Goal: Obtain resource: Download file/media

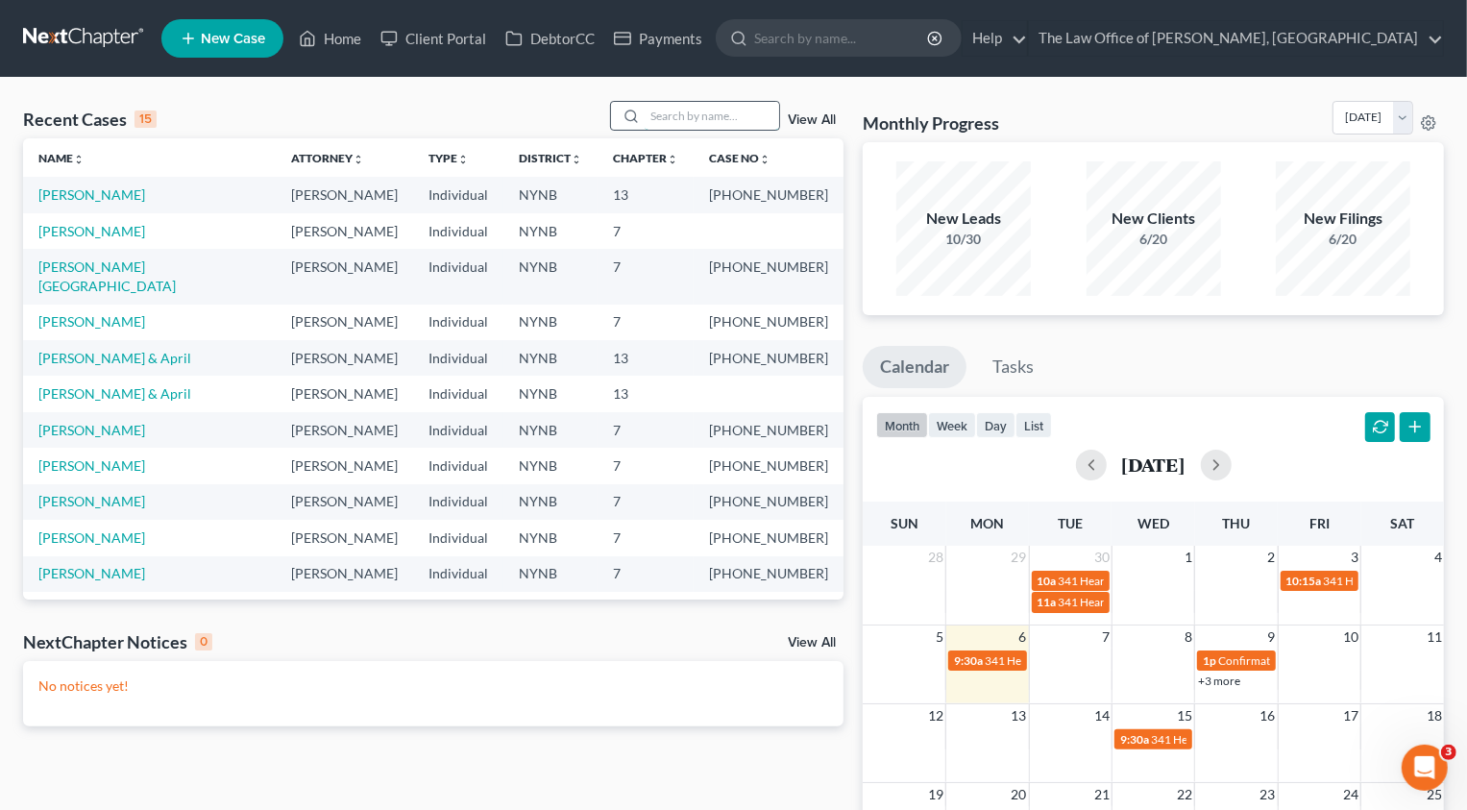
click at [698, 111] on input "search" at bounding box center [712, 116] width 134 height 28
paste input "Velez"
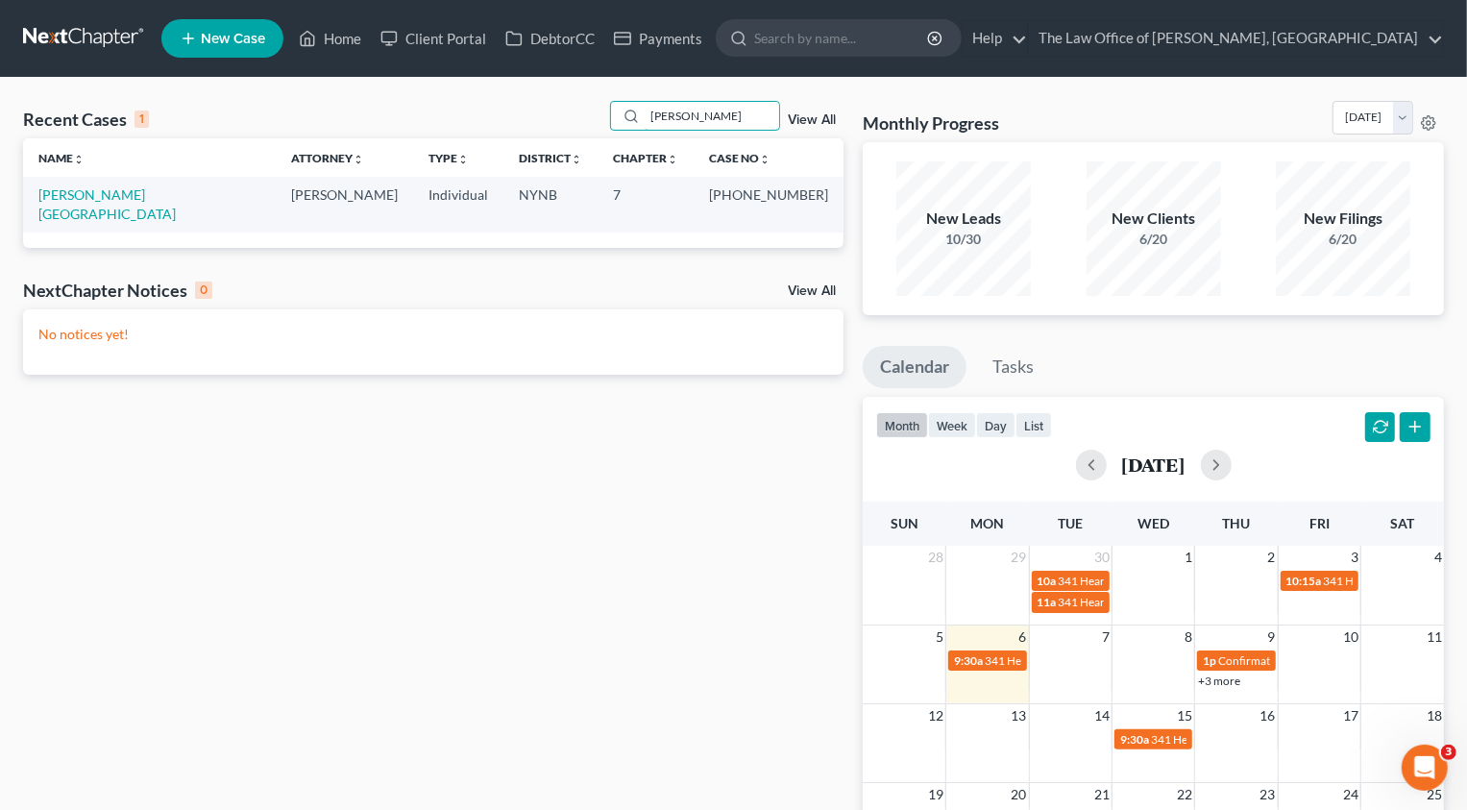
type input "Velez"
drag, startPoint x: 726, startPoint y: 196, endPoint x: 789, endPoint y: 198, distance: 62.5
click at [790, 199] on td "[PHONE_NUMBER]" at bounding box center [769, 204] width 150 height 55
copy td "25-11019"
click at [106, 196] on link "[PERSON_NAME][GEOGRAPHIC_DATA]" at bounding box center [106, 204] width 137 height 36
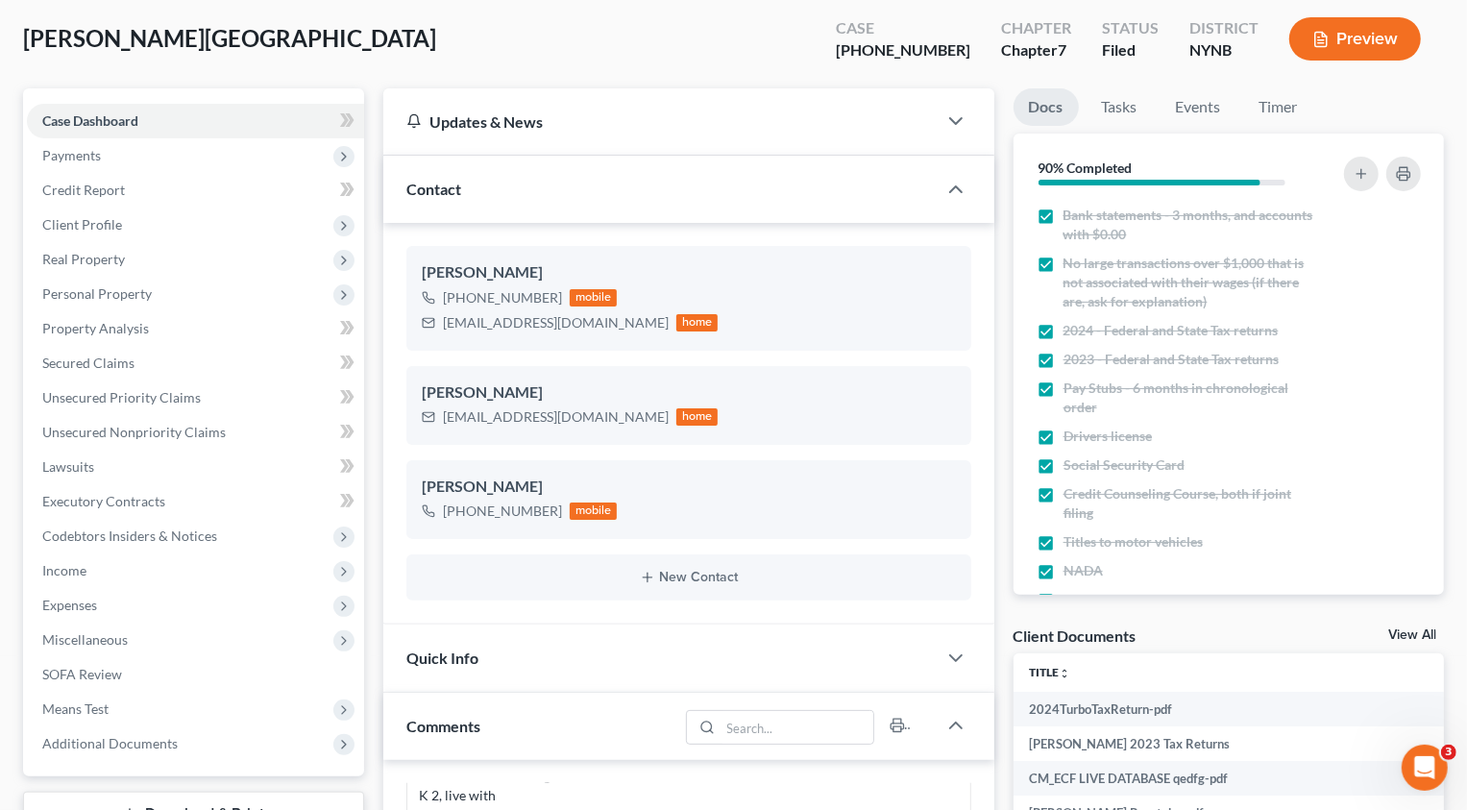
scroll to position [358, 0]
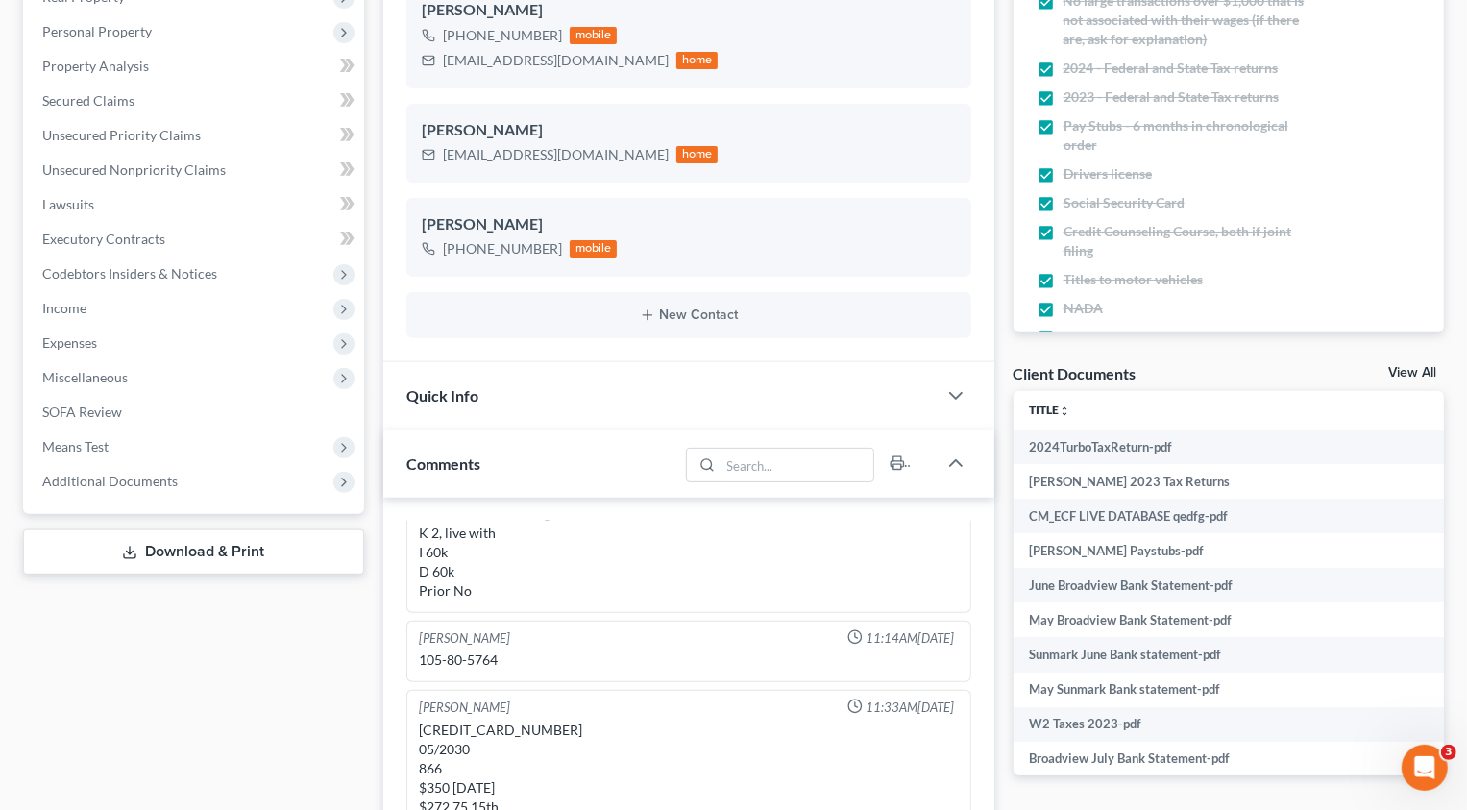
click at [199, 489] on span "Additional Documents" at bounding box center [195, 481] width 337 height 35
click at [262, 547] on link "Client Document Storage" at bounding box center [214, 550] width 299 height 35
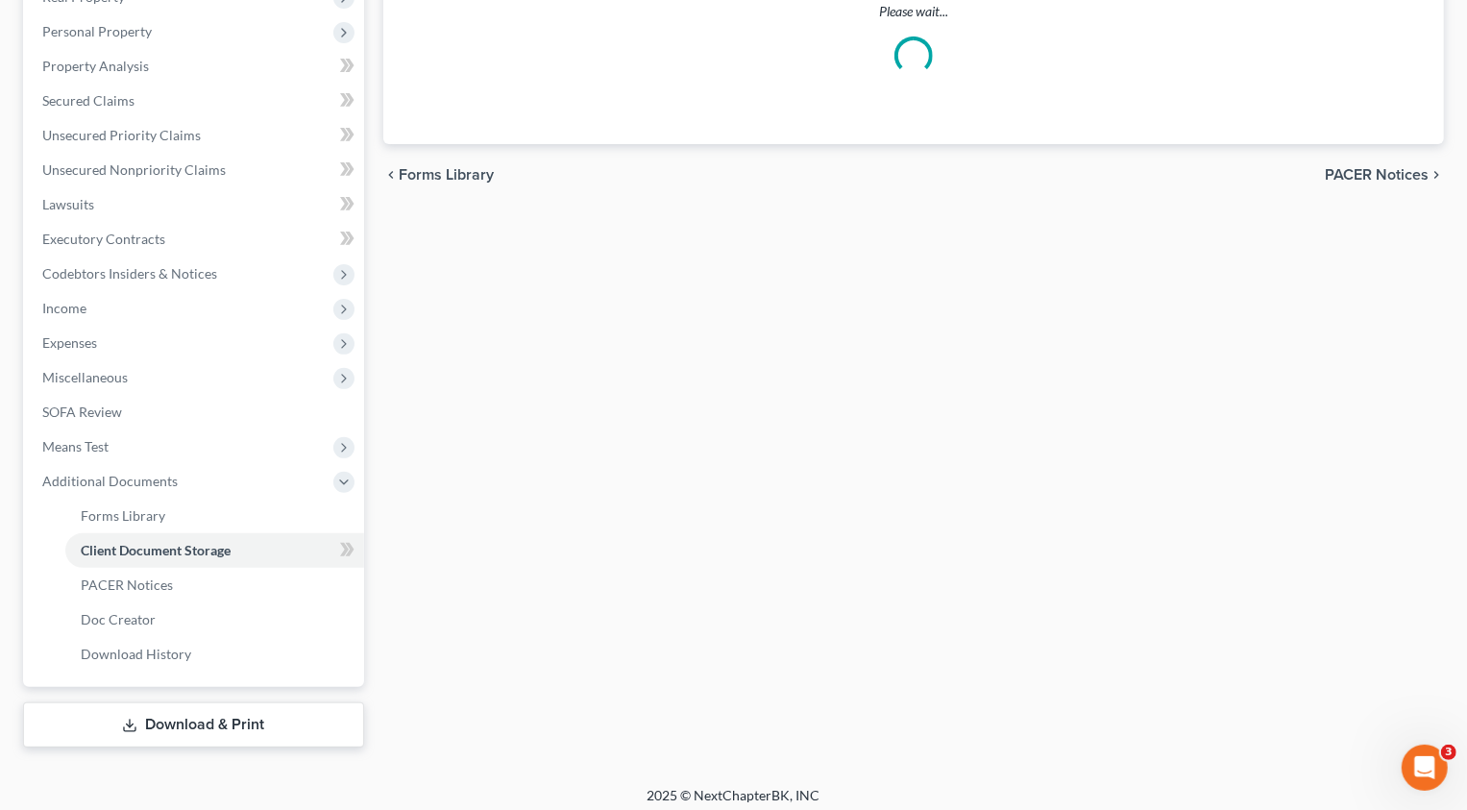
select select "1"
select select "5"
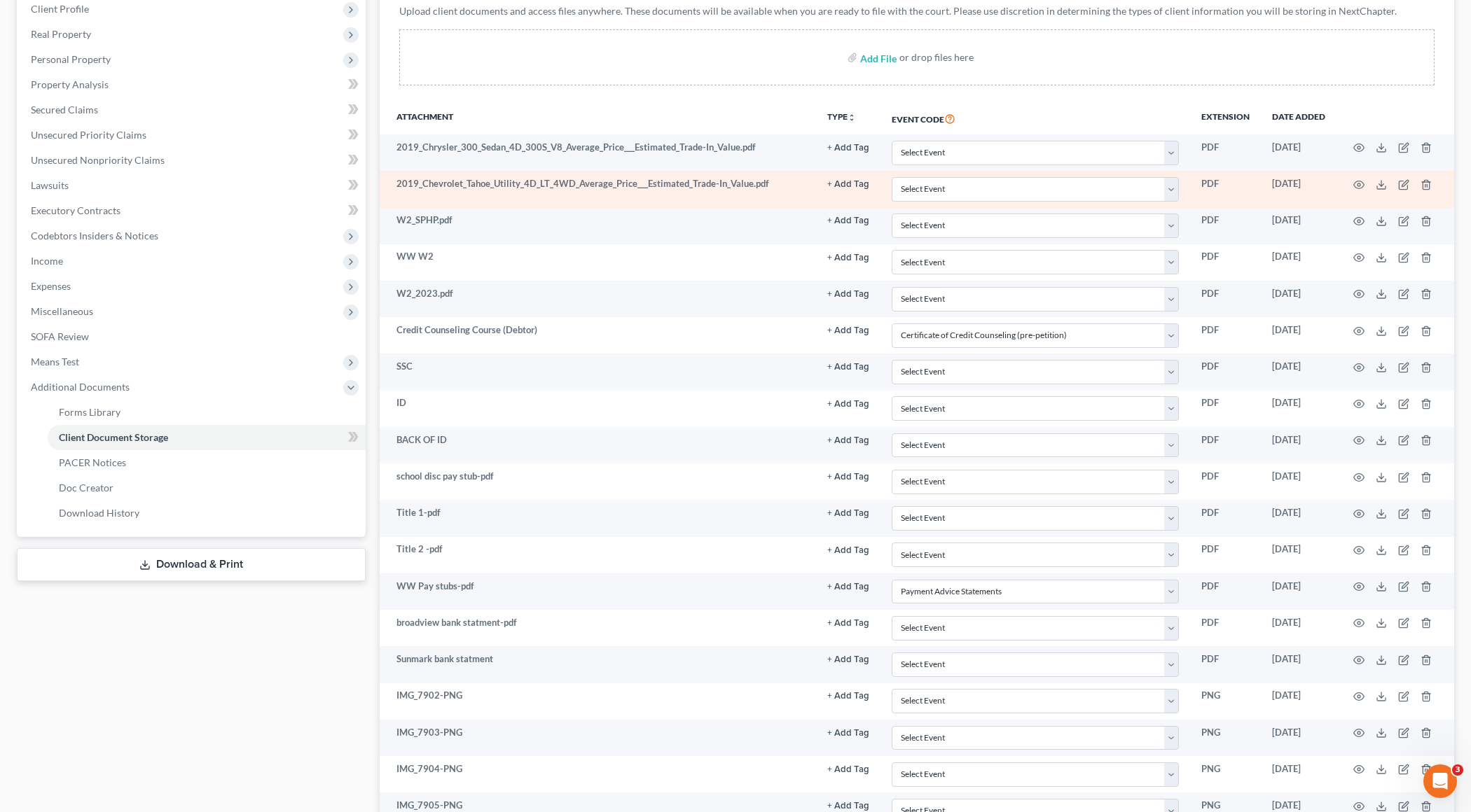
scroll to position [240, 0]
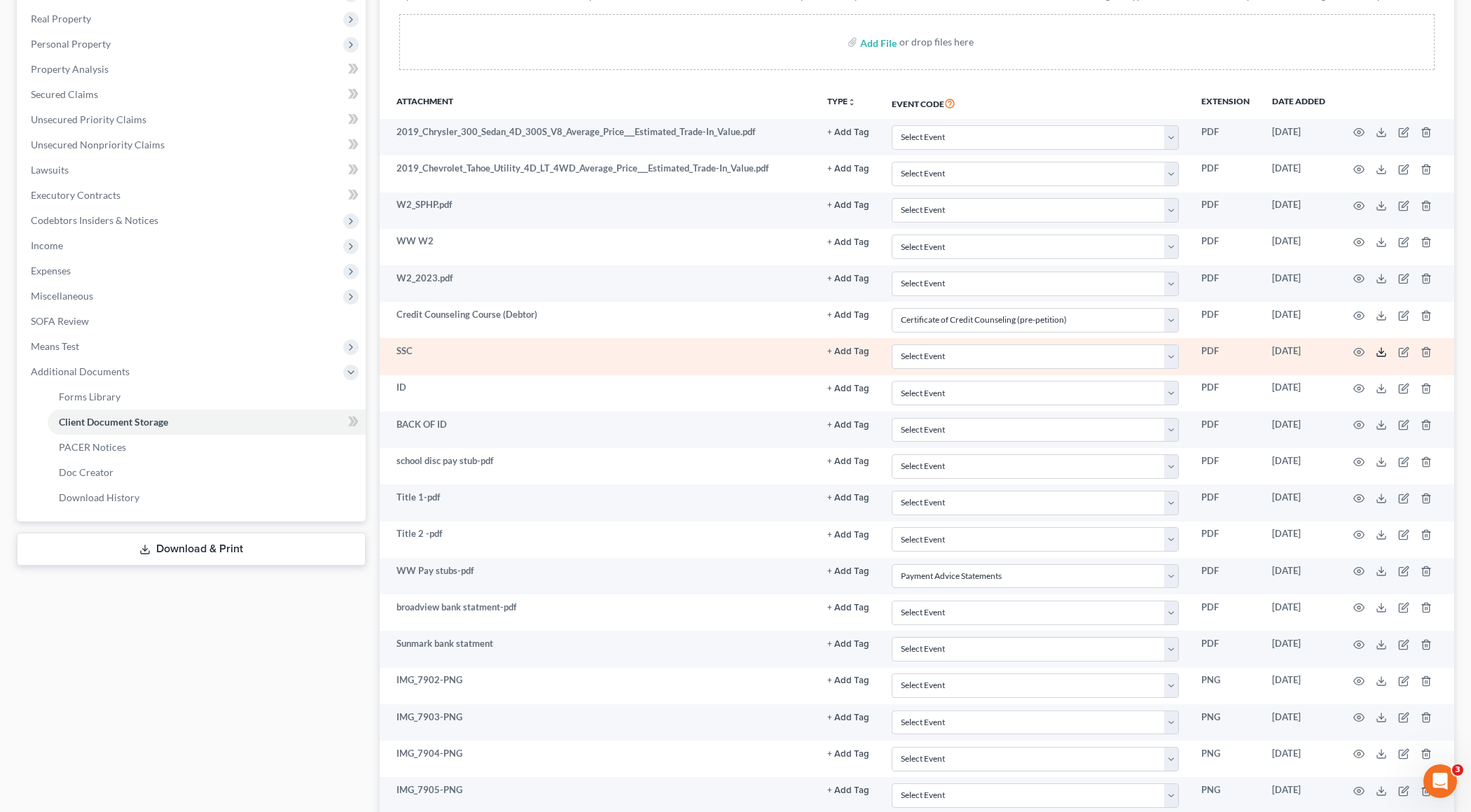
click at [1069, 347] on icon at bounding box center [1381, 352] width 11 height 11
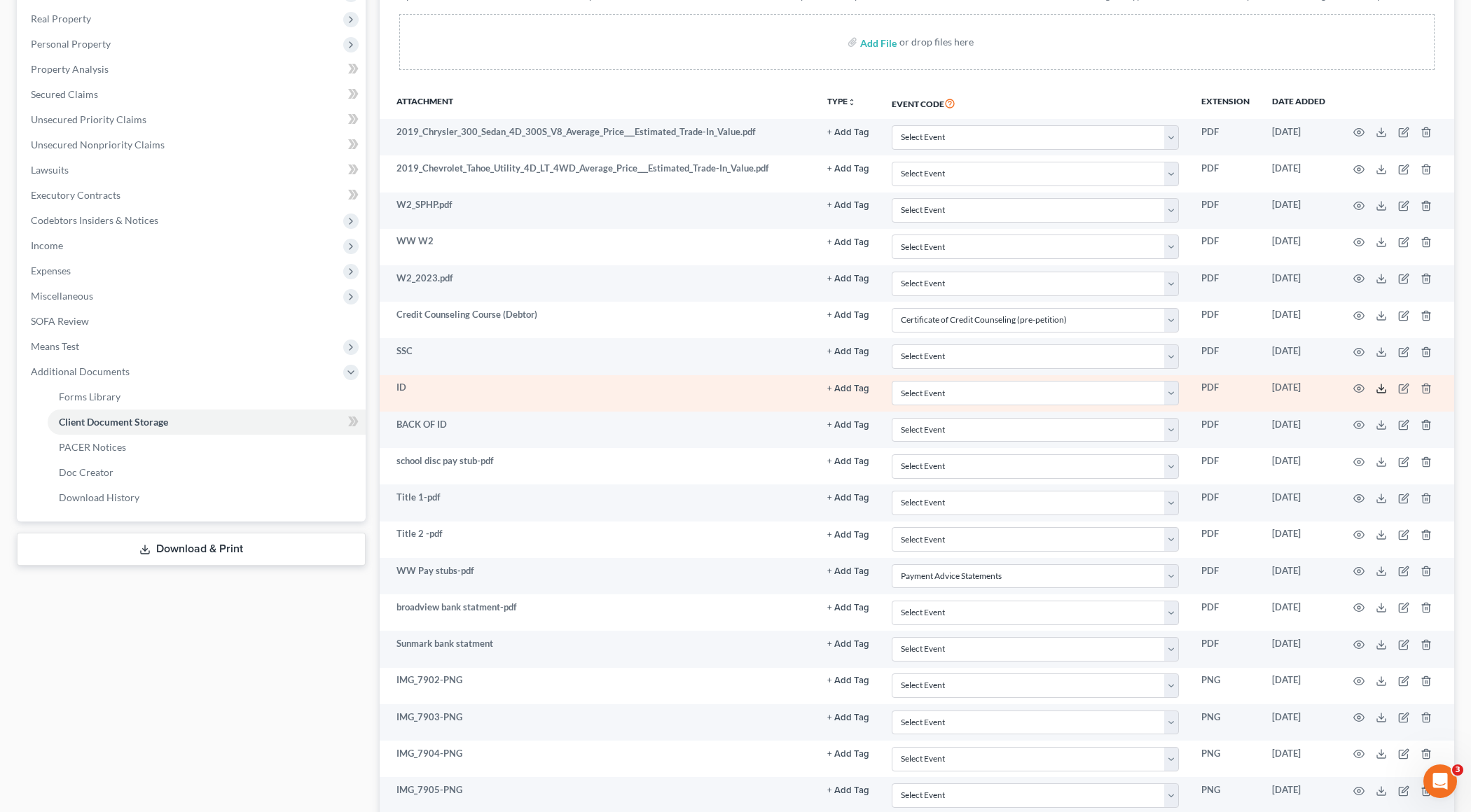
click at [1069, 384] on icon at bounding box center [1381, 388] width 11 height 11
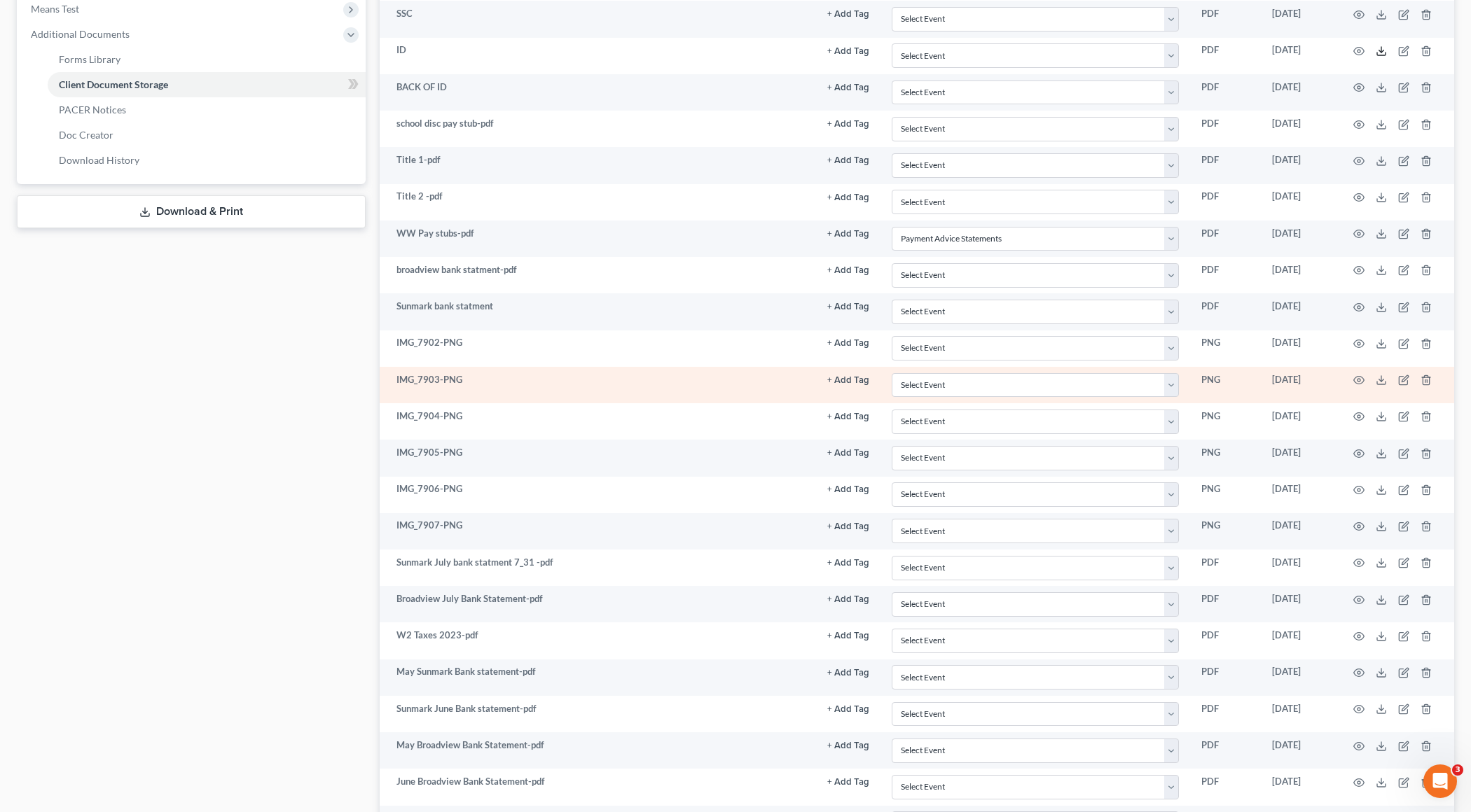
scroll to position [593, 0]
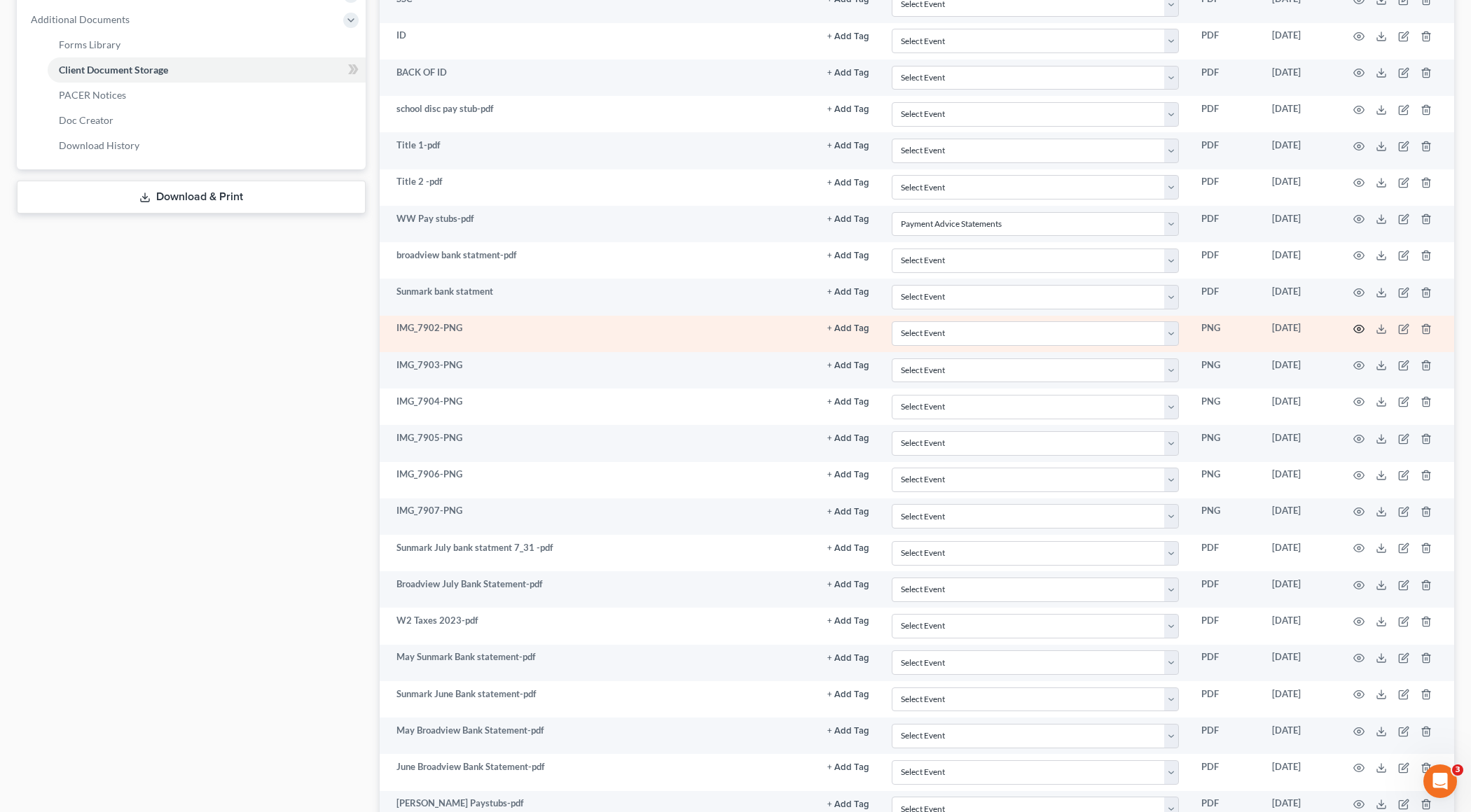
click at [1069, 328] on circle "button" at bounding box center [1359, 329] width 3 height 3
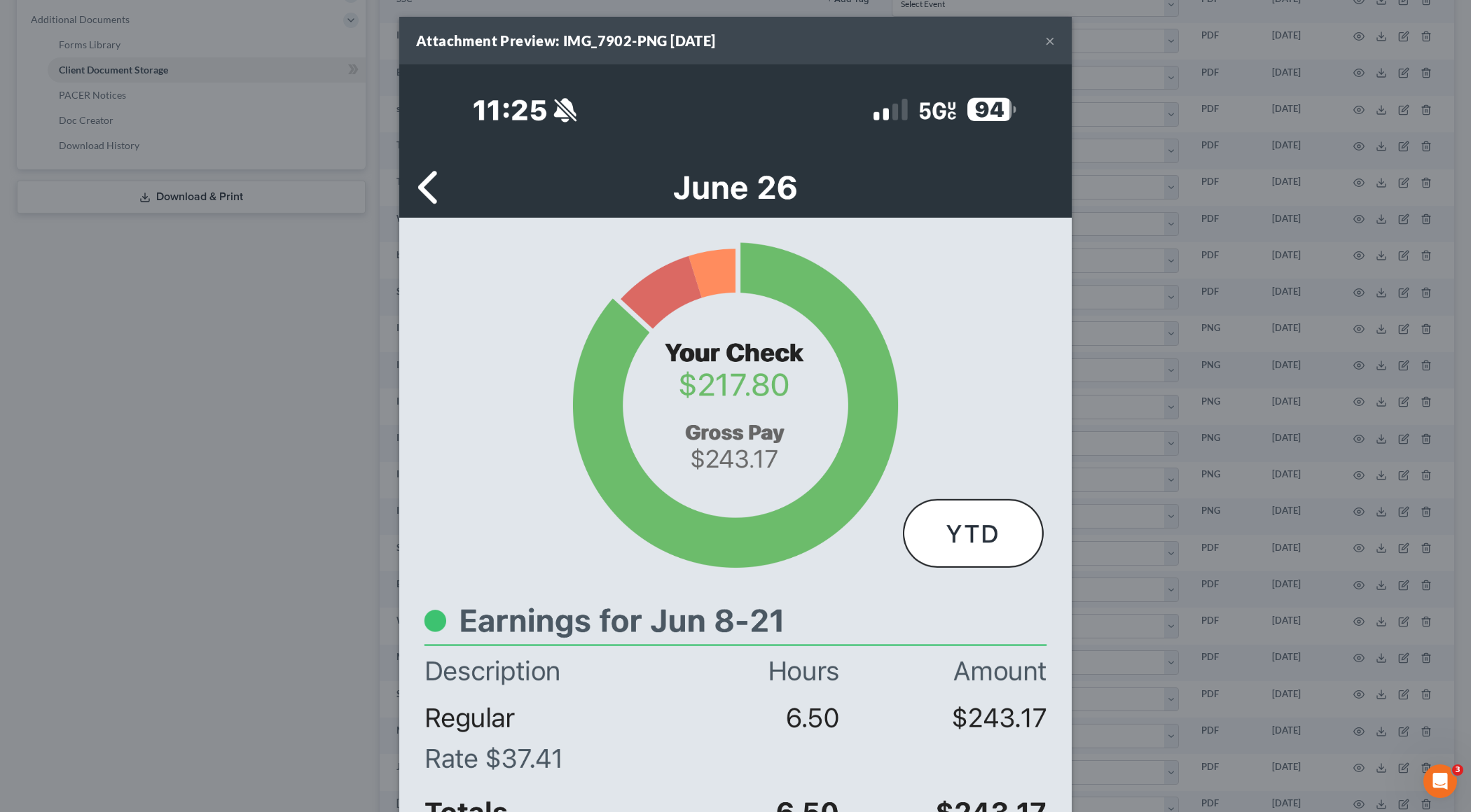
click at [1049, 42] on button "×" at bounding box center [1049, 40] width 9 height 17
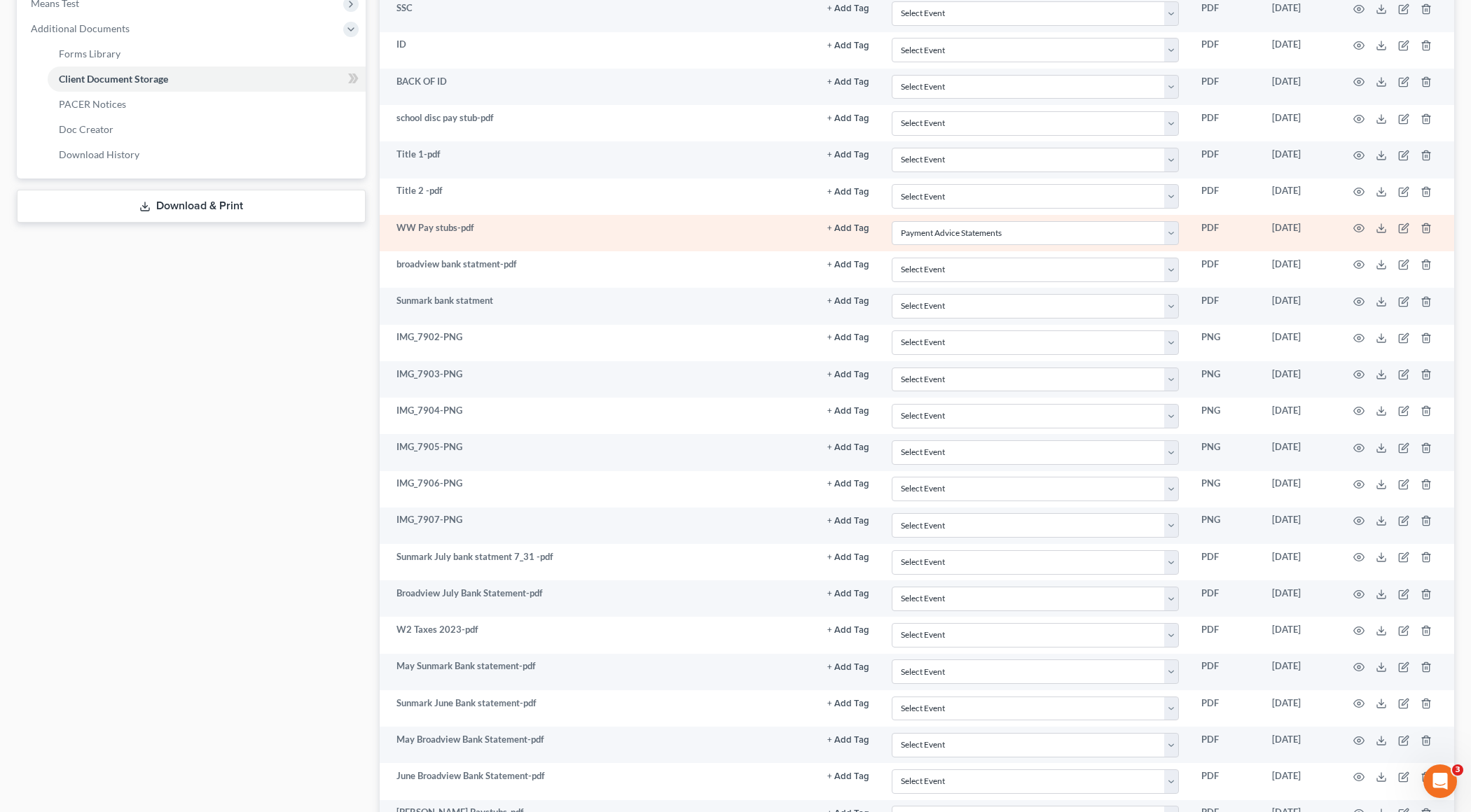
scroll to position [574, 0]
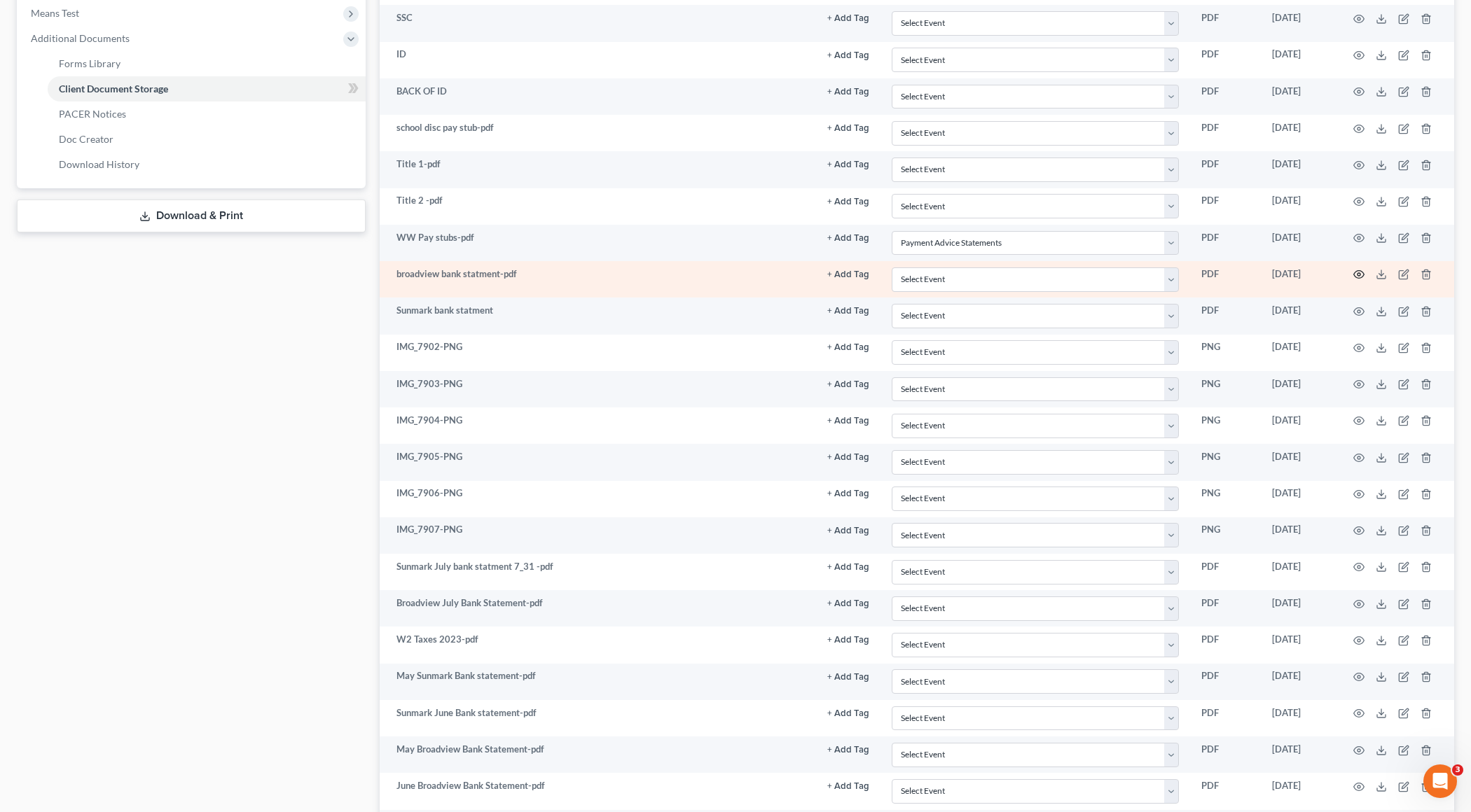
click at [1069, 271] on icon "button" at bounding box center [1359, 275] width 10 height 8
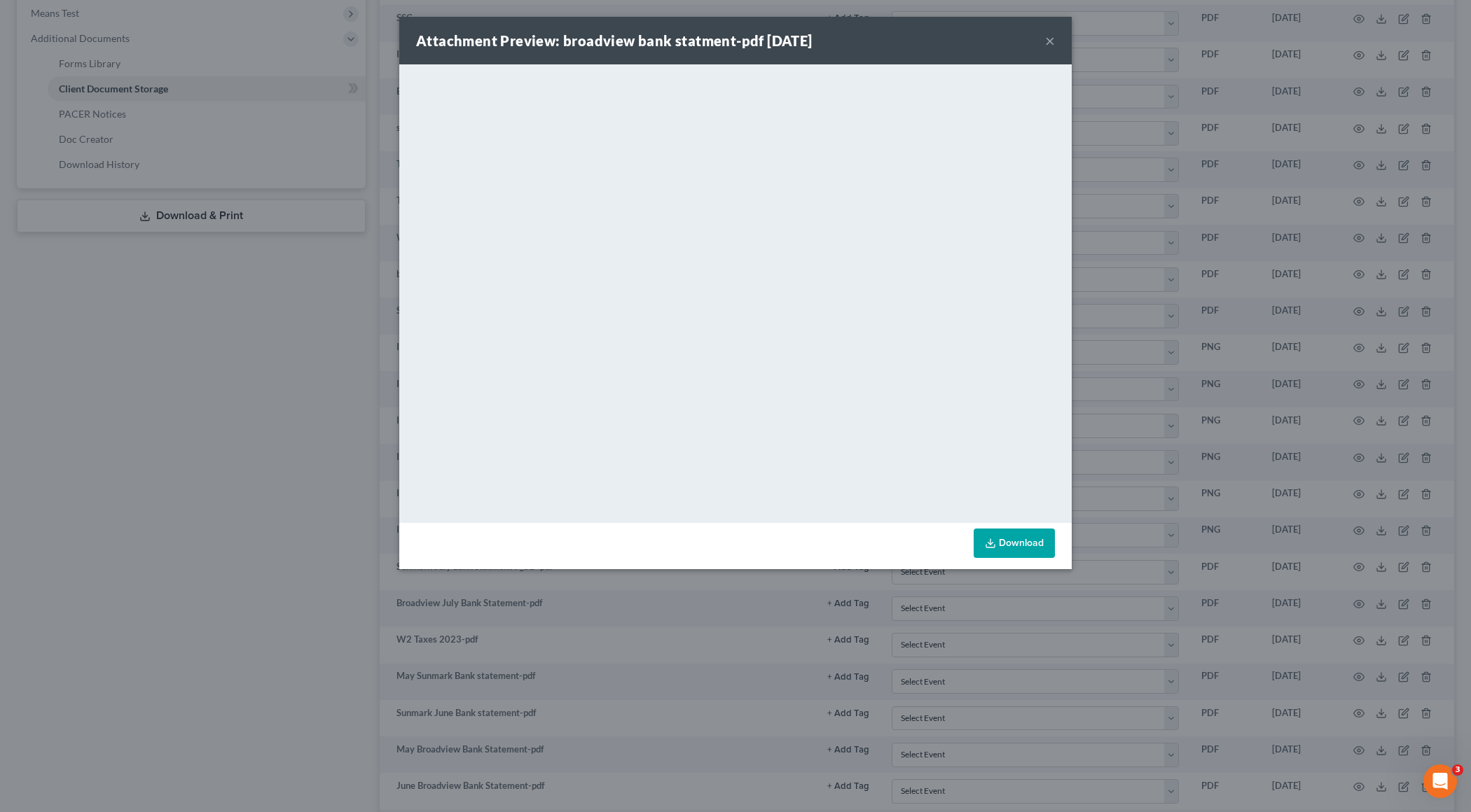
click at [1048, 42] on button "×" at bounding box center [1049, 40] width 9 height 17
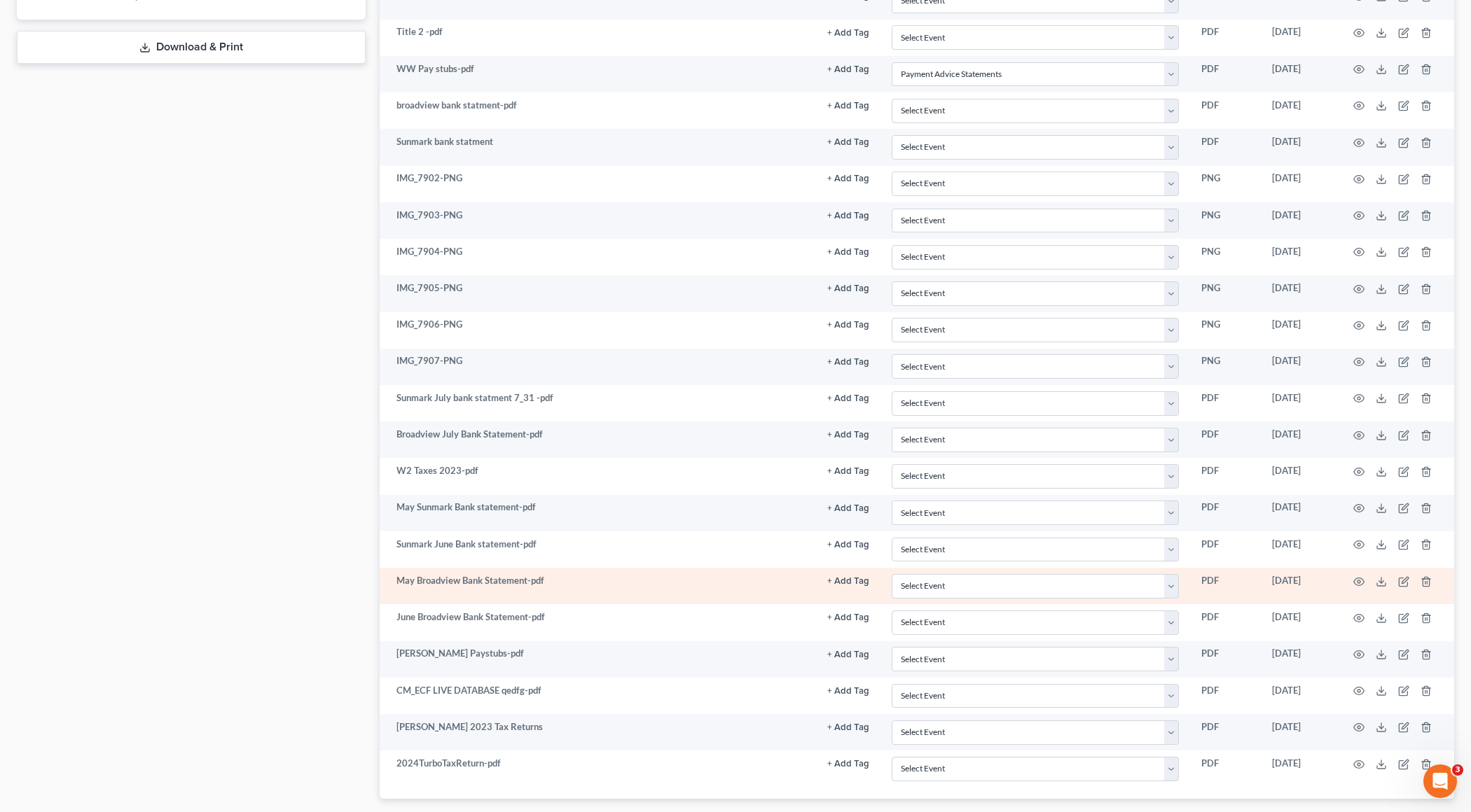
scroll to position [744, 0]
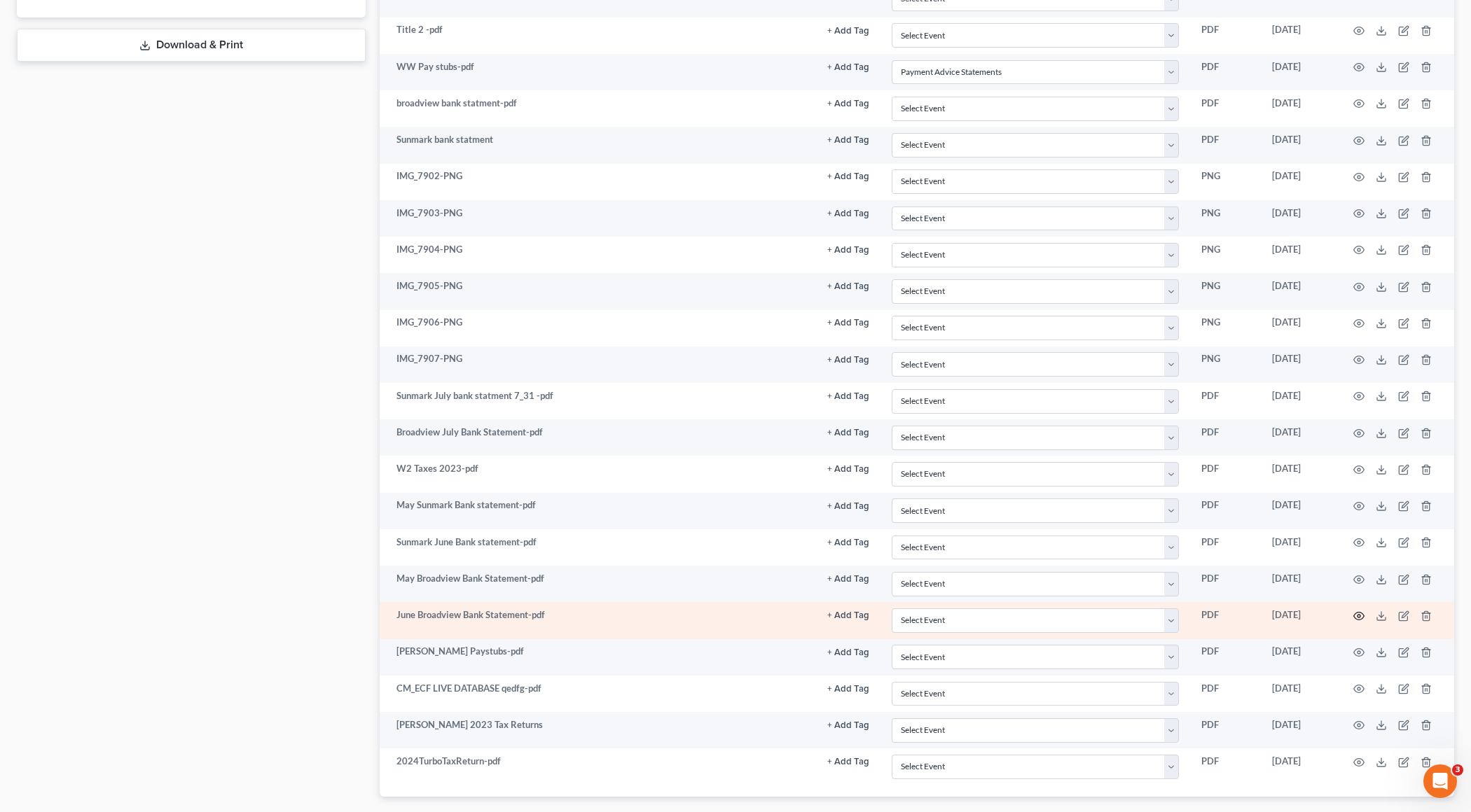
click at [1069, 590] on icon "button" at bounding box center [1359, 616] width 10 height 8
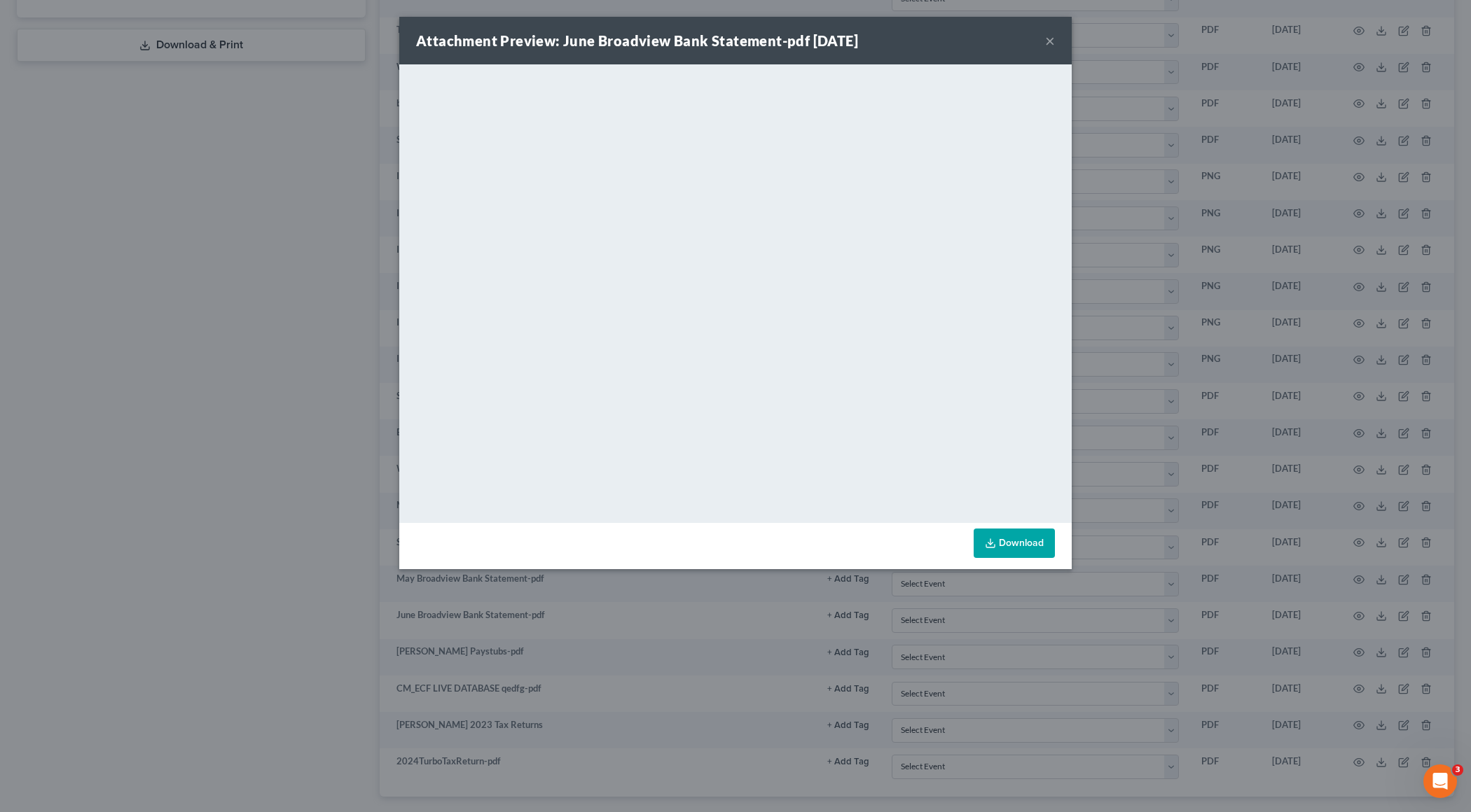
click at [1049, 42] on button "×" at bounding box center [1049, 40] width 9 height 17
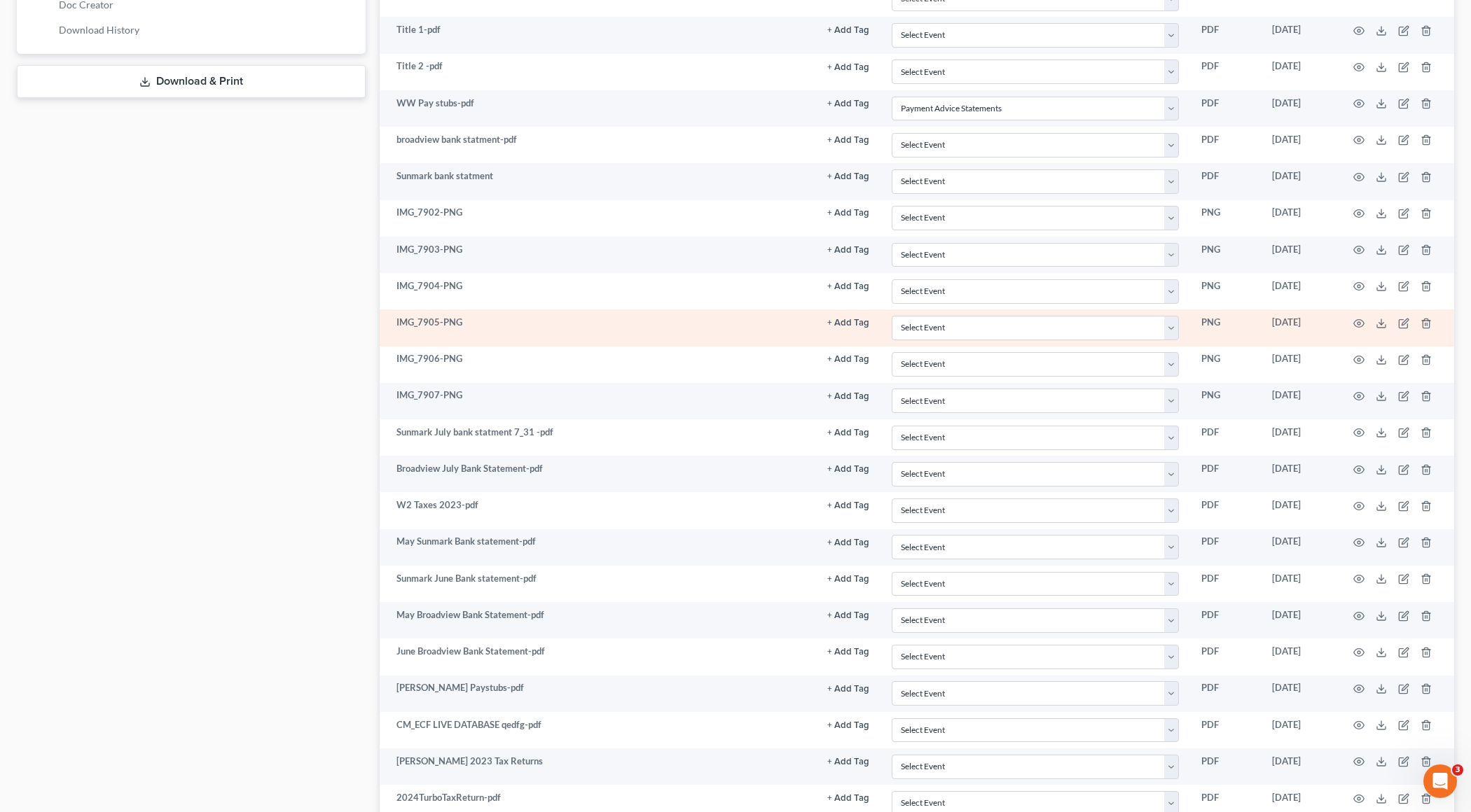
scroll to position [706, 0]
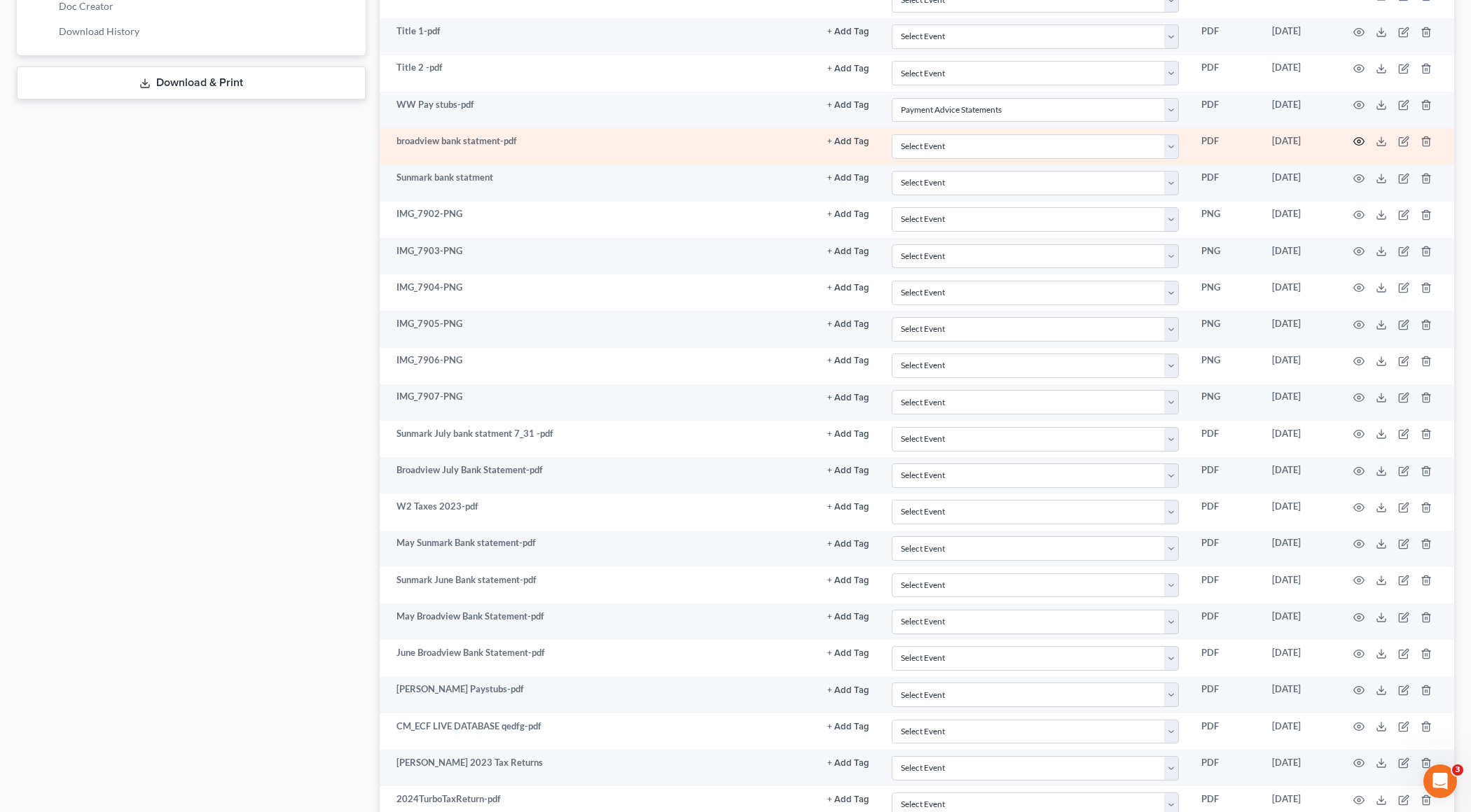
click at [1069, 136] on icon "button" at bounding box center [1359, 141] width 11 height 11
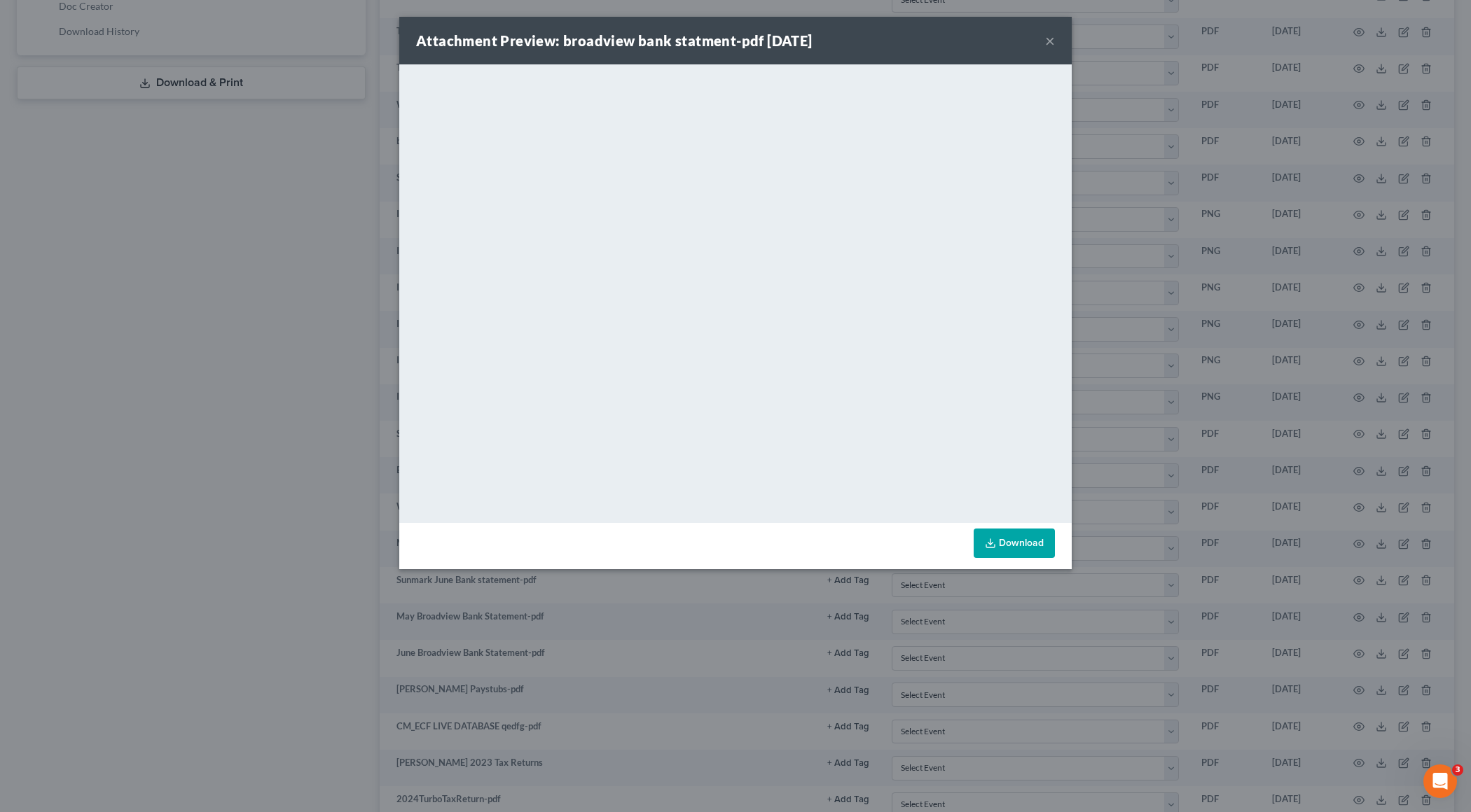
click at [1052, 44] on button "×" at bounding box center [1049, 40] width 9 height 17
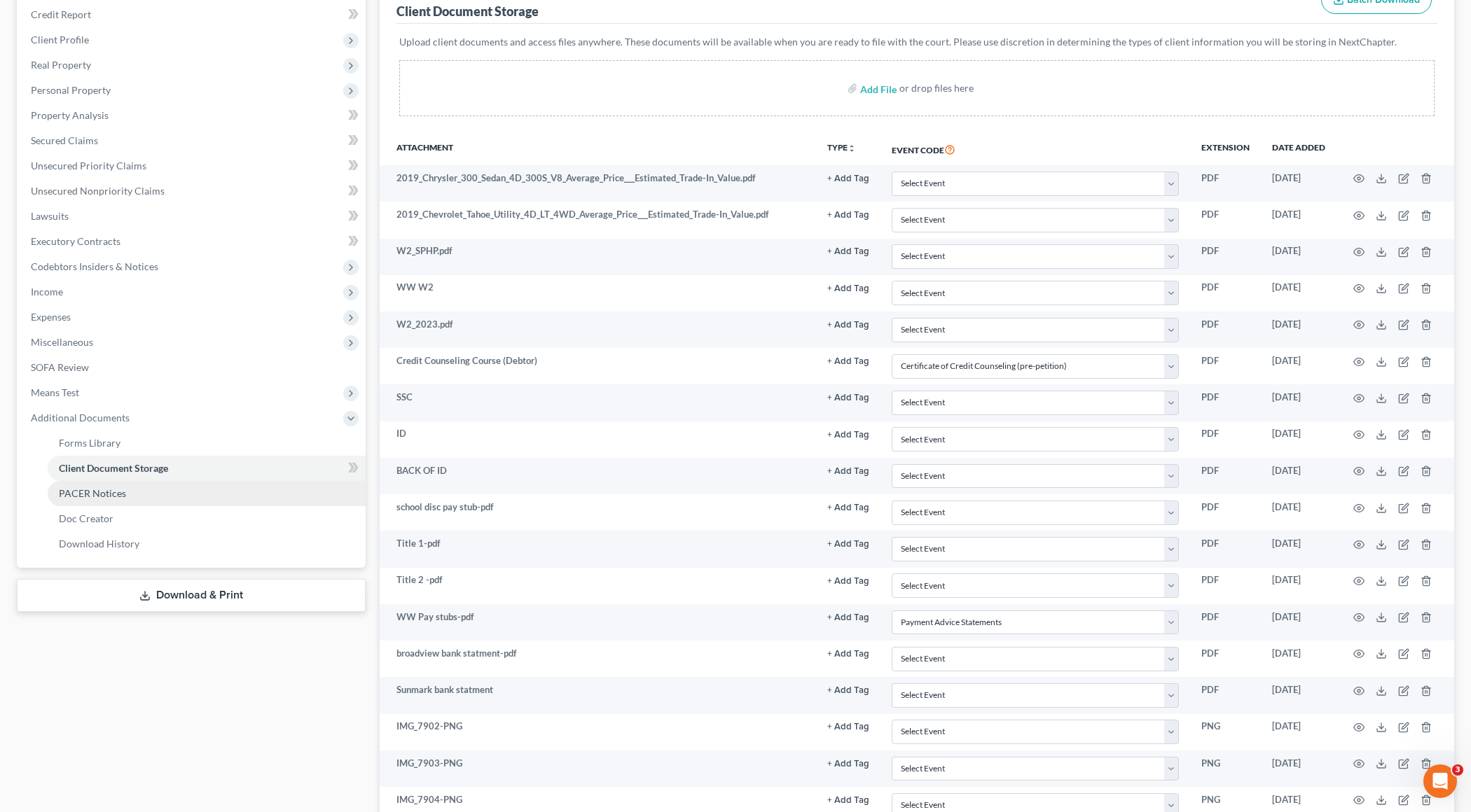
scroll to position [130, 0]
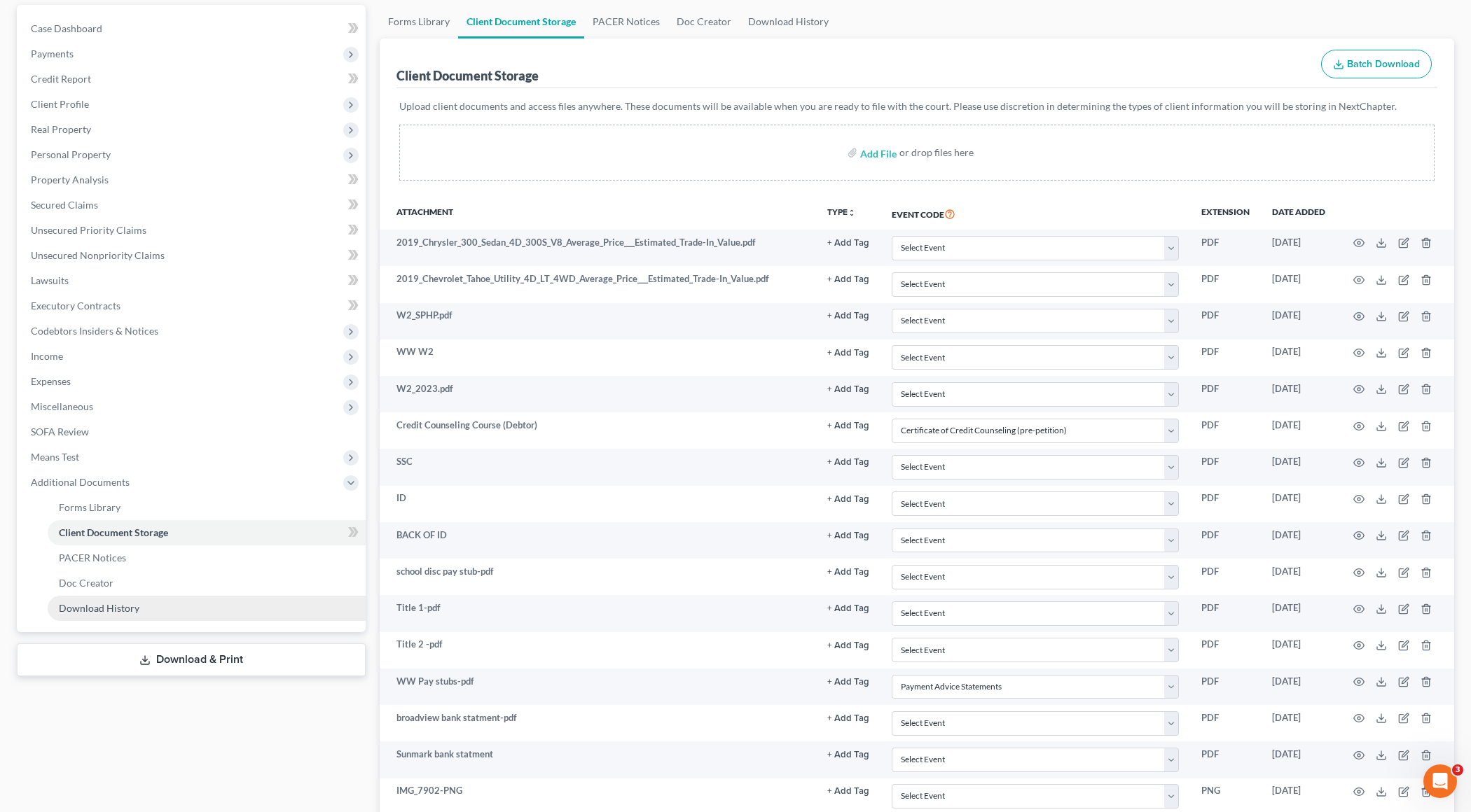
click at [144, 590] on link "Download History" at bounding box center [206, 608] width 318 height 26
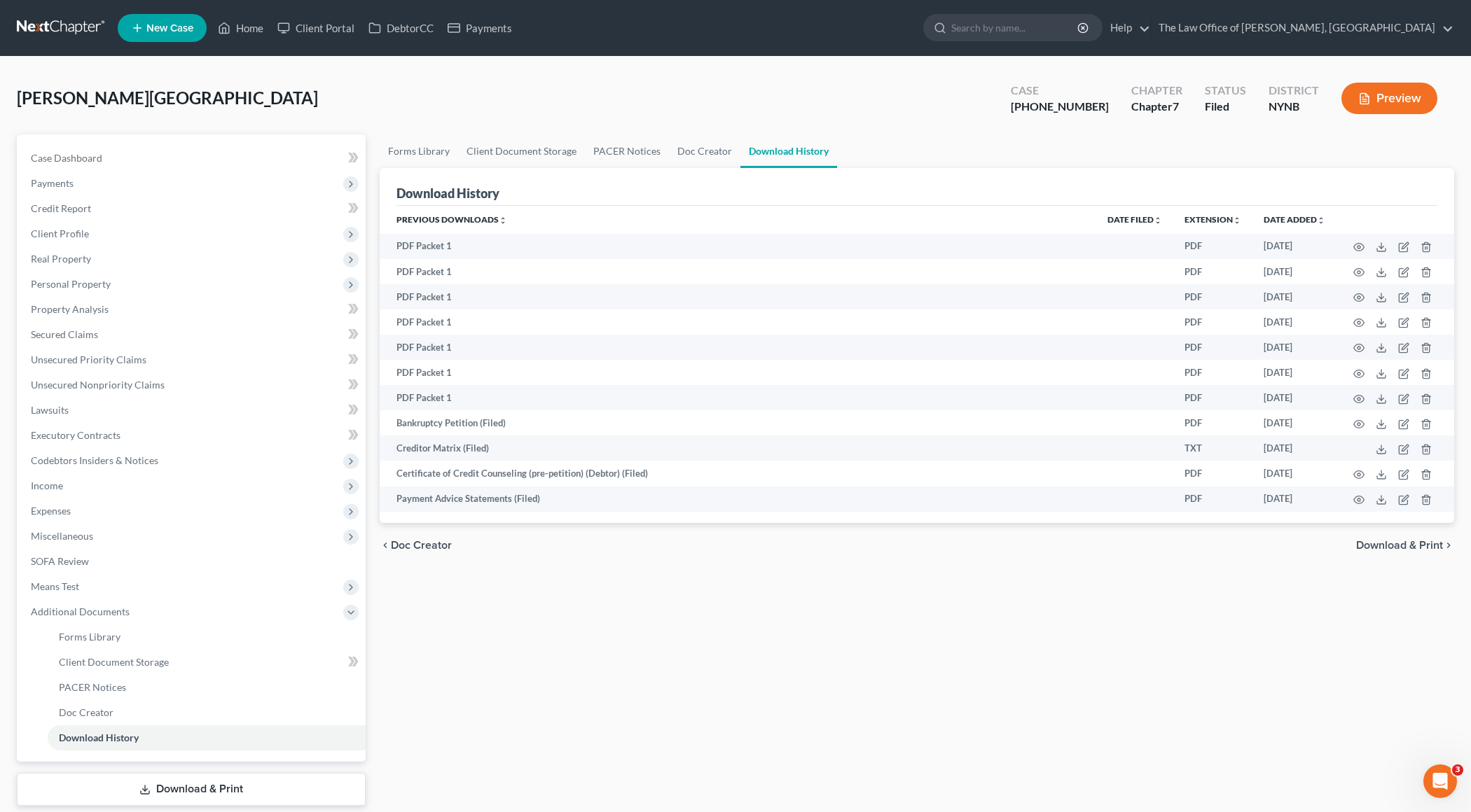
click at [198, 590] on link "Download & Print" at bounding box center [191, 789] width 349 height 33
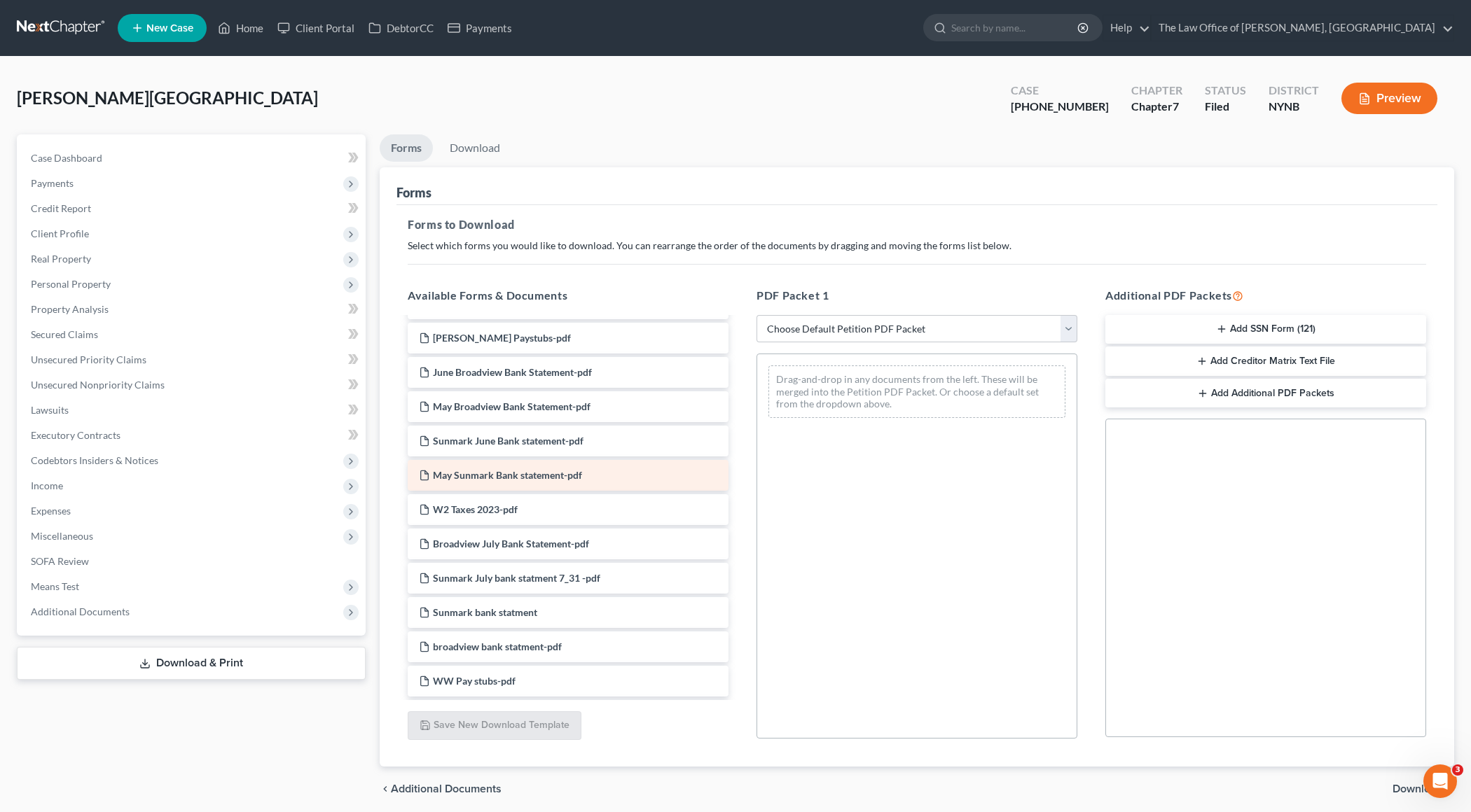
scroll to position [109, 0]
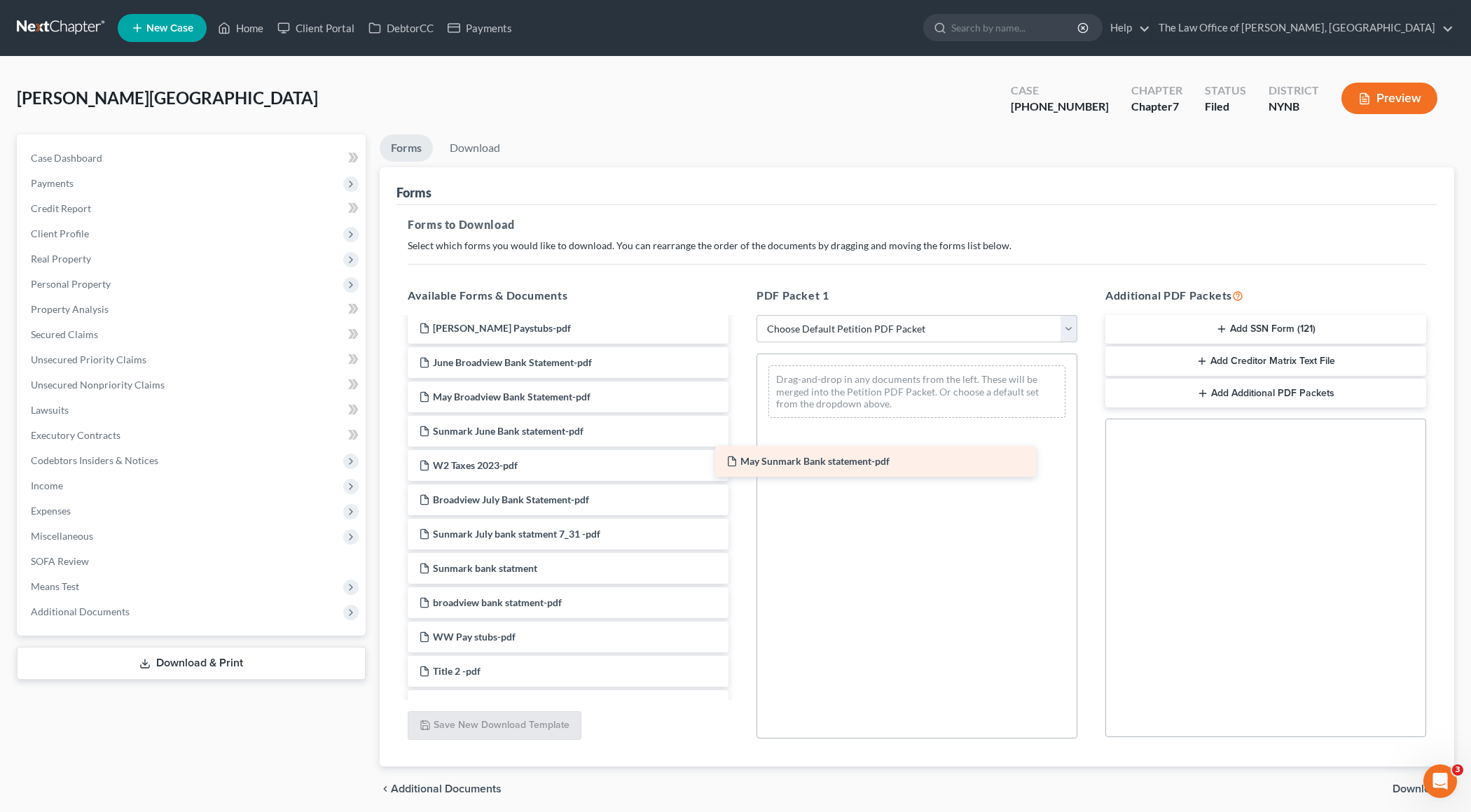
drag, startPoint x: 543, startPoint y: 462, endPoint x: 851, endPoint y: 459, distance: 308.0
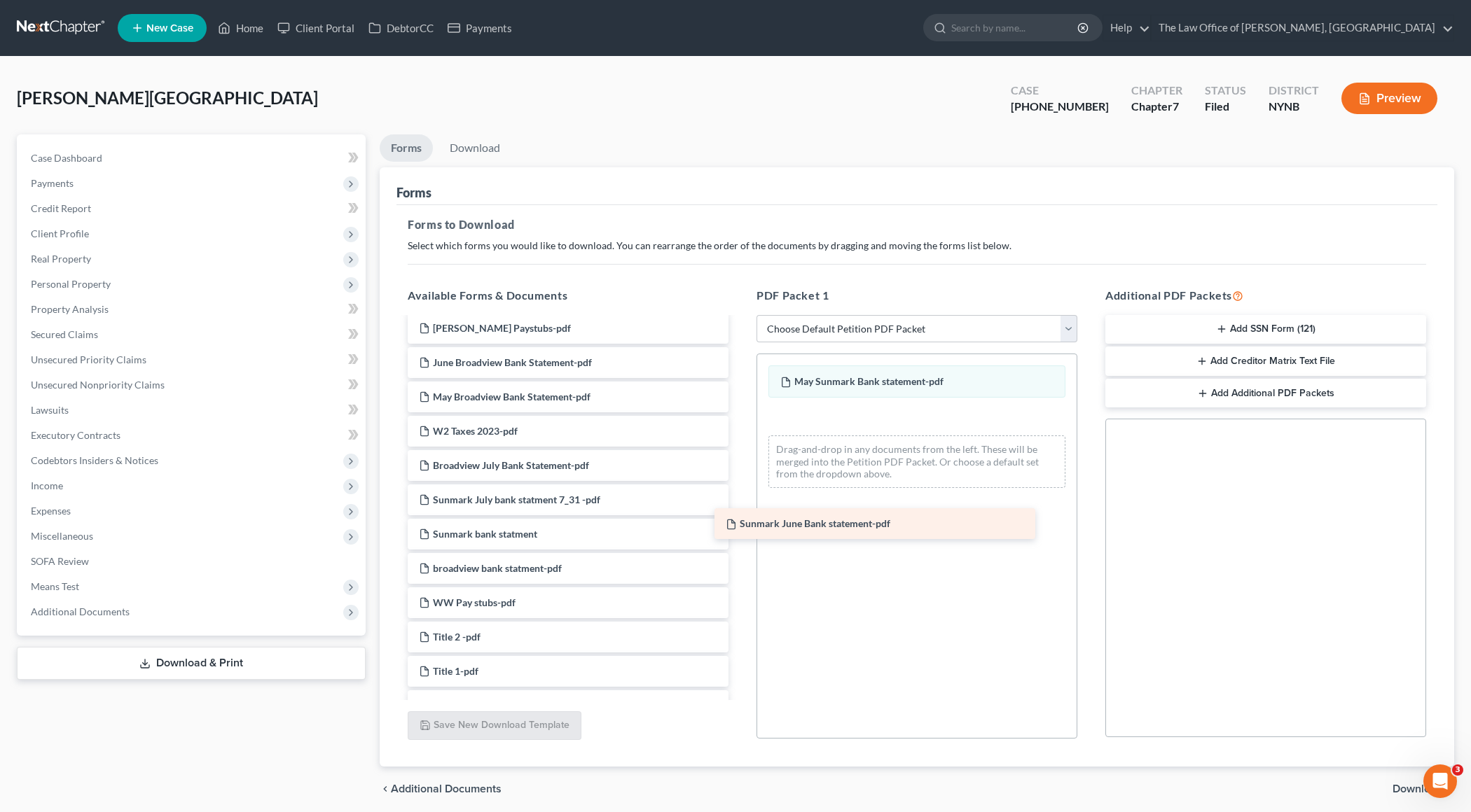
drag, startPoint x: 609, startPoint y: 433, endPoint x: 929, endPoint y: 520, distance: 331.6
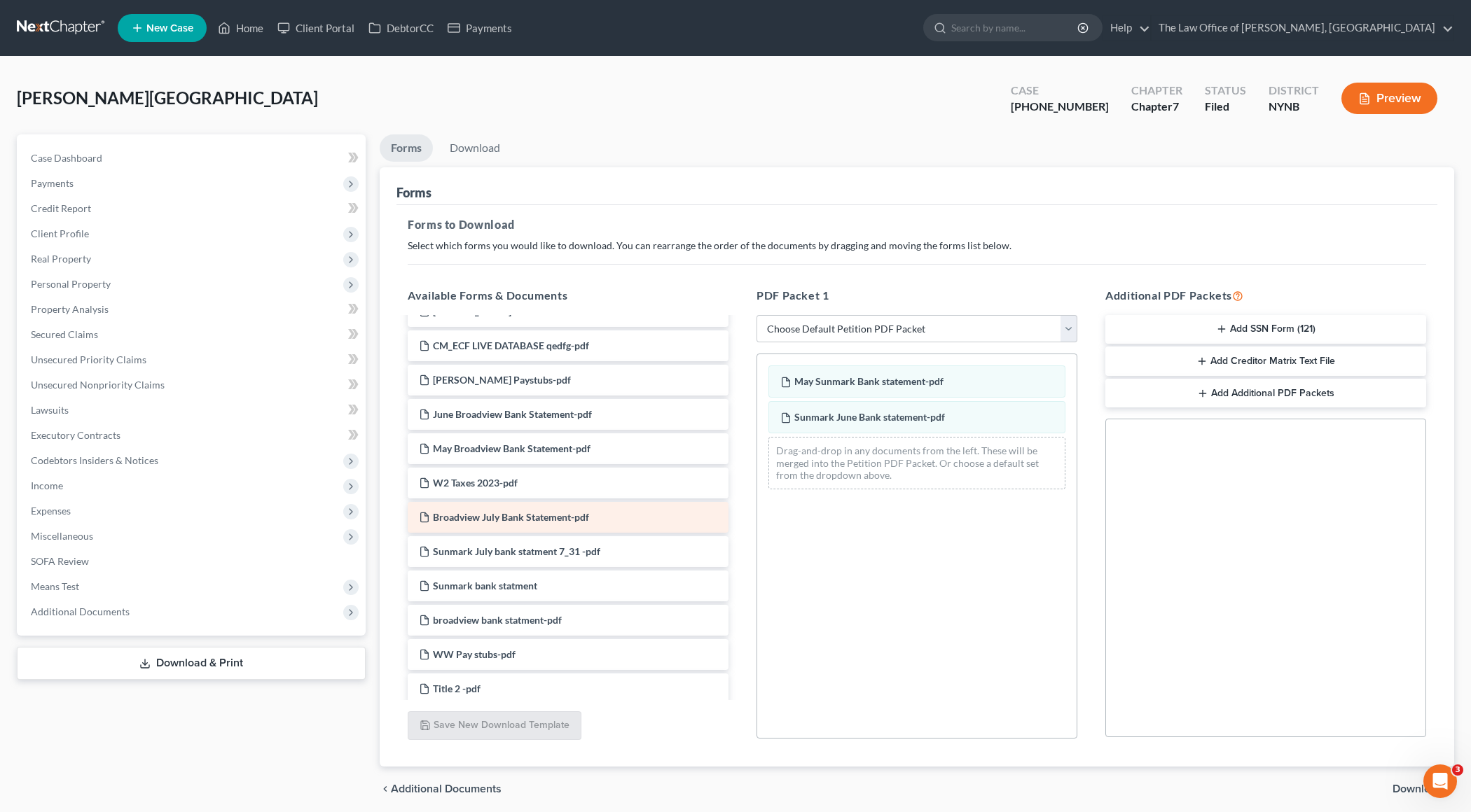
scroll to position [56, 0]
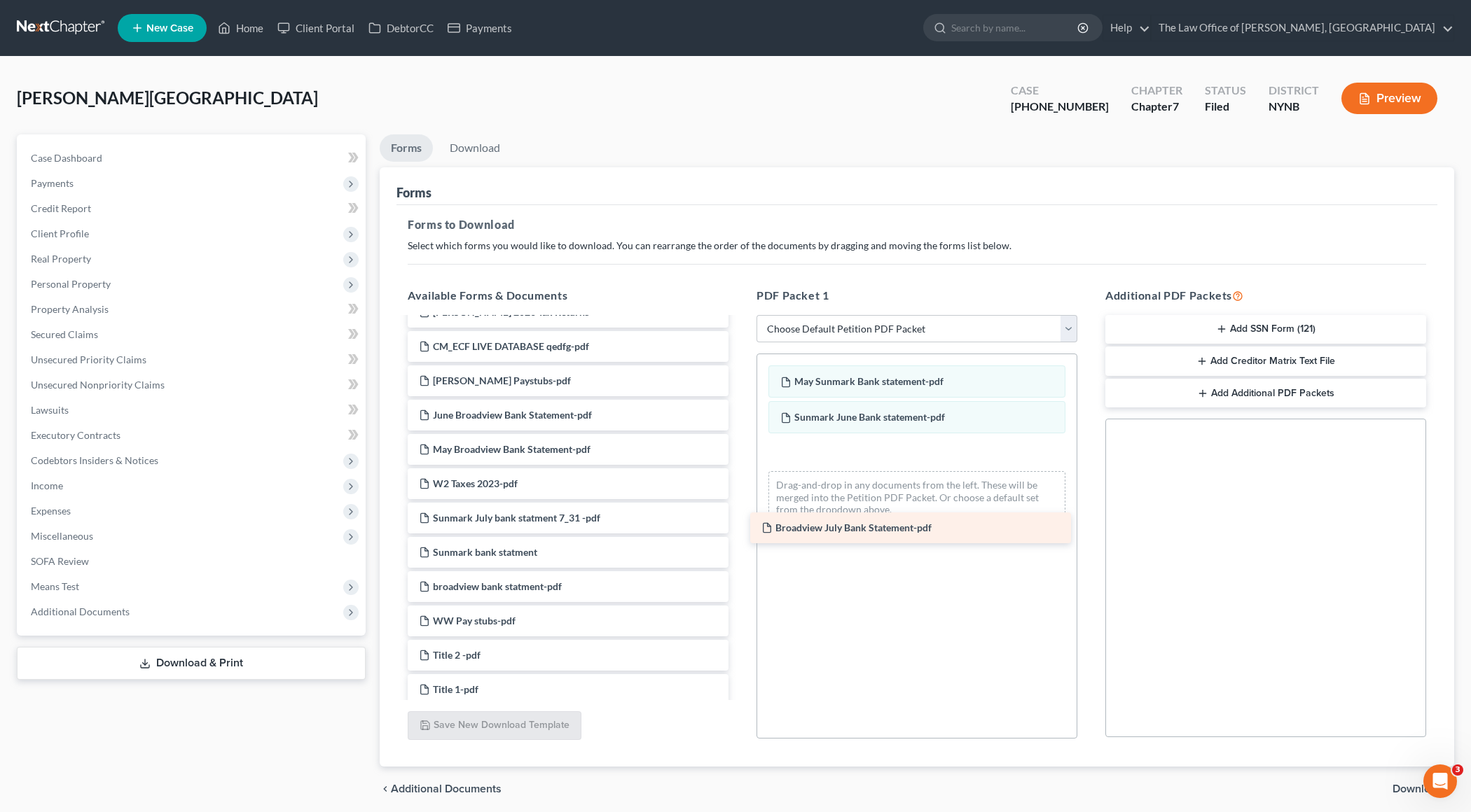
drag, startPoint x: 591, startPoint y: 520, endPoint x: 934, endPoint y: 531, distance: 343.2
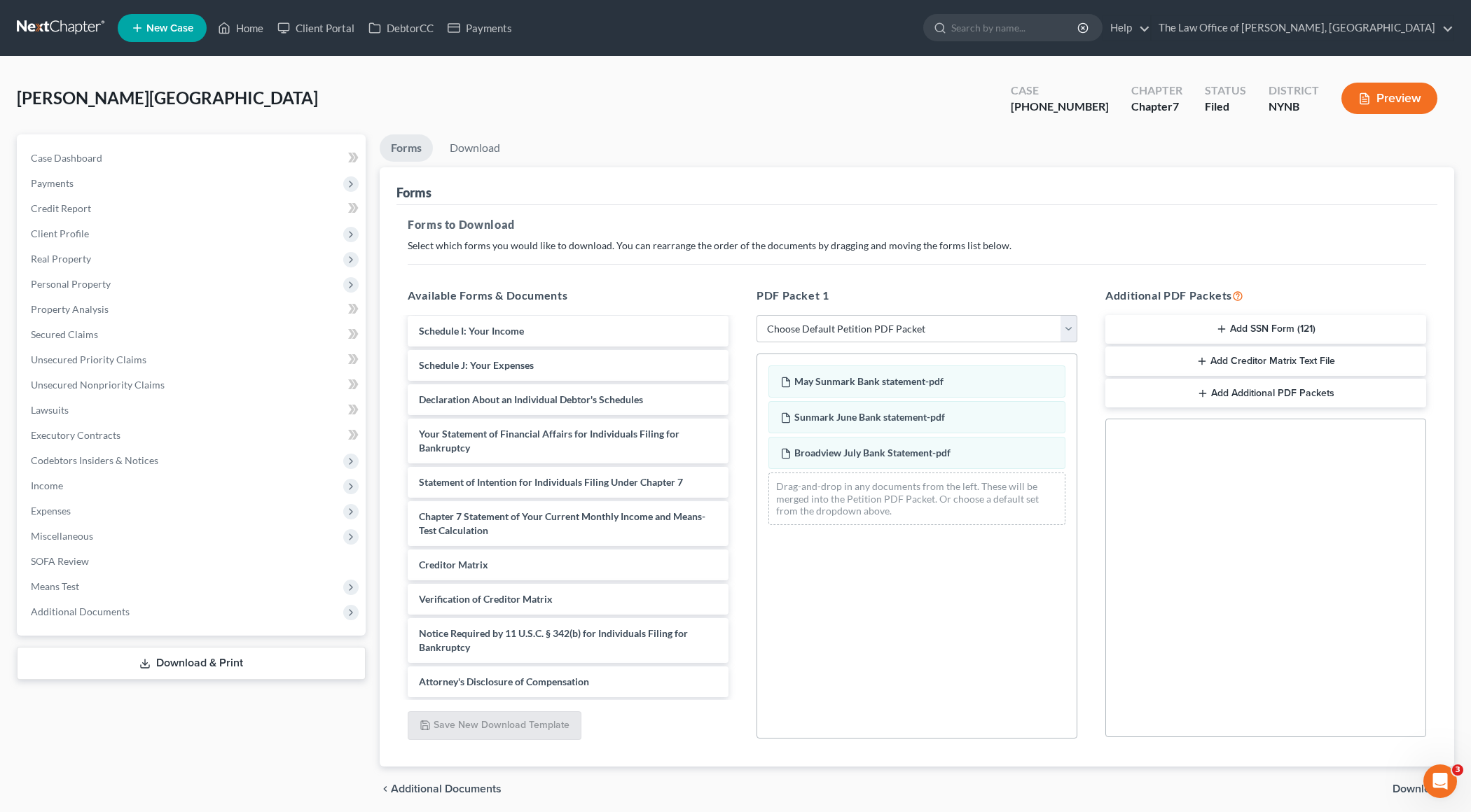
scroll to position [51, 0]
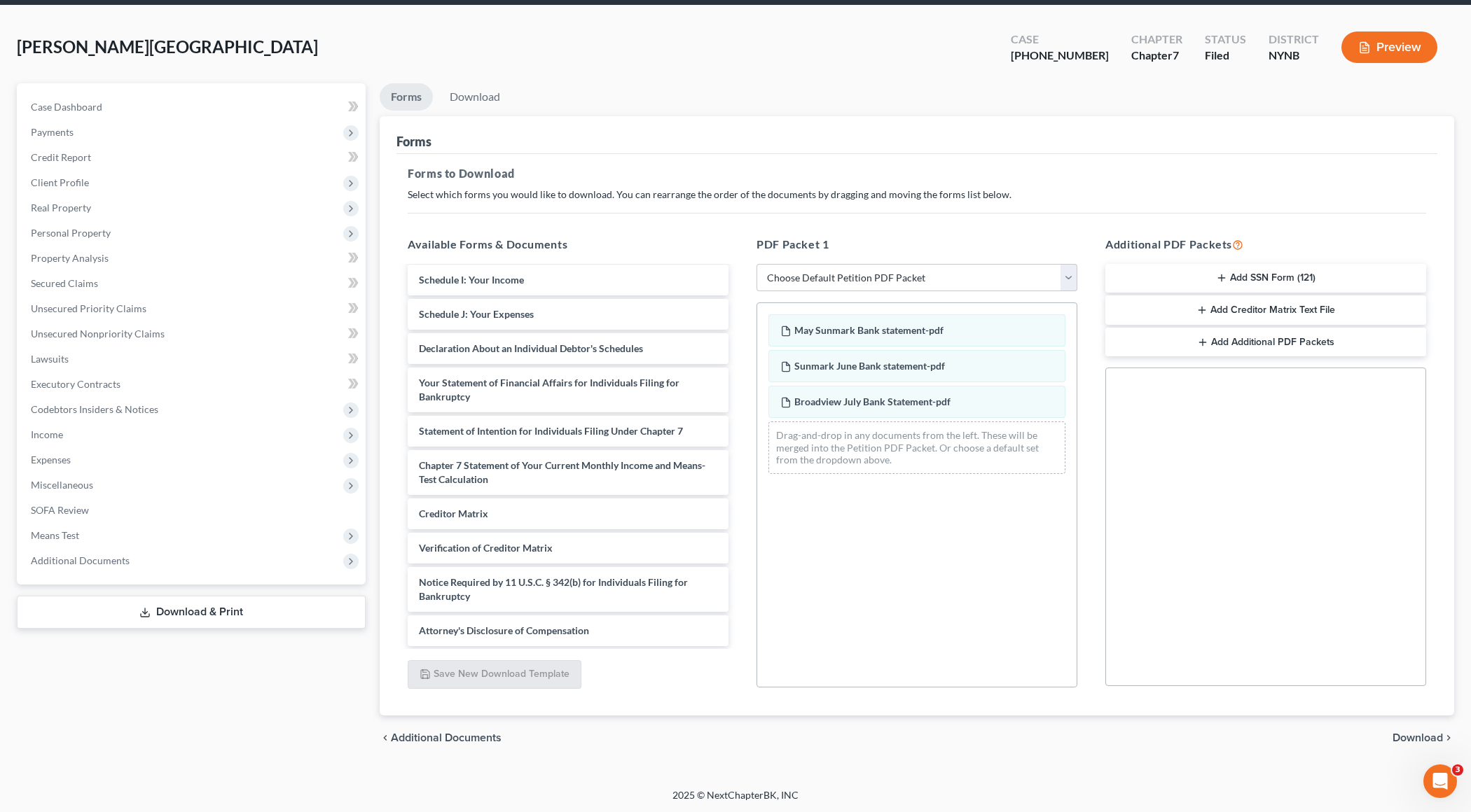
click at [1069, 590] on span "Download" at bounding box center [1418, 738] width 50 height 11
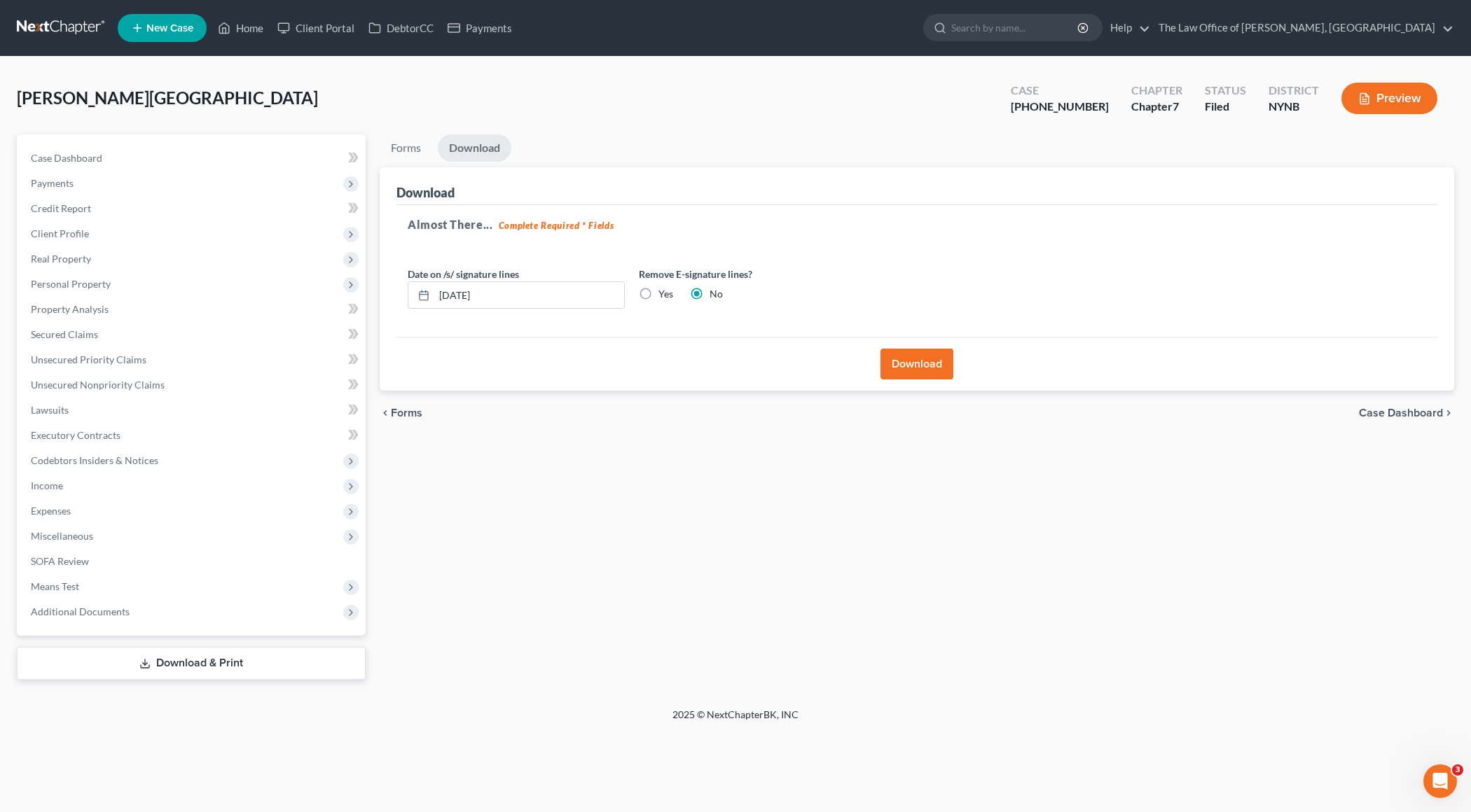
click at [916, 370] on button "Download" at bounding box center [917, 364] width 73 height 31
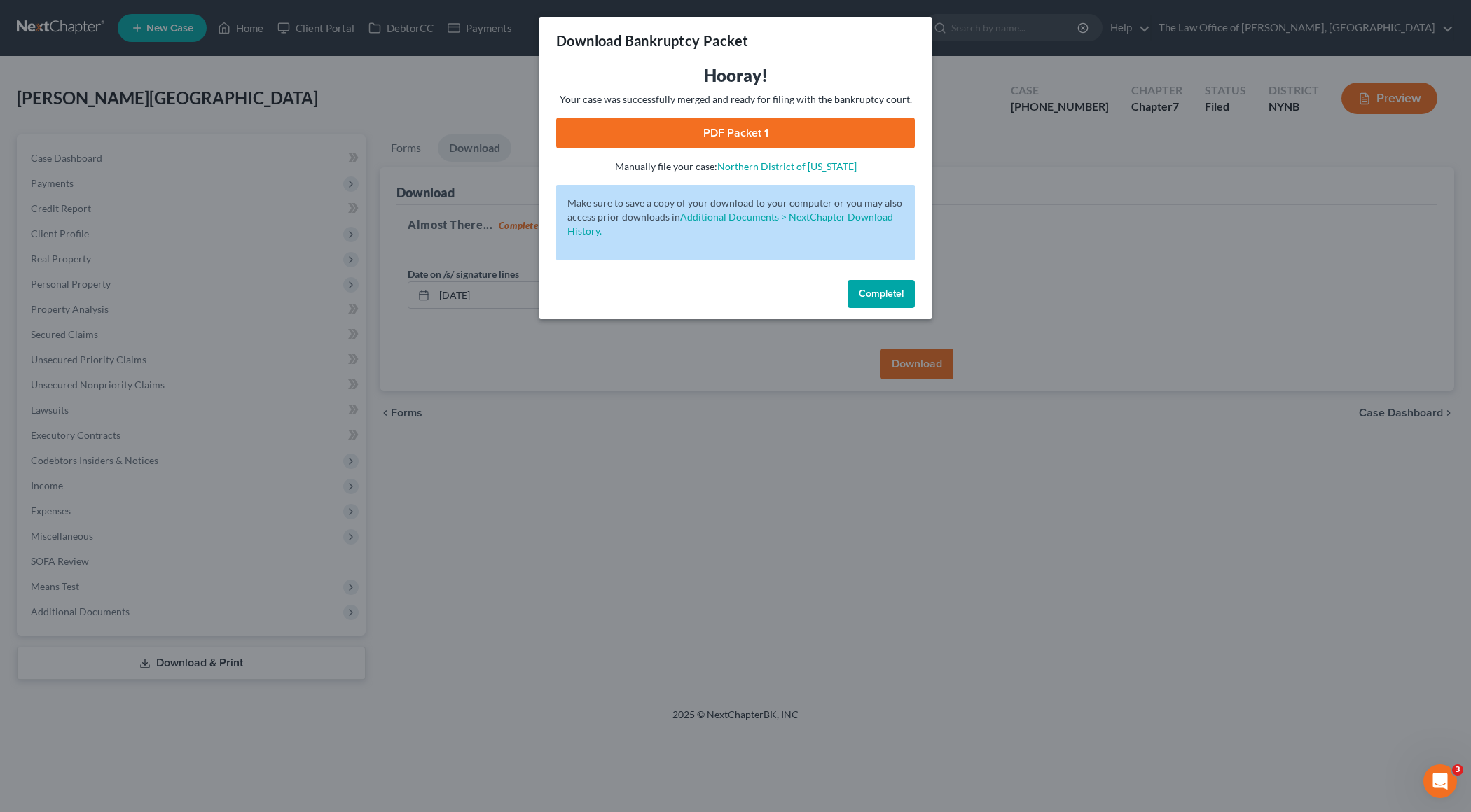
click at [791, 139] on link "PDF Packet 1" at bounding box center [736, 133] width 359 height 31
click at [871, 301] on button "Complete!" at bounding box center [881, 294] width 67 height 28
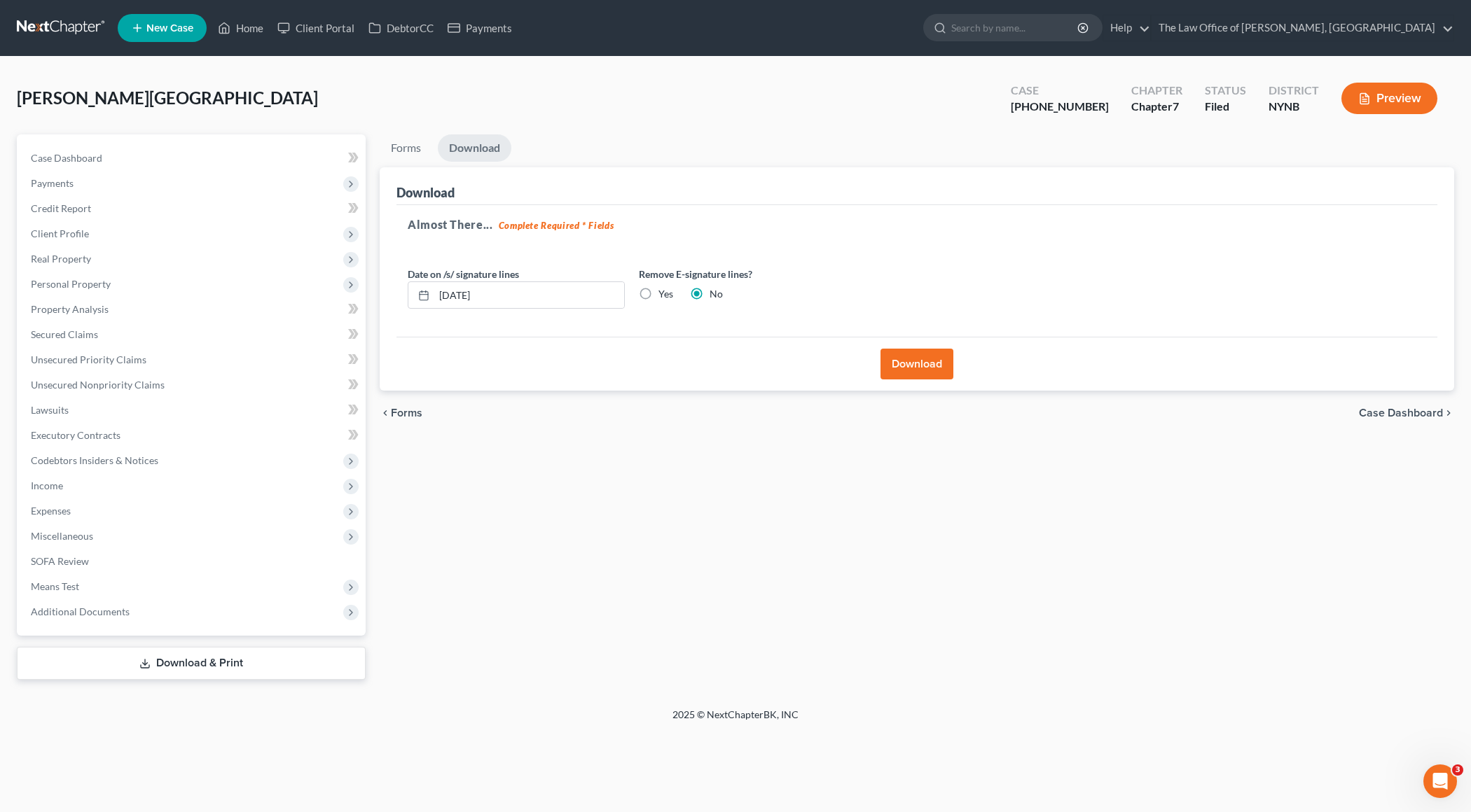
click at [170, 590] on div "Case Dashboard Payments Invoices Payments Payments Credit Report Client Profile…" at bounding box center [191, 385] width 349 height 501
click at [213, 590] on span "Additional Documents" at bounding box center [193, 612] width 346 height 26
click at [200, 590] on link "Client Document Storage" at bounding box center [206, 662] width 318 height 26
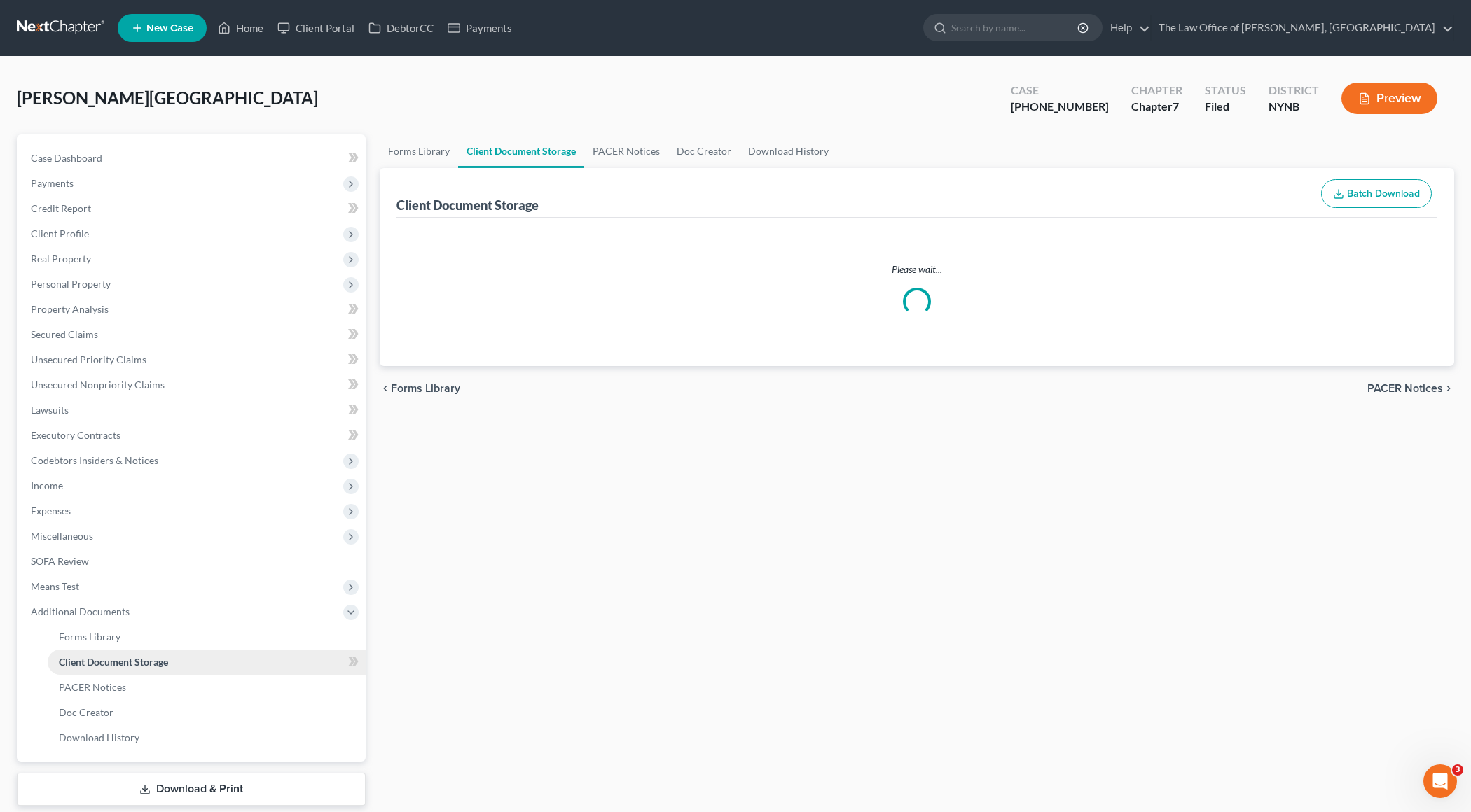
select select "1"
select select "5"
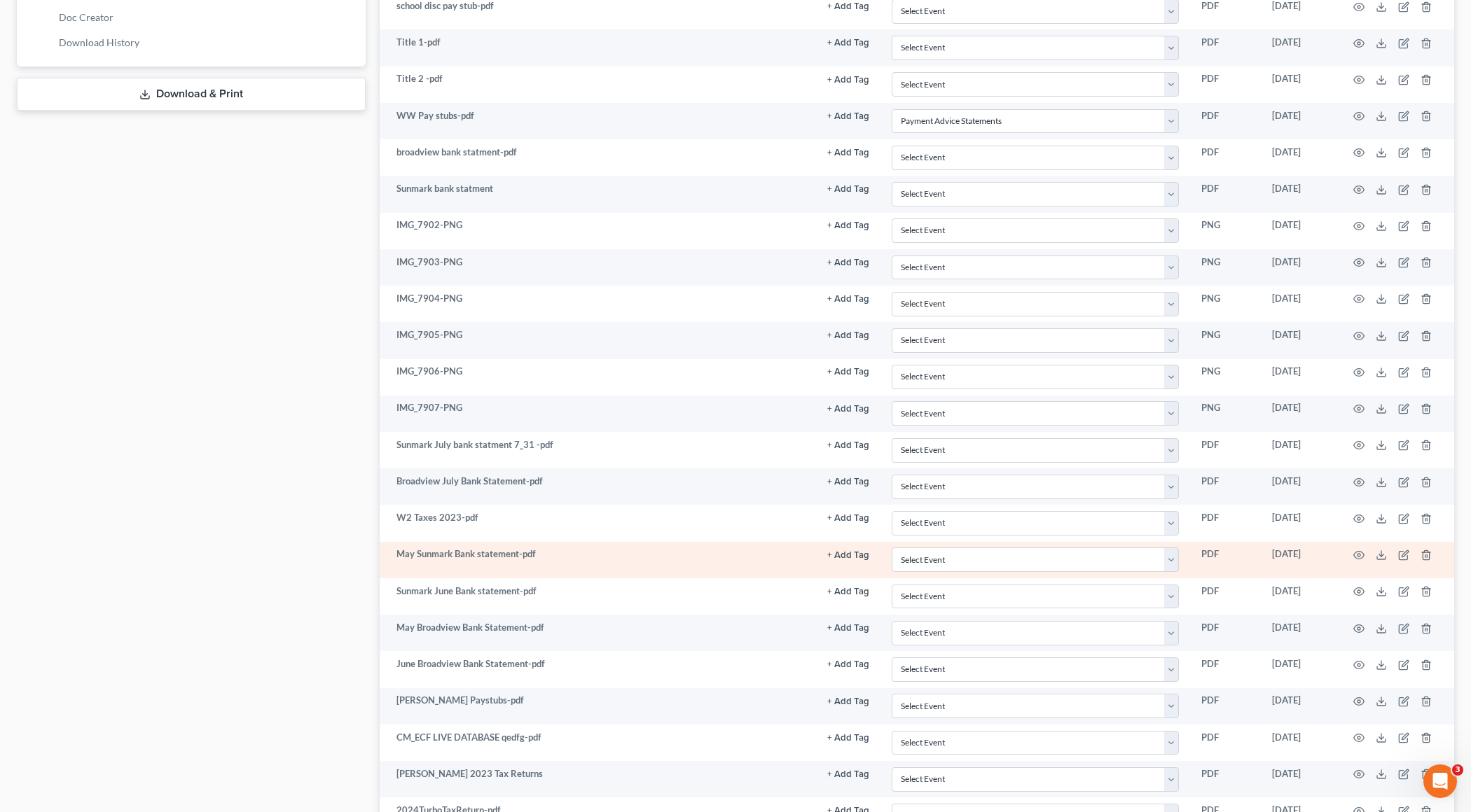
scroll to position [630, 0]
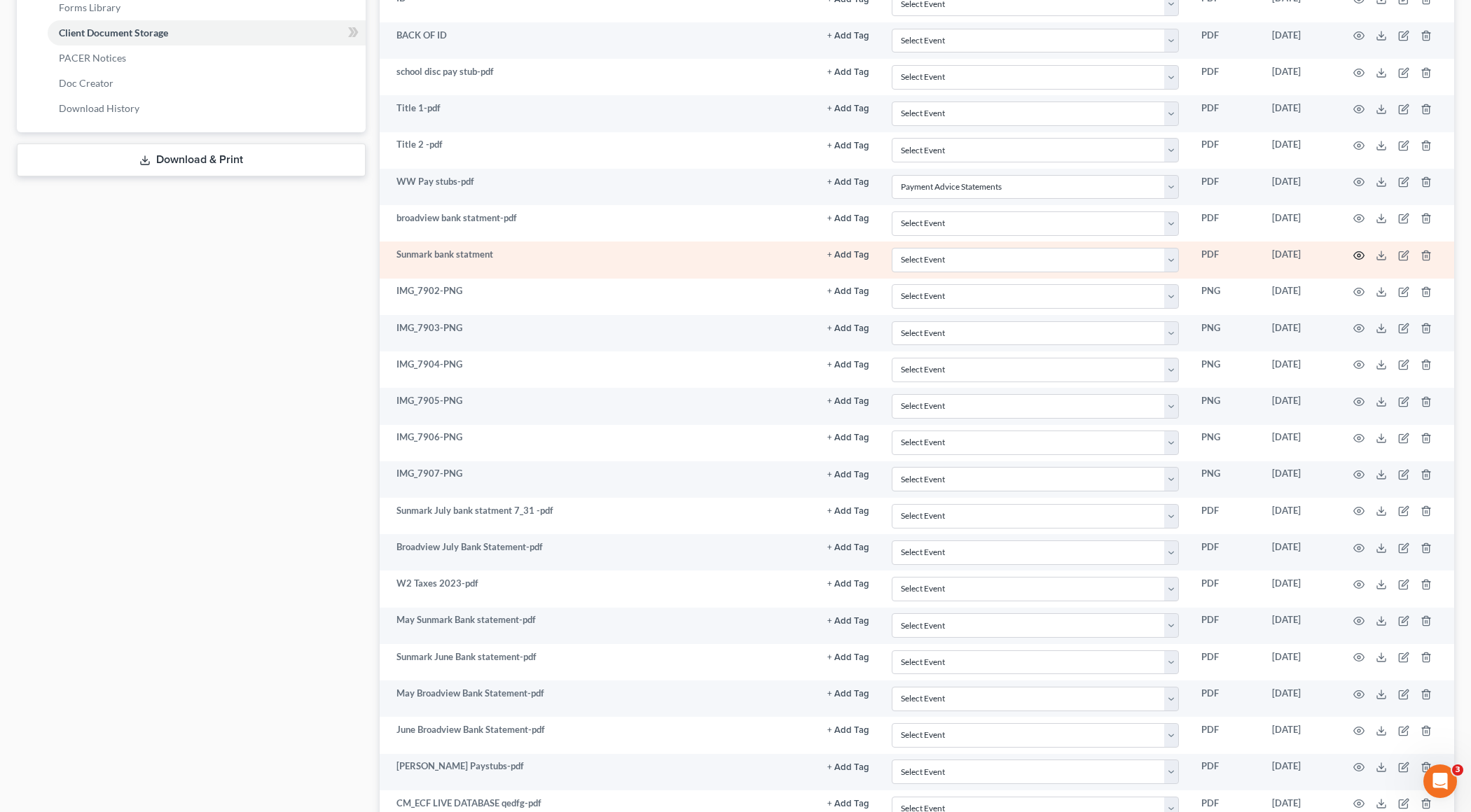
click at [1069, 254] on circle "button" at bounding box center [1359, 256] width 3 height 3
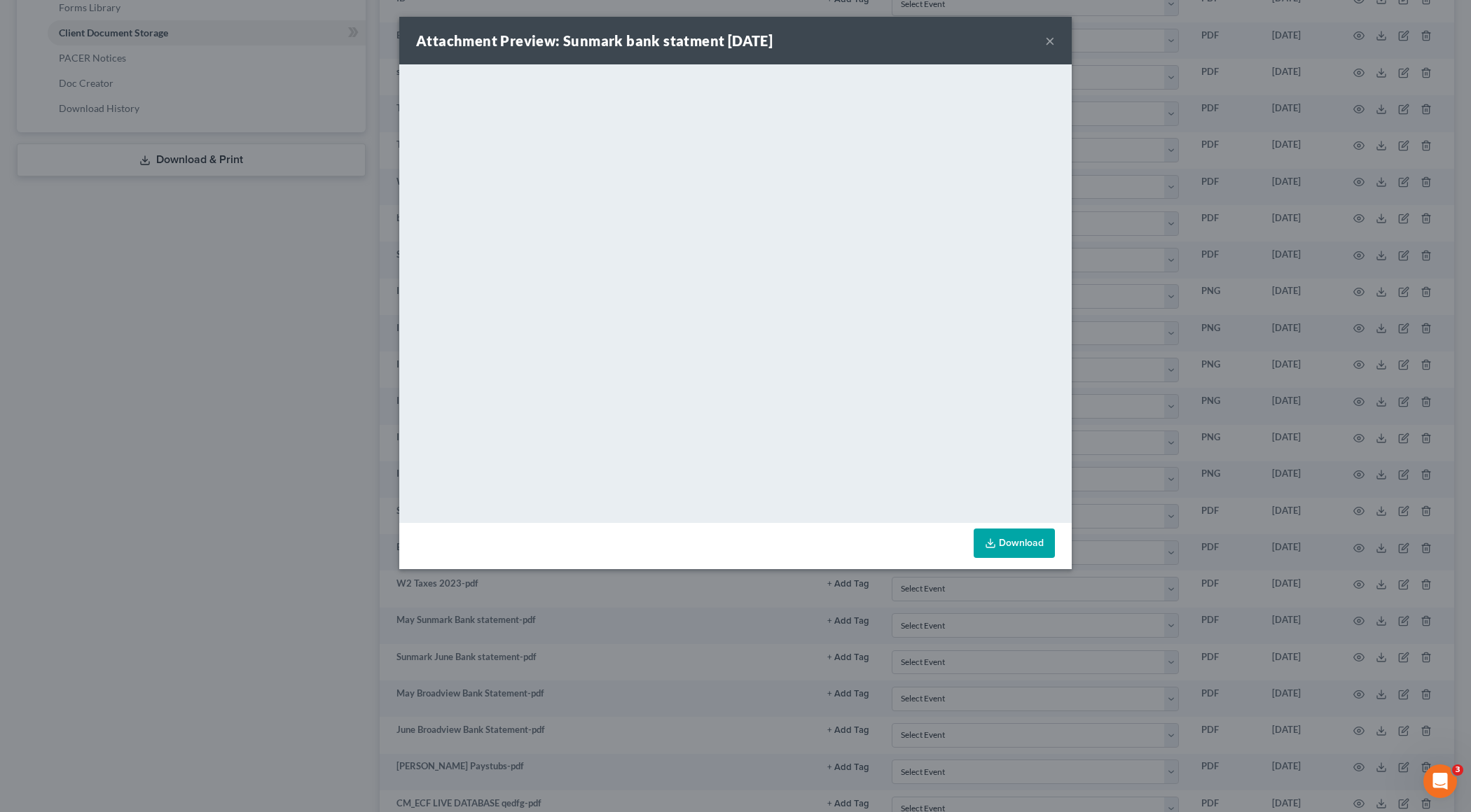
click at [1050, 41] on button "×" at bounding box center [1049, 40] width 9 height 17
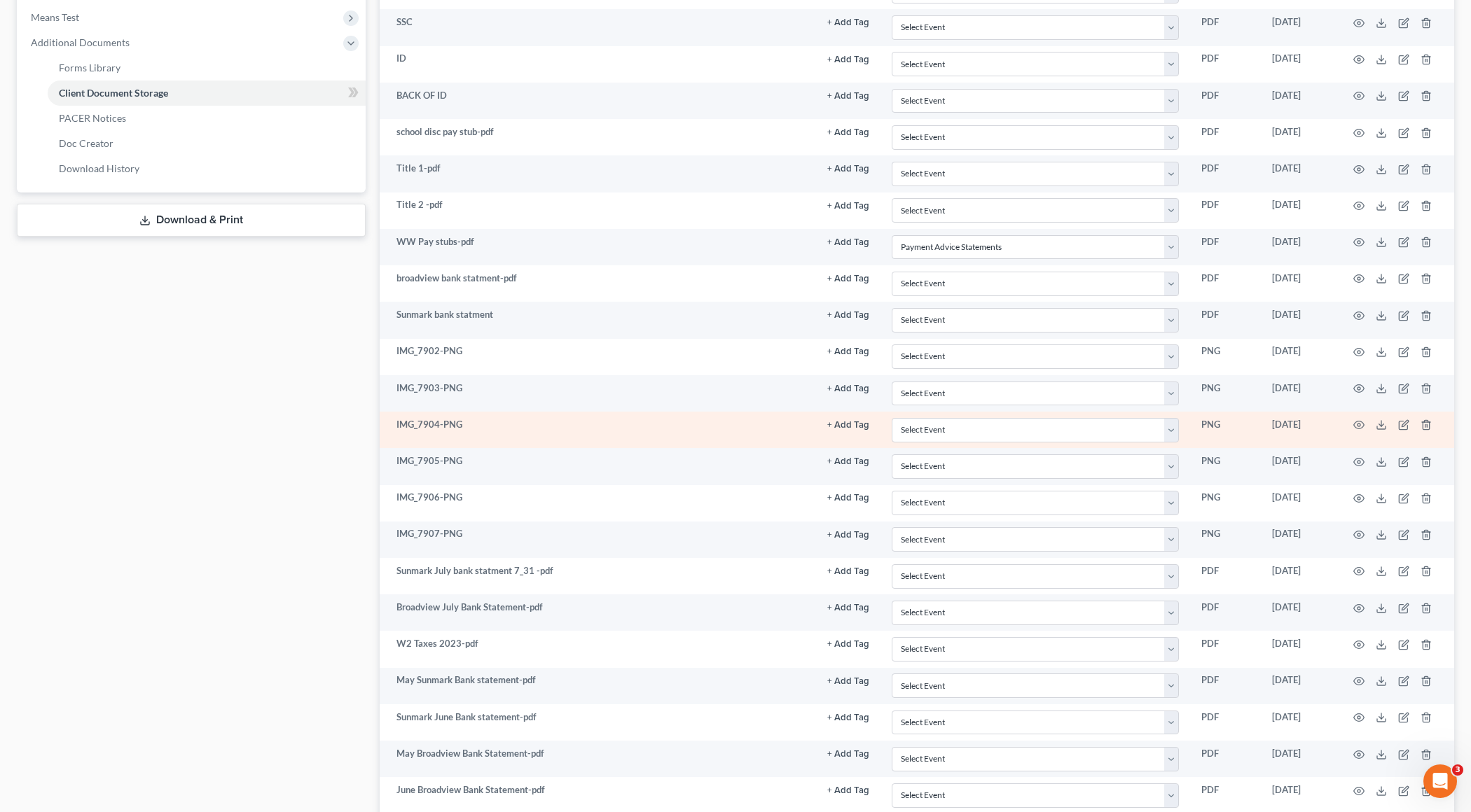
scroll to position [542, 0]
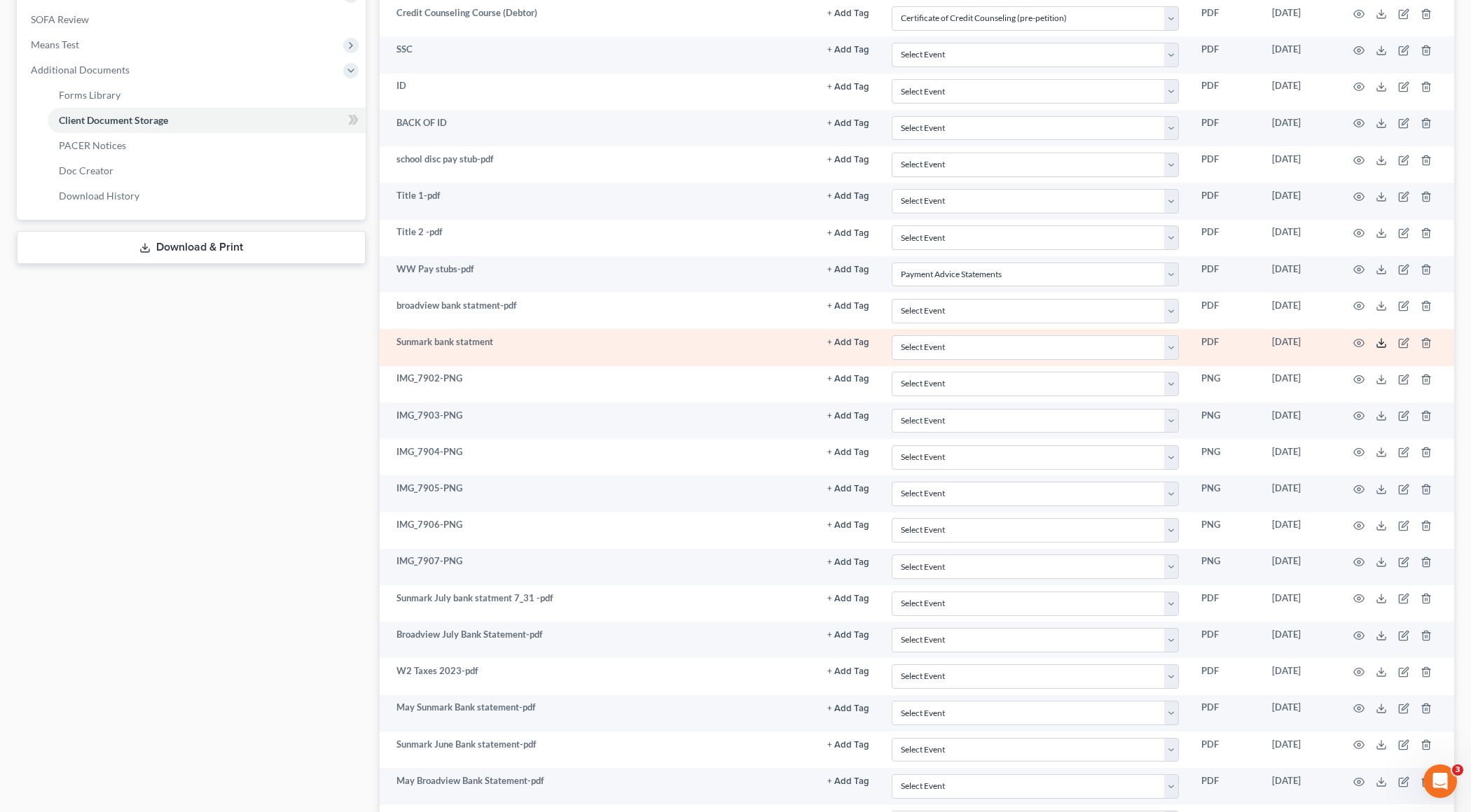
click at [1069, 337] on icon at bounding box center [1381, 343] width 11 height 11
click at [1069, 339] on icon "button" at bounding box center [1403, 343] width 9 height 9
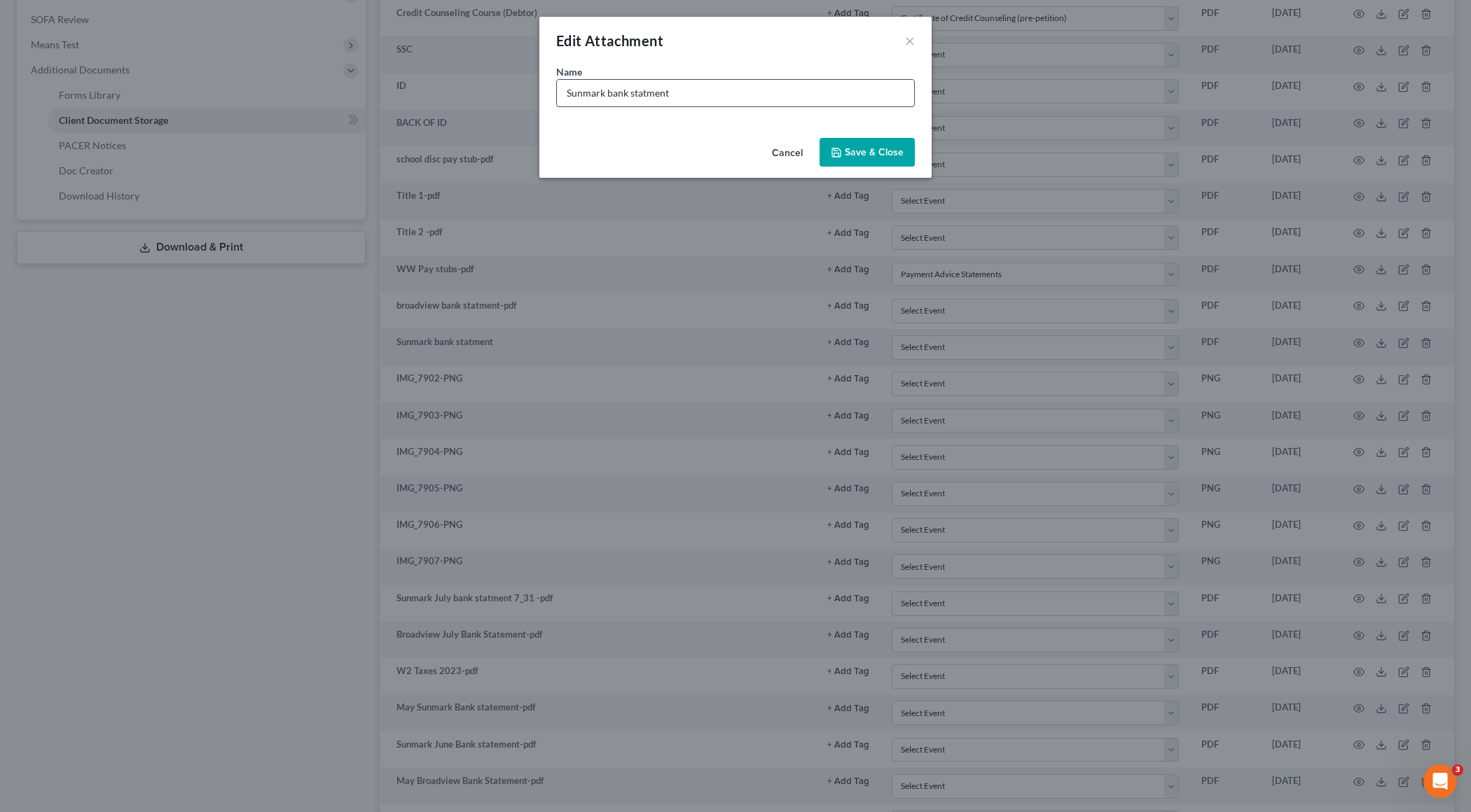
click at [634, 90] on input "Sunmark bank statment" at bounding box center [736, 93] width 357 height 27
click at [683, 90] on input "Sunmark bank statment" at bounding box center [736, 93] width 357 height 27
type input "Sunmark bank statment june"
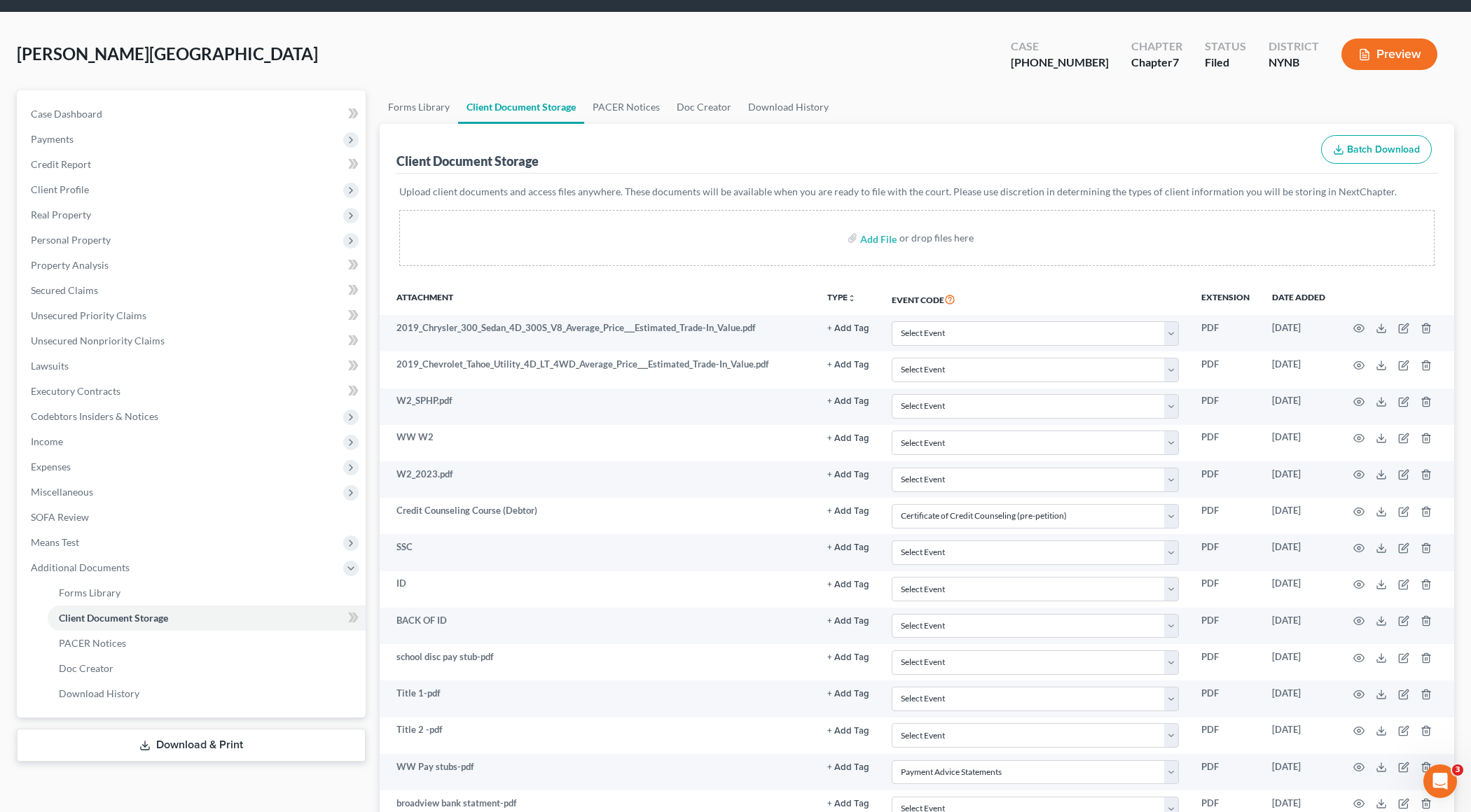
scroll to position [0, 0]
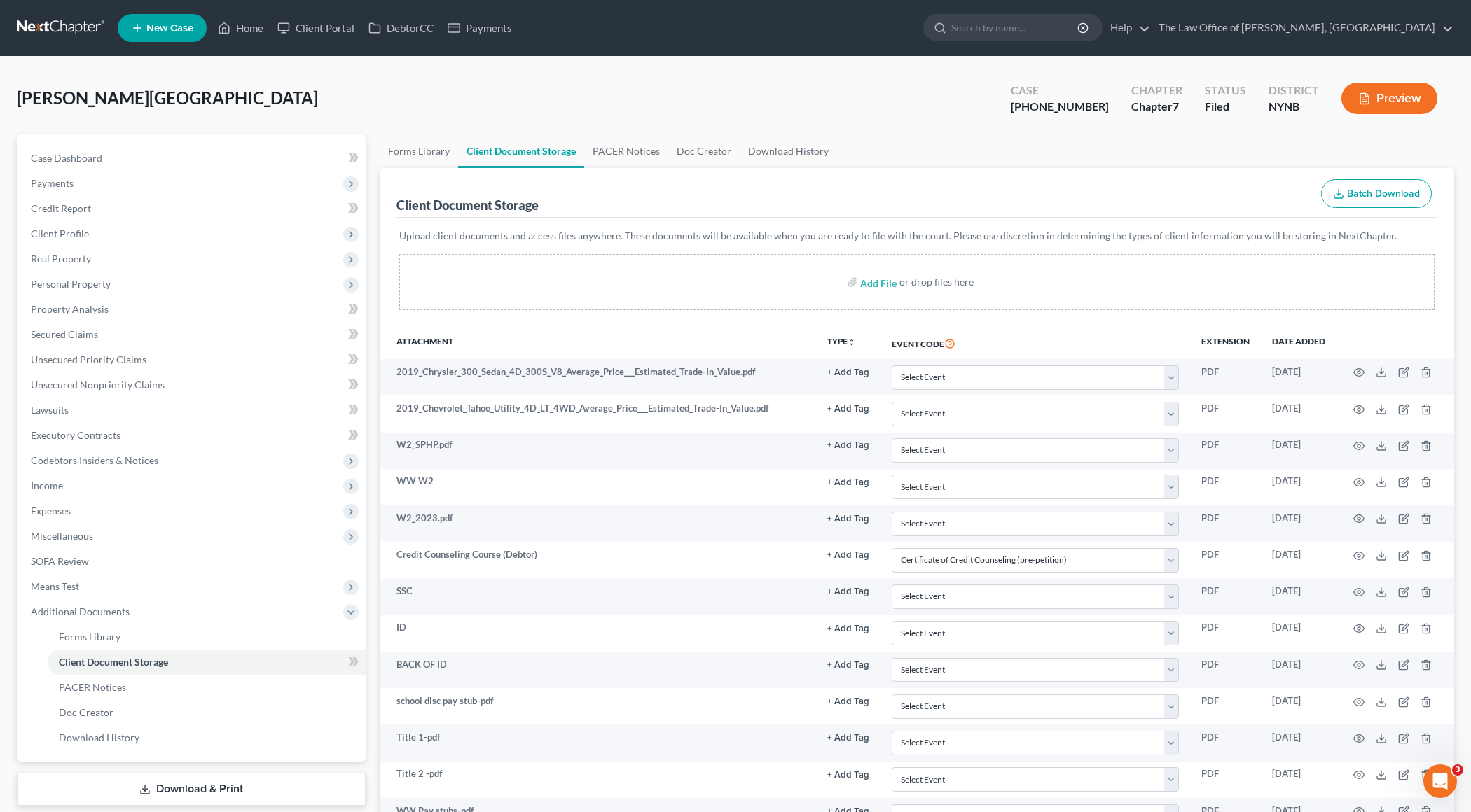
click at [192, 590] on link "Download & Print" at bounding box center [191, 789] width 349 height 33
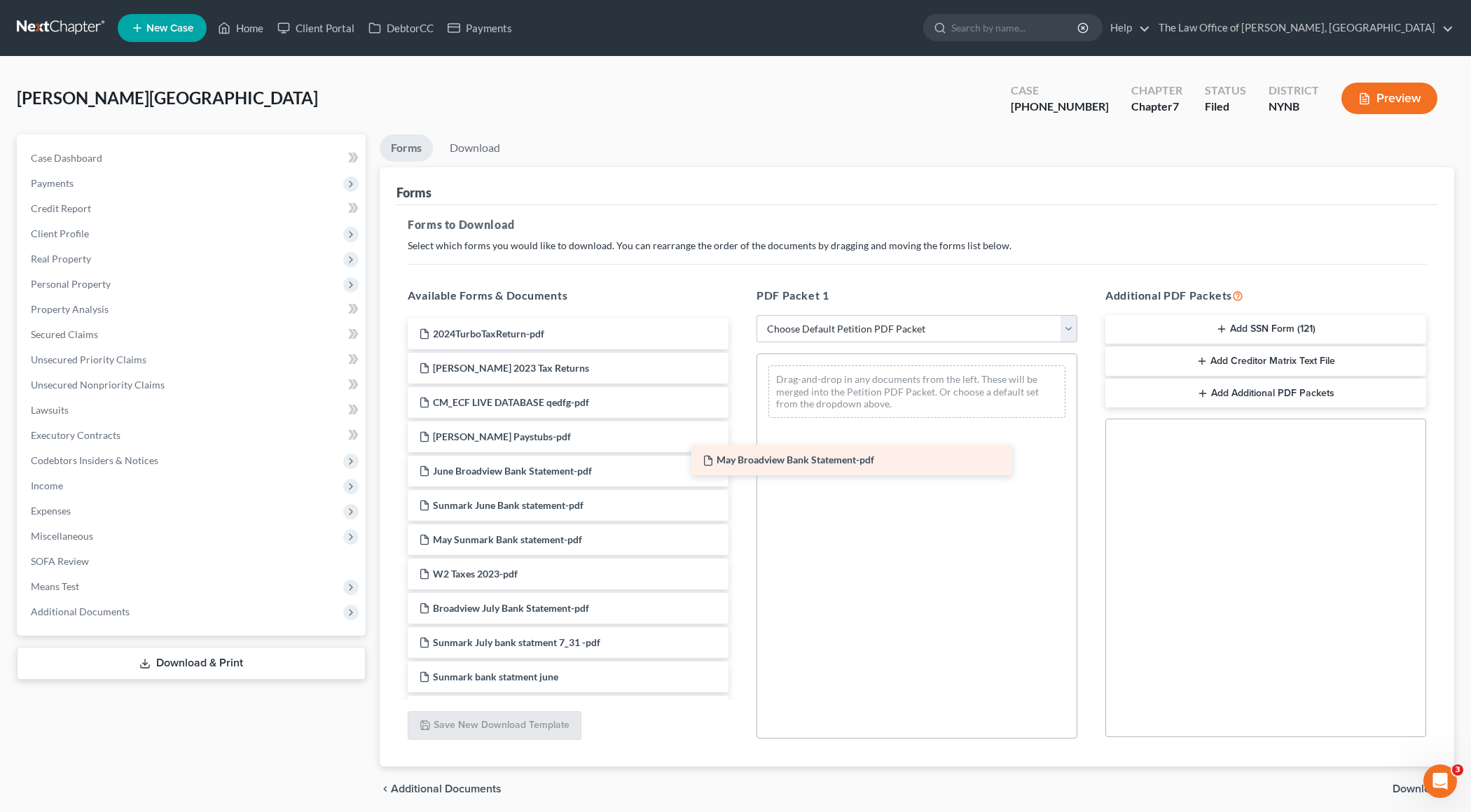
drag, startPoint x: 521, startPoint y: 505, endPoint x: 811, endPoint y: 453, distance: 294.6
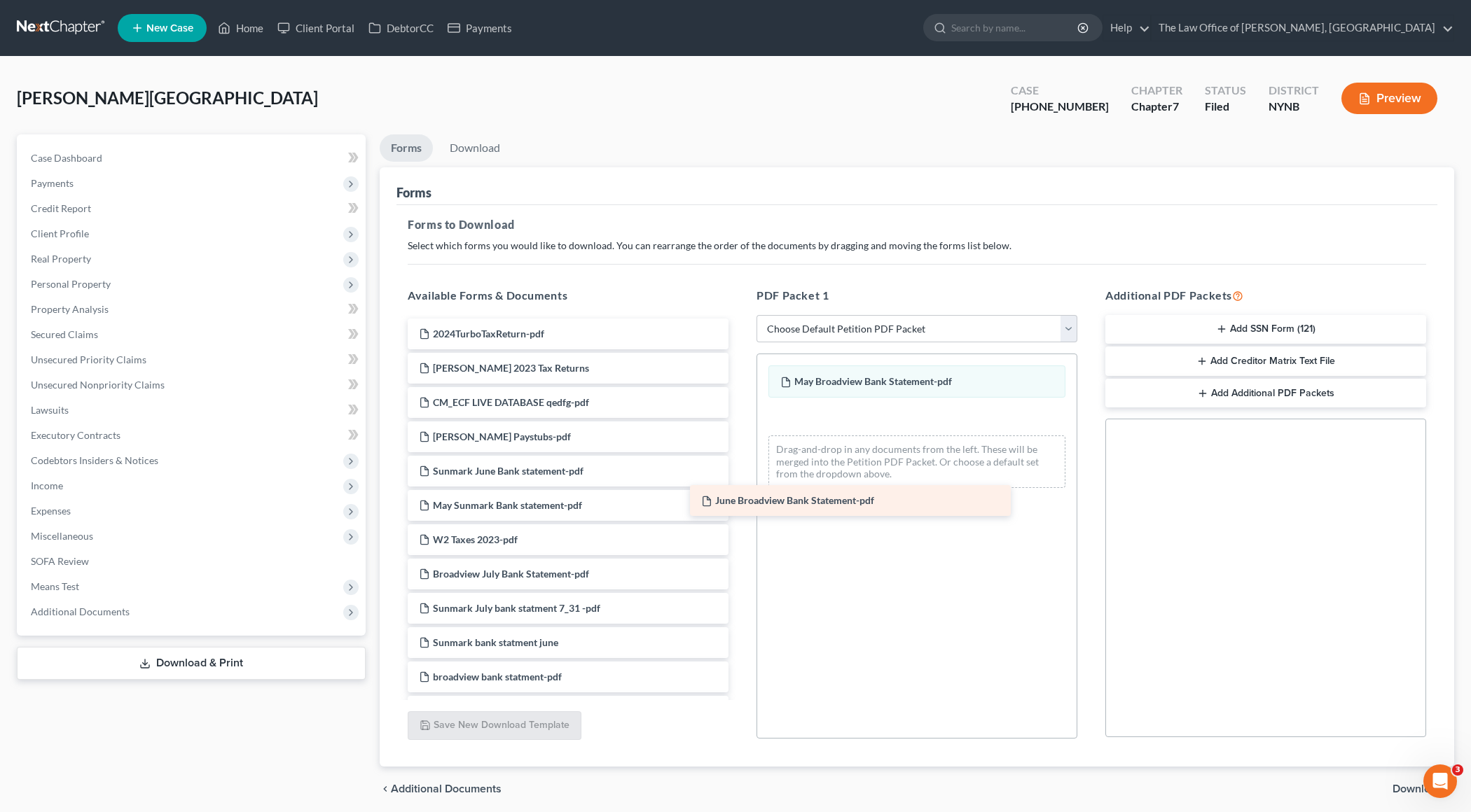
drag, startPoint x: 605, startPoint y: 467, endPoint x: 885, endPoint y: 495, distance: 281.4
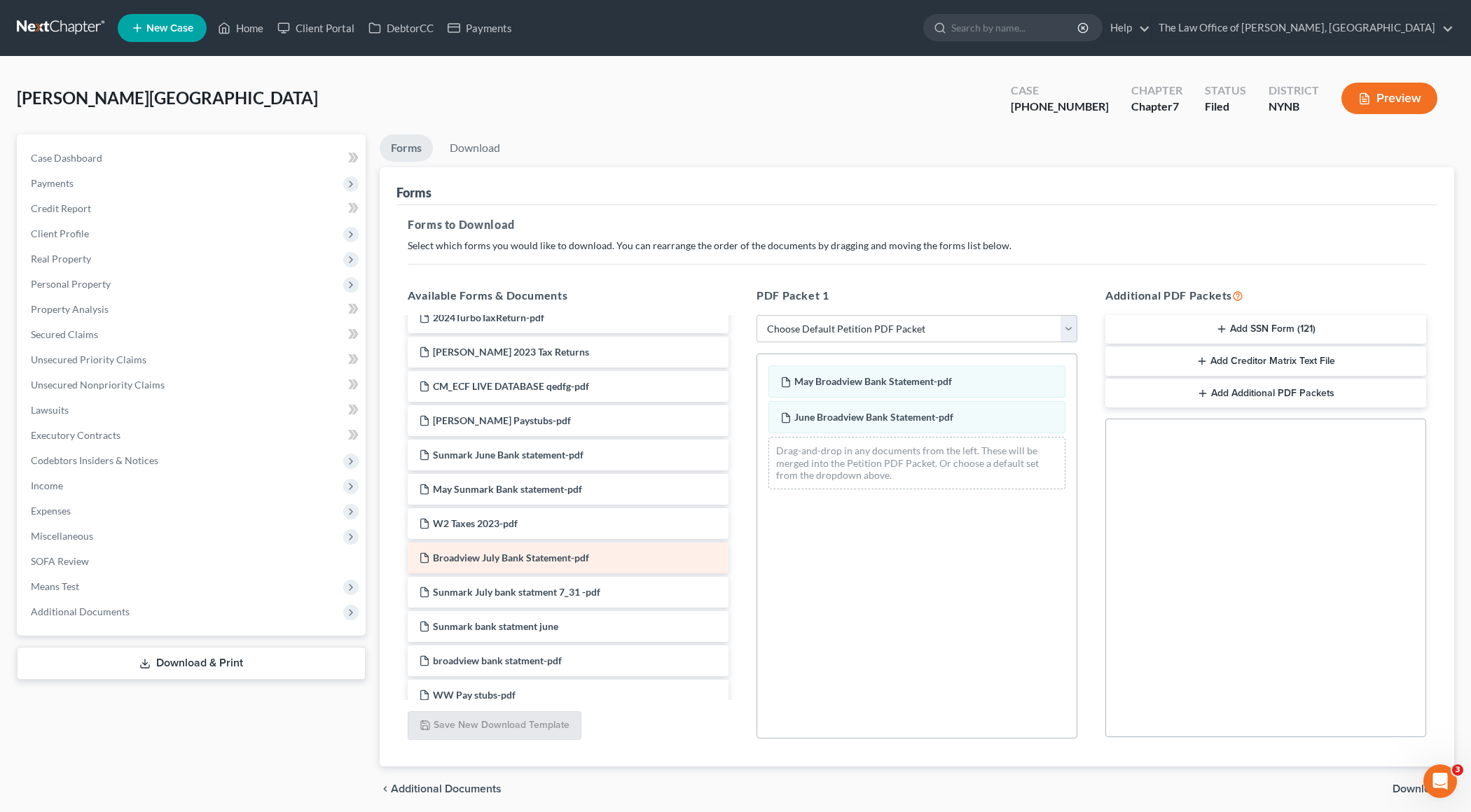
scroll to position [17, 0]
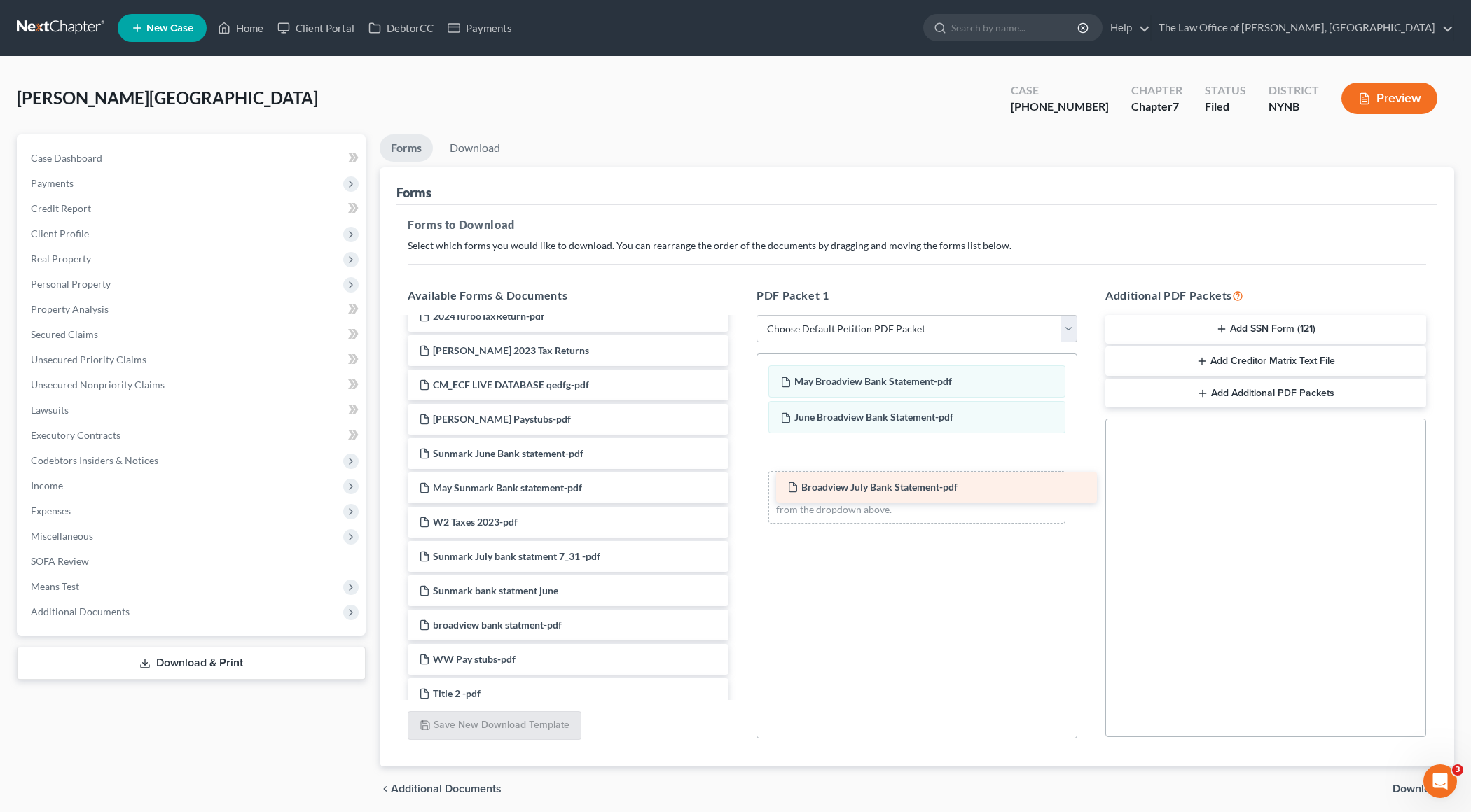
drag, startPoint x: 535, startPoint y: 562, endPoint x: 904, endPoint y: 493, distance: 375.4
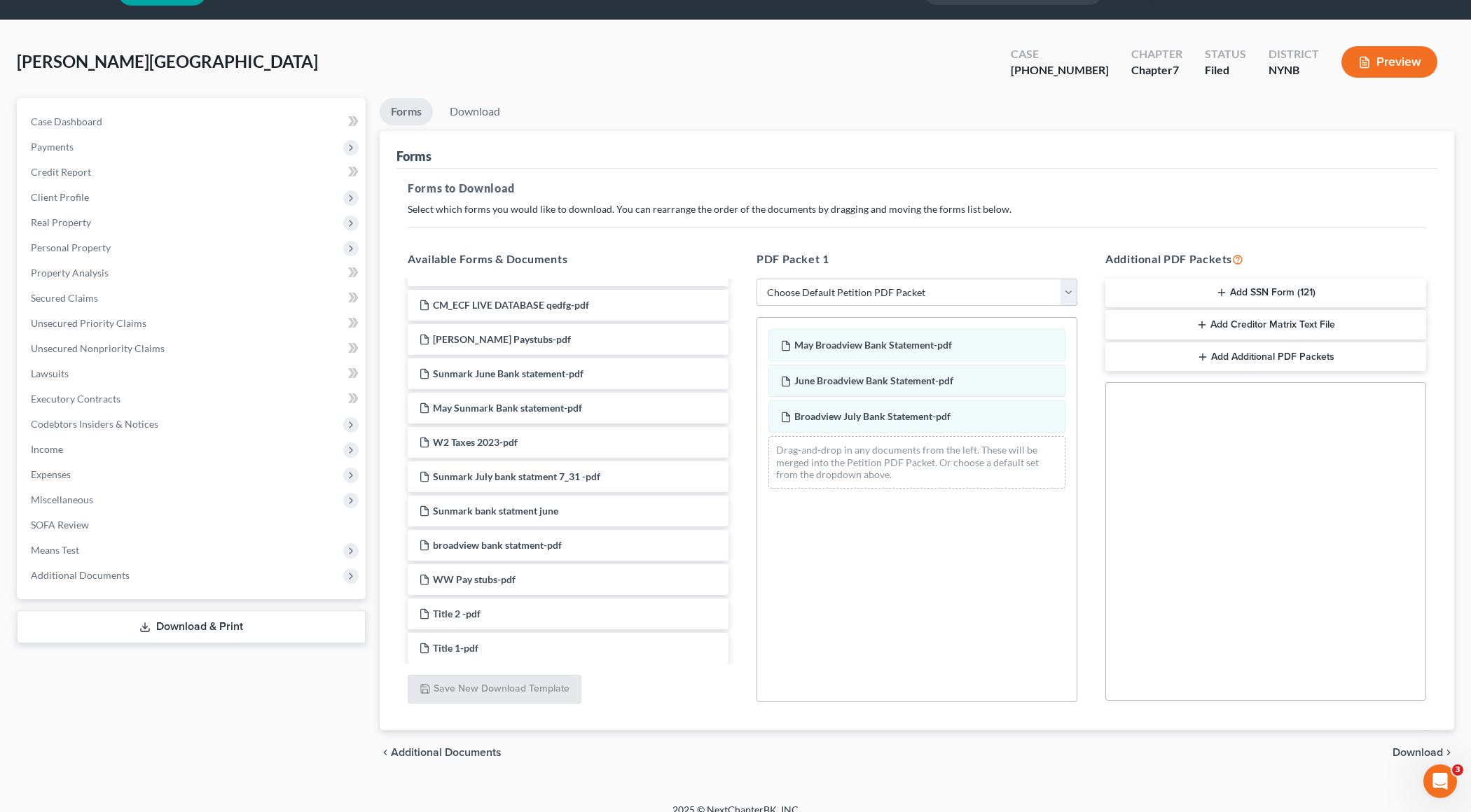
scroll to position [51, 0]
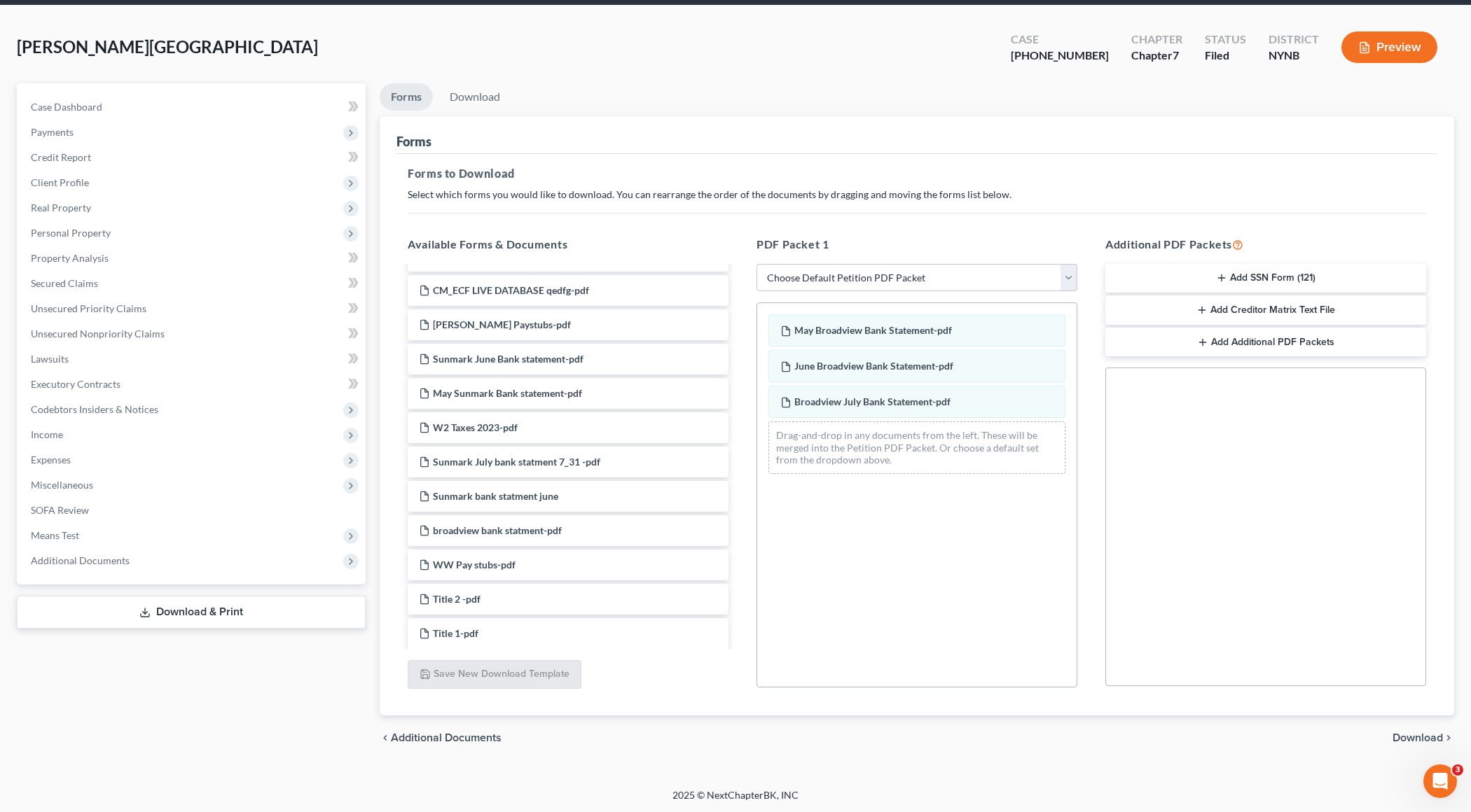
click at [1069, 590] on span "Download" at bounding box center [1418, 738] width 50 height 11
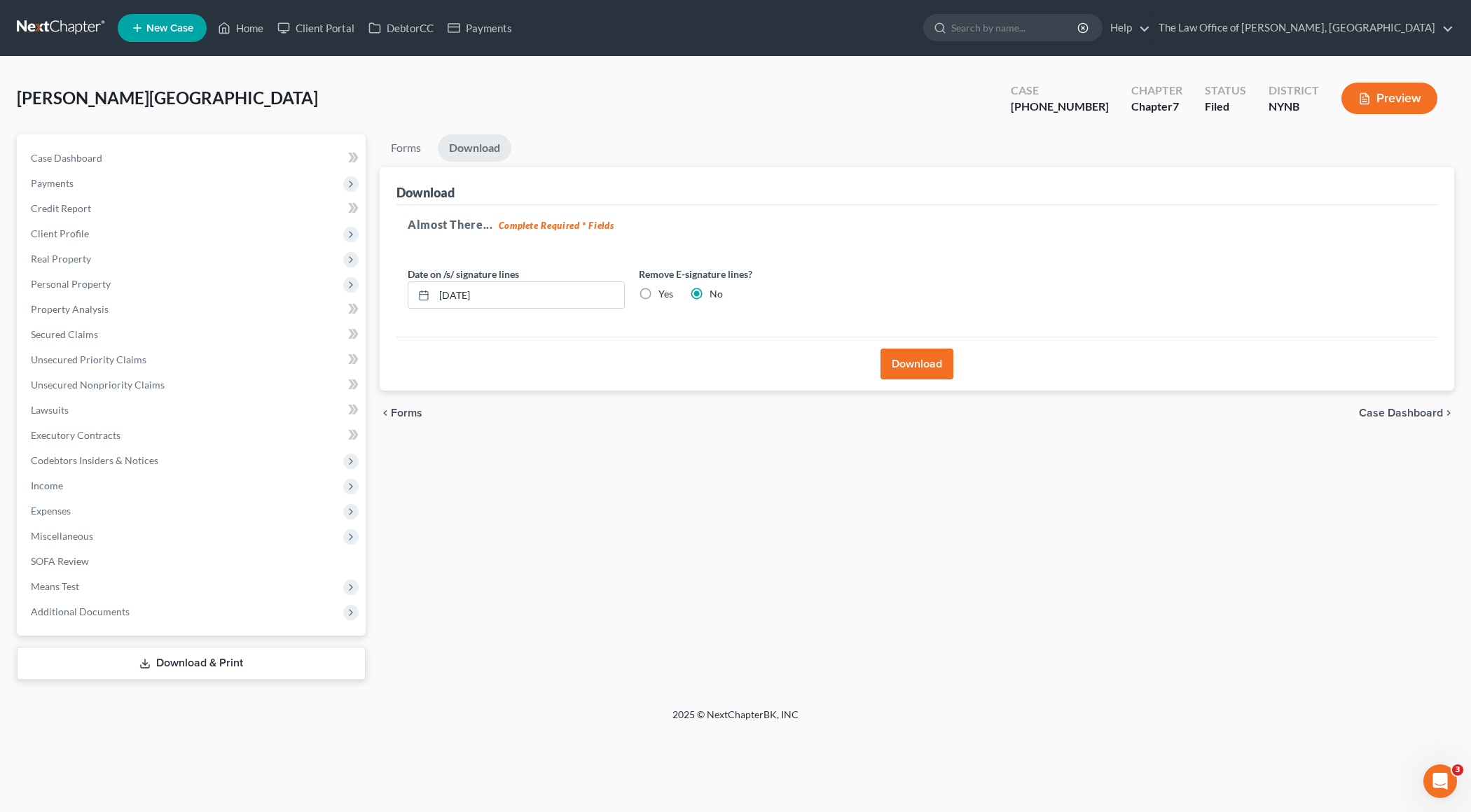
scroll to position [0, 0]
click at [913, 357] on button "Download" at bounding box center [917, 364] width 73 height 31
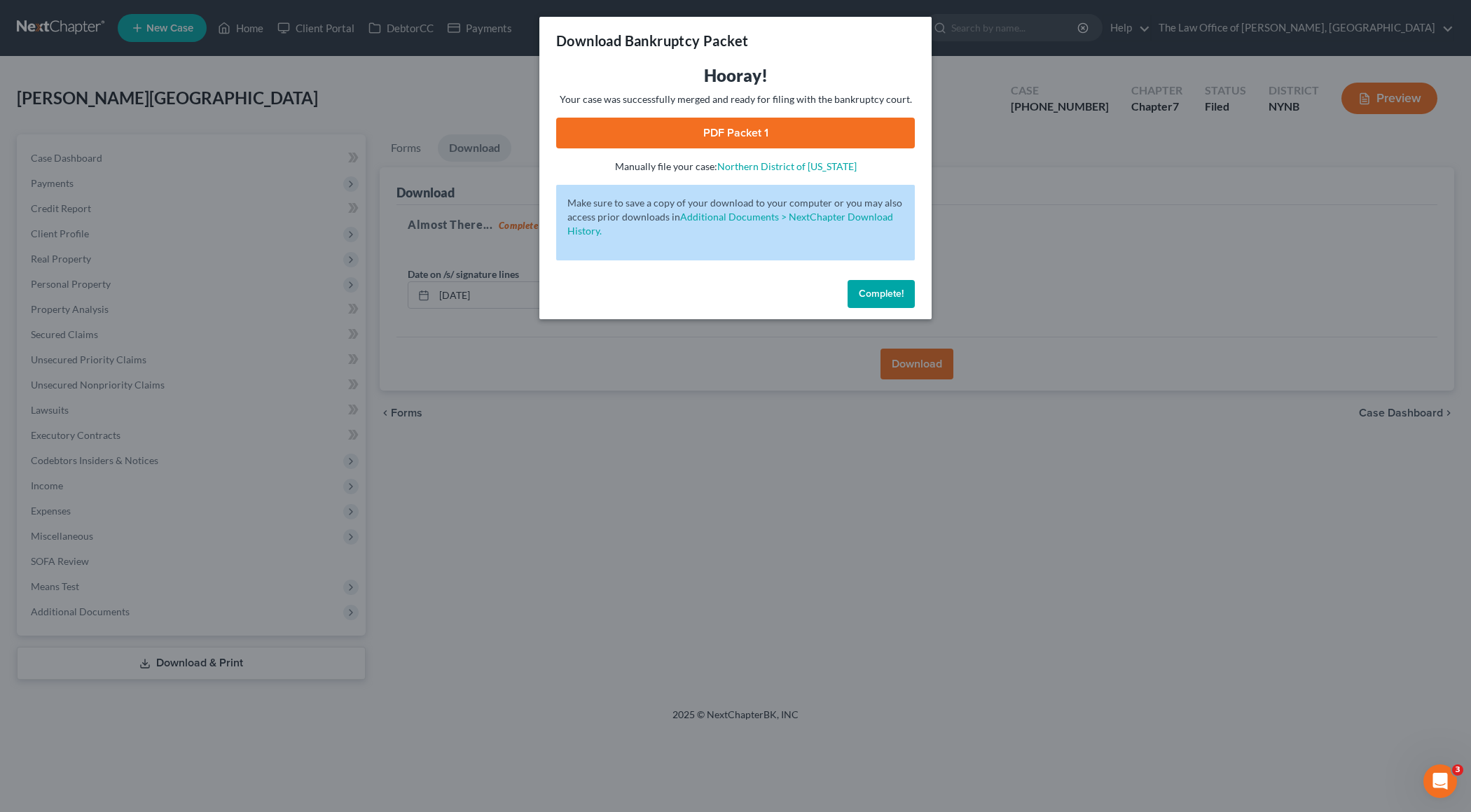
click at [745, 143] on link "PDF Packet 1" at bounding box center [736, 133] width 359 height 31
click at [870, 288] on span "Complete!" at bounding box center [881, 294] width 44 height 12
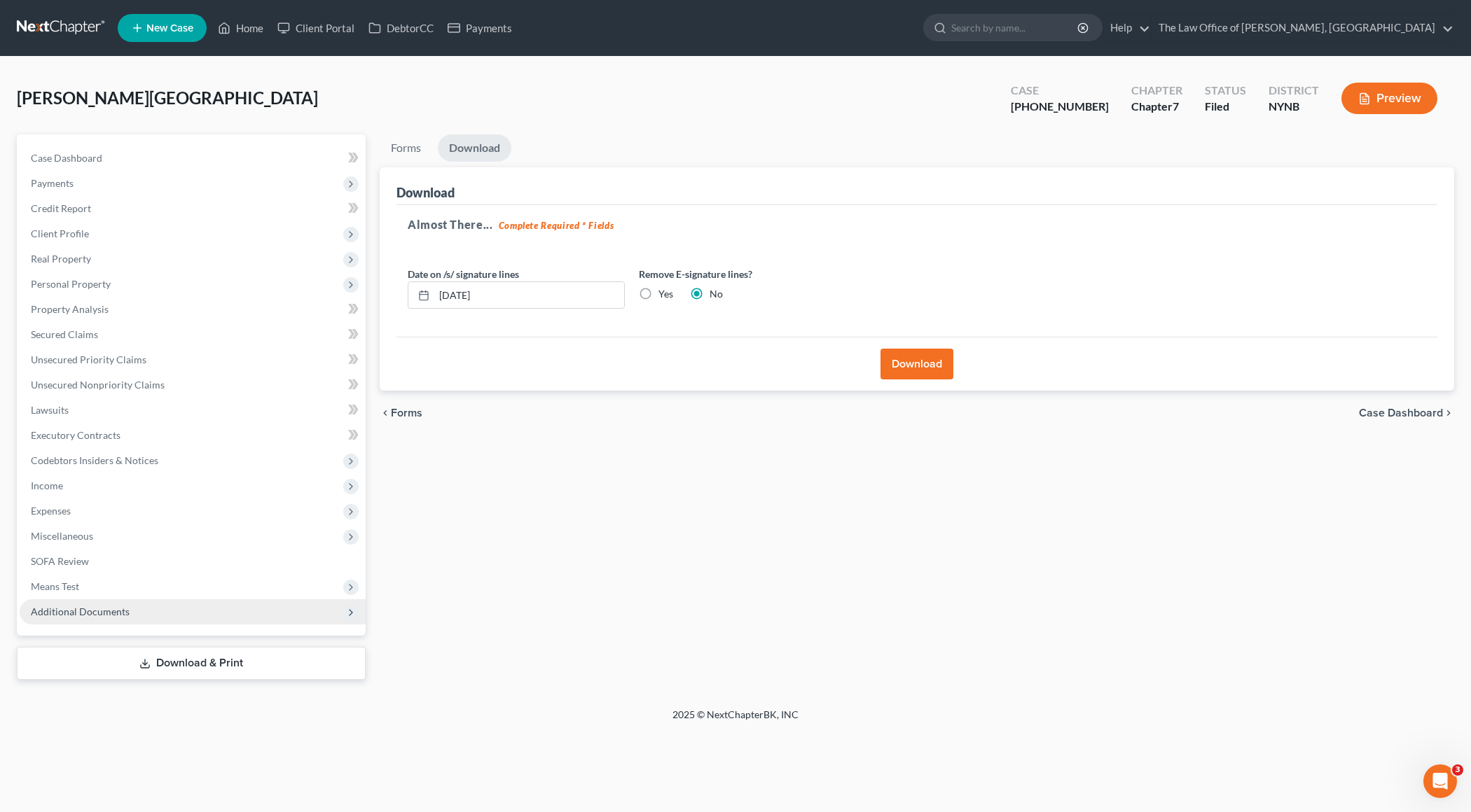
click at [137, 590] on span "Additional Documents" at bounding box center [193, 612] width 346 height 26
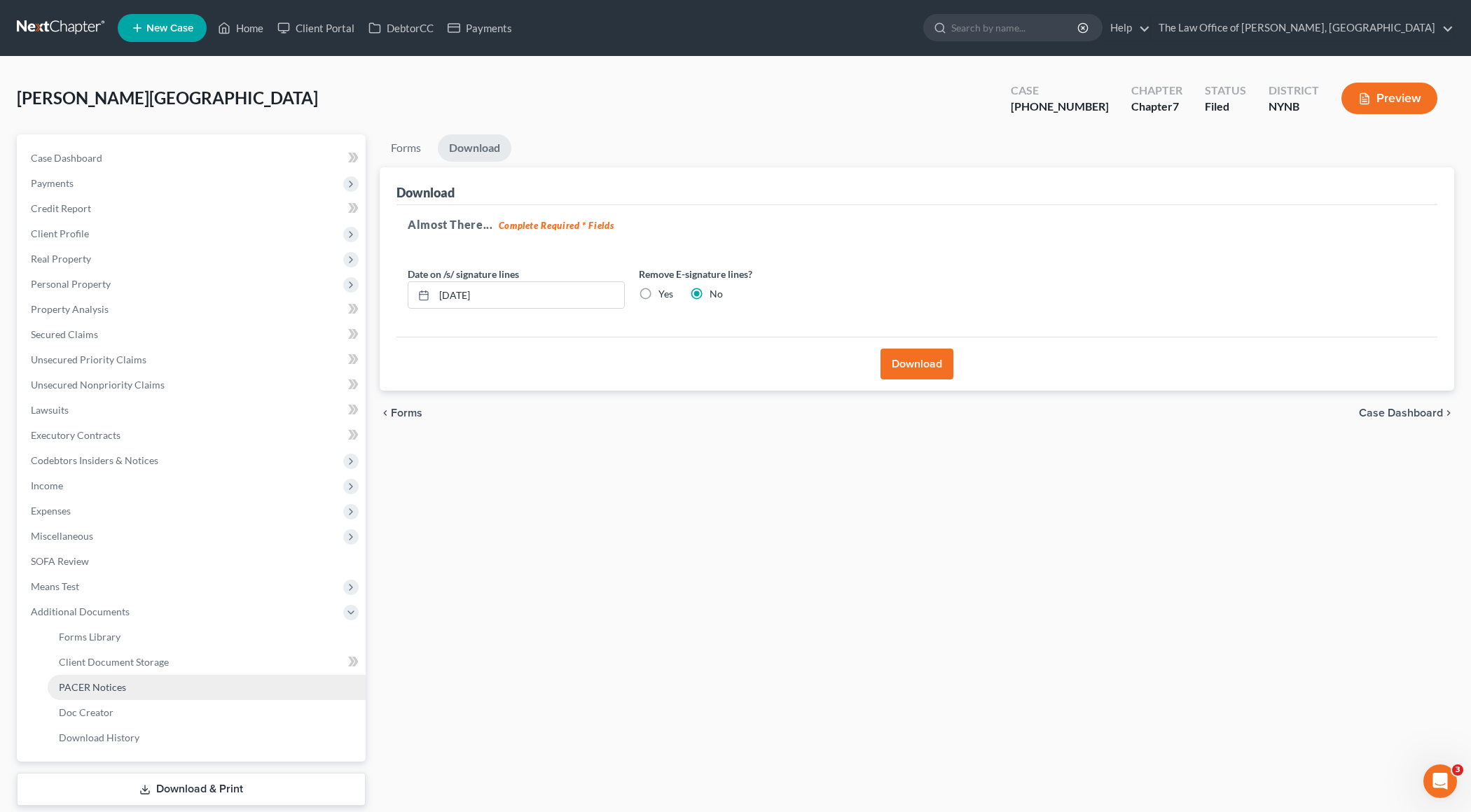
click at [288, 590] on link "PACER Notices" at bounding box center [206, 687] width 318 height 26
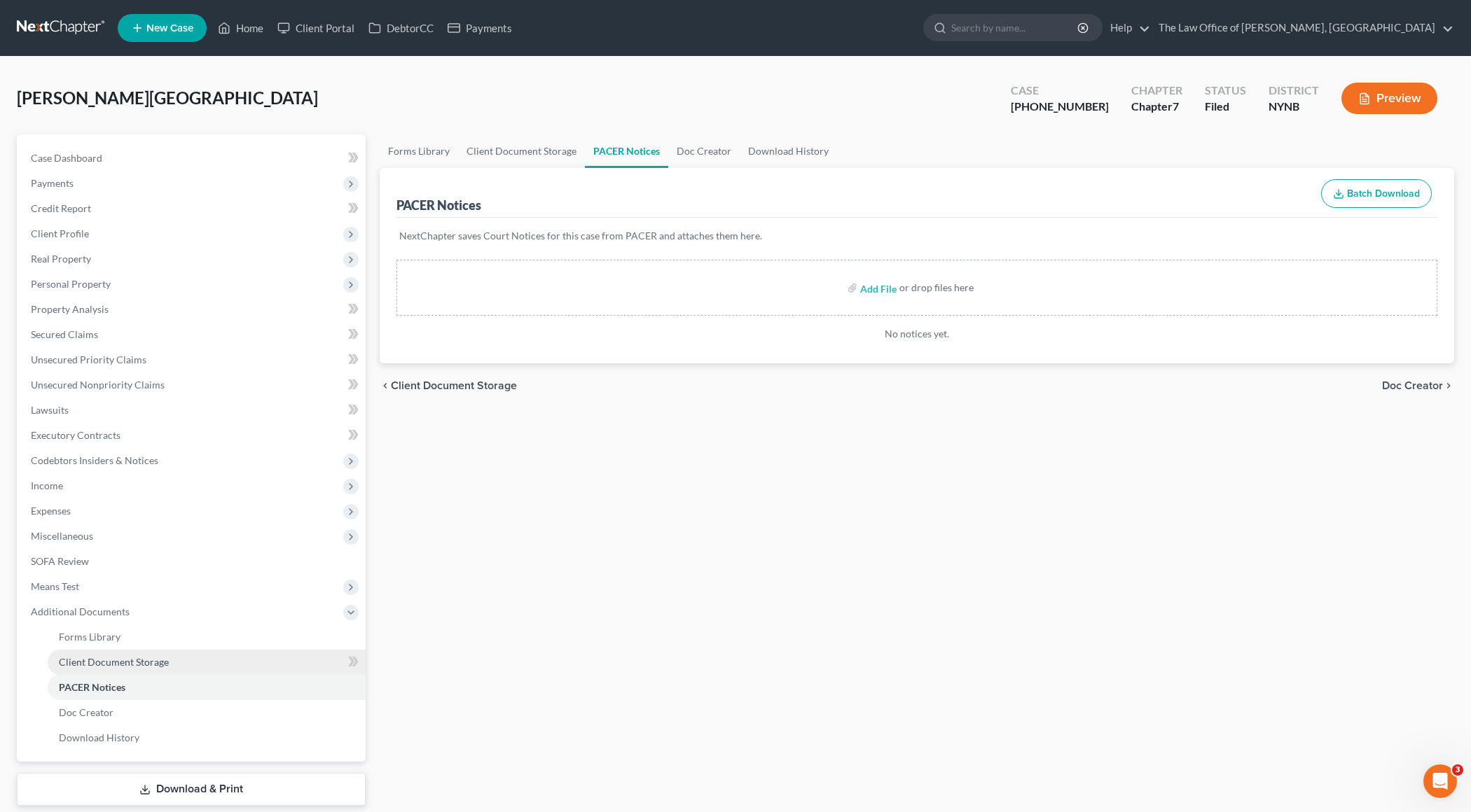
click at [302, 590] on link "Client Document Storage" at bounding box center [206, 662] width 318 height 26
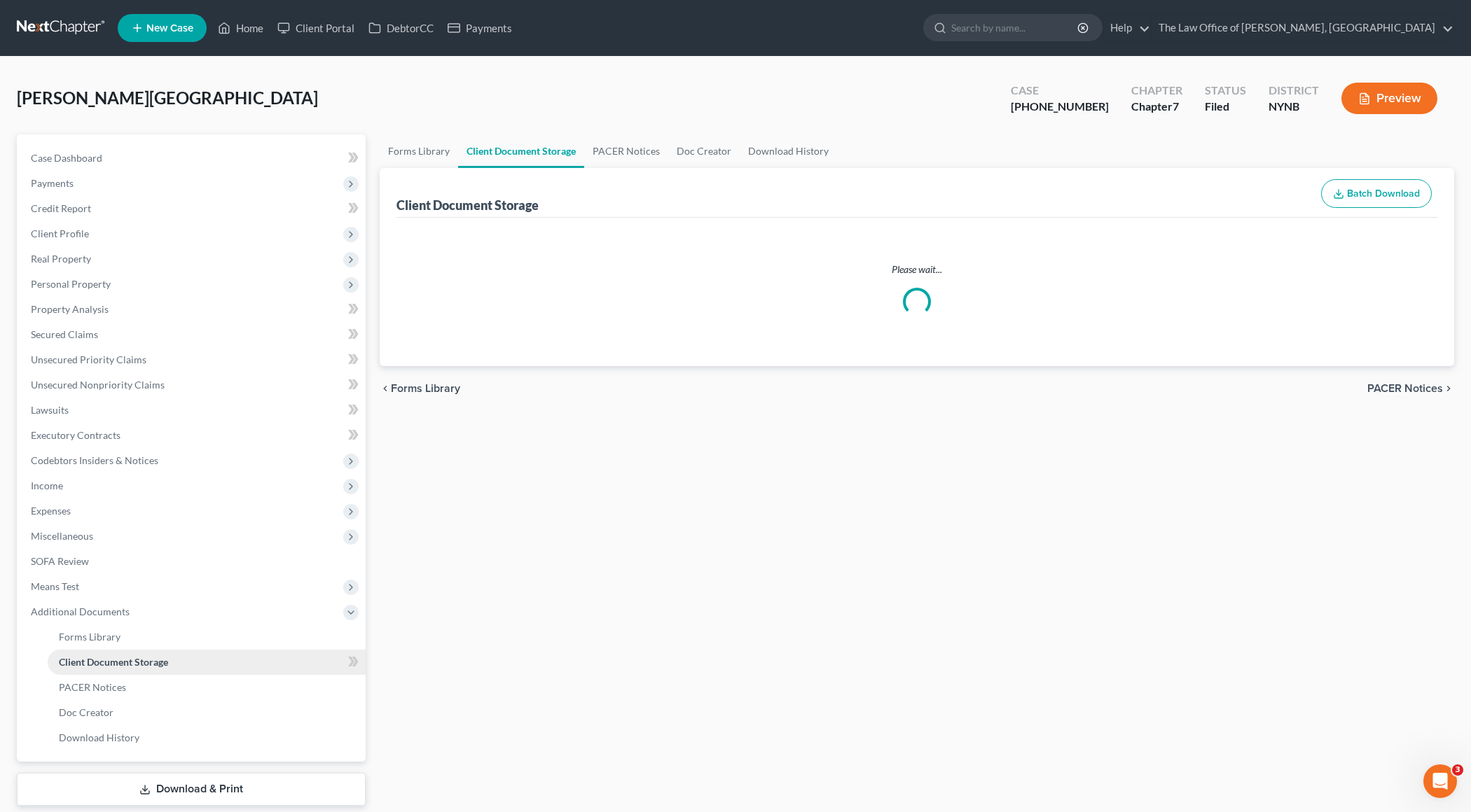
click at [303, 590] on link "Client Document Storage" at bounding box center [206, 662] width 318 height 26
select select "1"
select select "5"
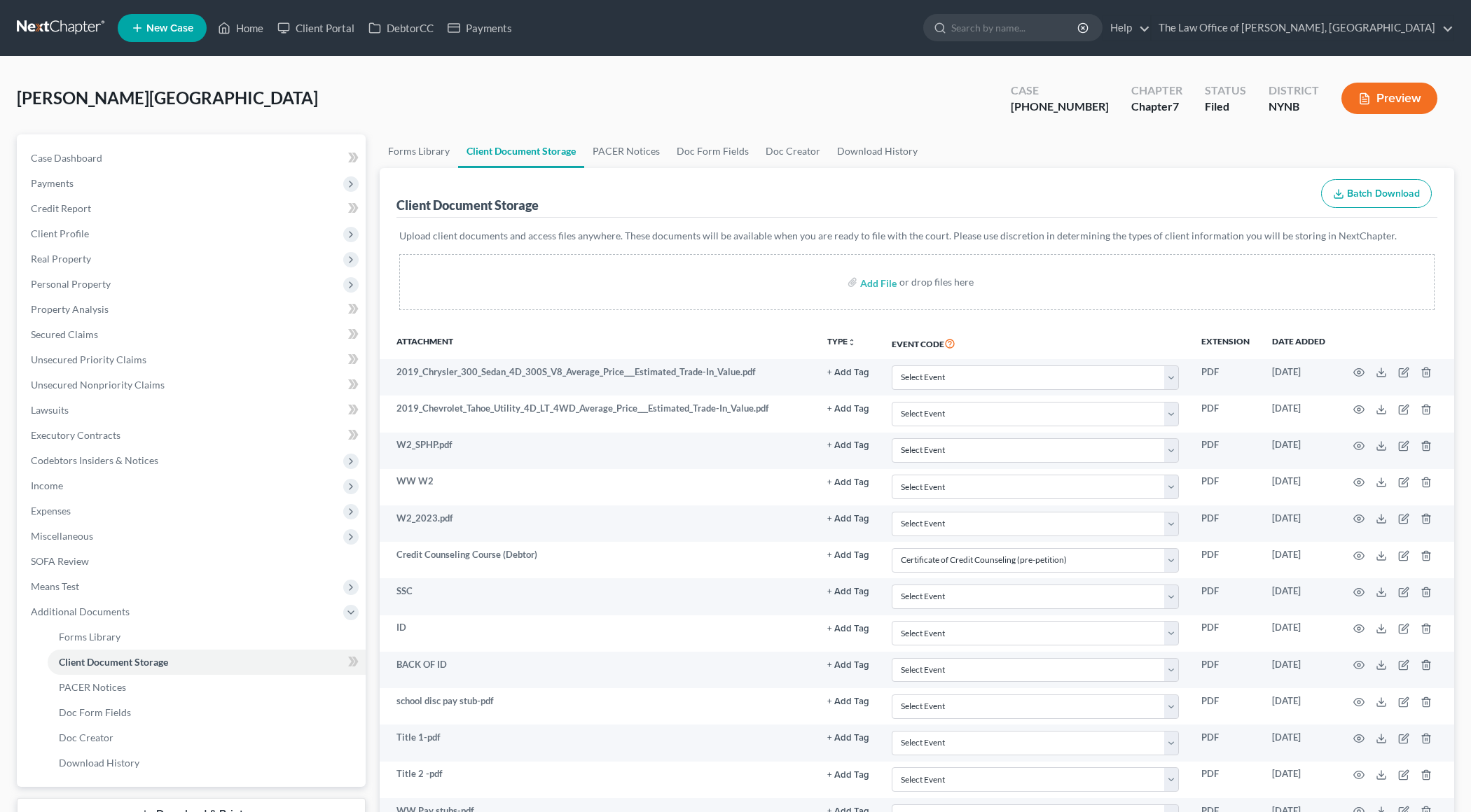
select select "1"
select select "5"
click at [898, 123] on div "[PERSON_NAME] Upgraded Case [PHONE_NUMBER] Chapter Chapter 7 Status [GEOGRAPHIC…" at bounding box center [735, 104] width 1437 height 61
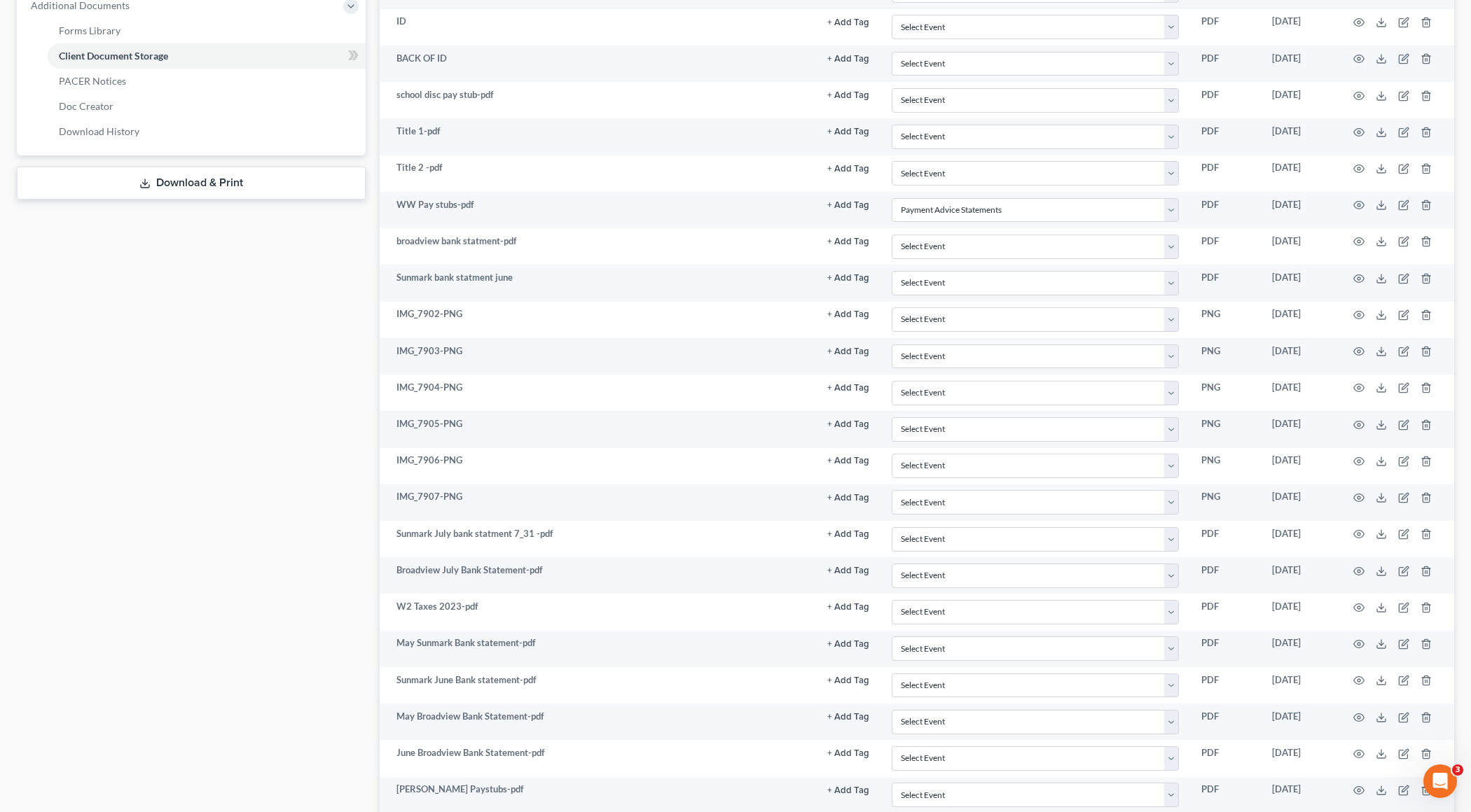
scroll to position [599, 0]
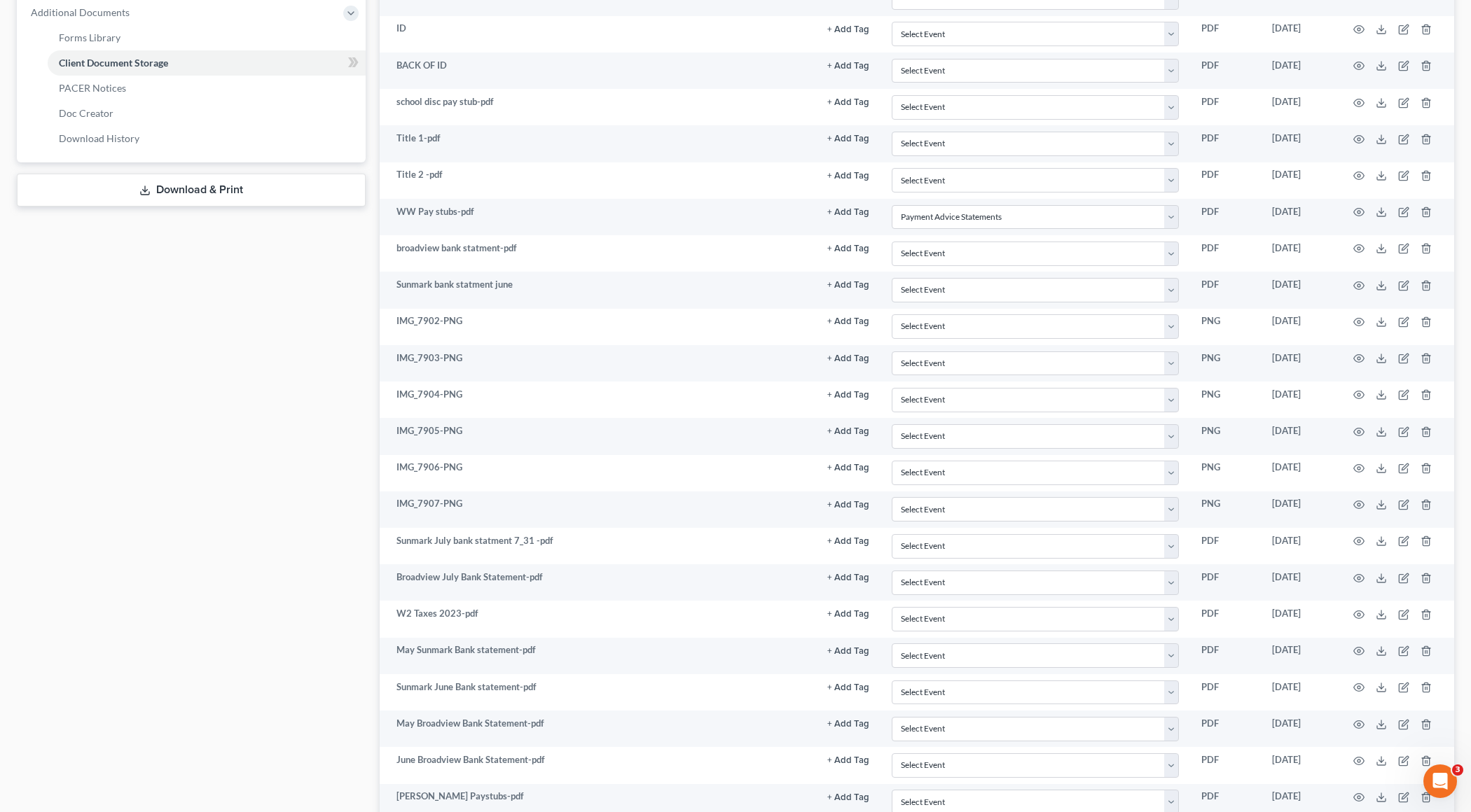
click at [185, 208] on div "Case Dashboard Payments Invoices Payments Payments Credit Report Client Profile" at bounding box center [191, 260] width 363 height 1451
click at [221, 198] on link "Download & Print" at bounding box center [191, 190] width 349 height 33
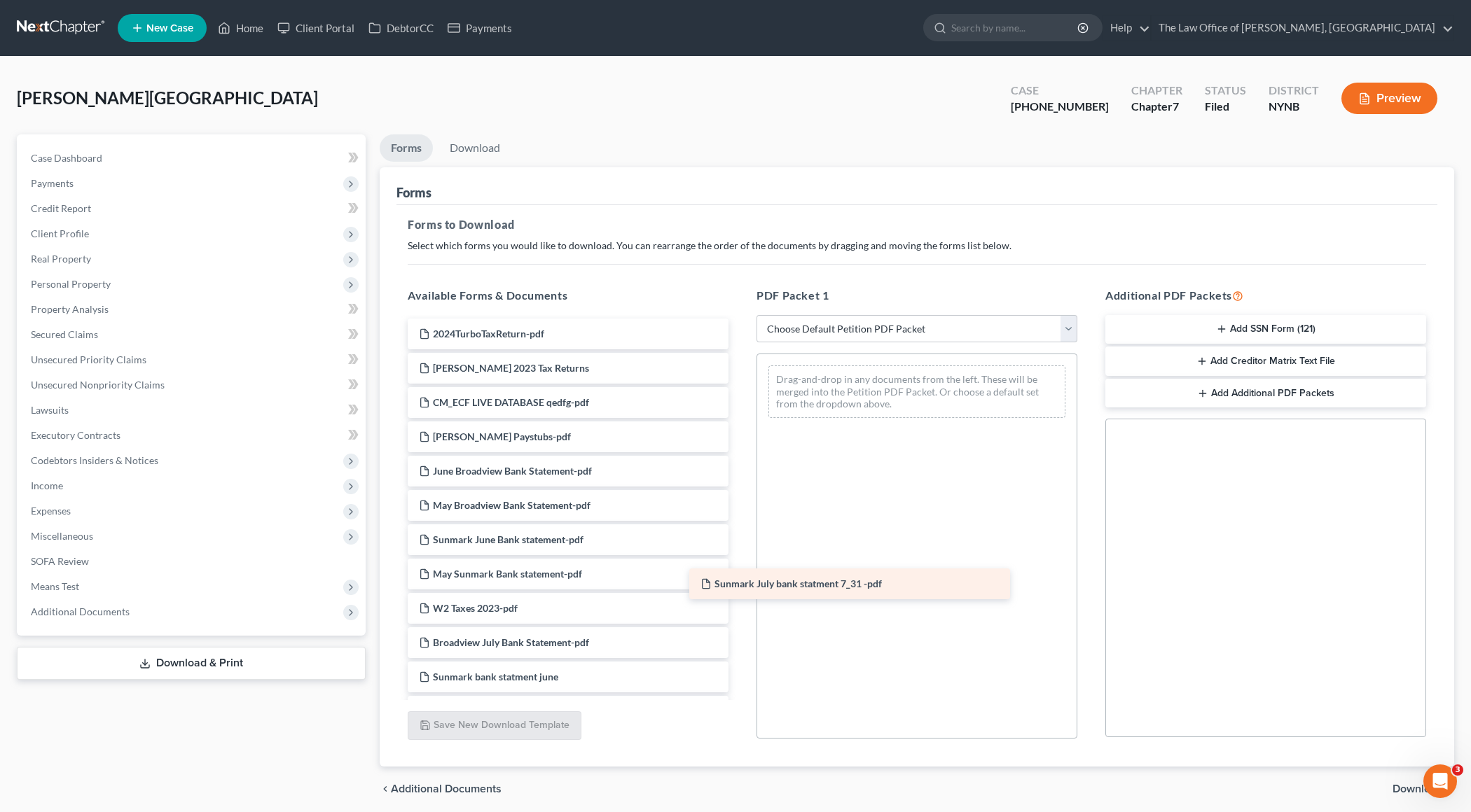
drag, startPoint x: 525, startPoint y: 671, endPoint x: 807, endPoint y: 580, distance: 296.3
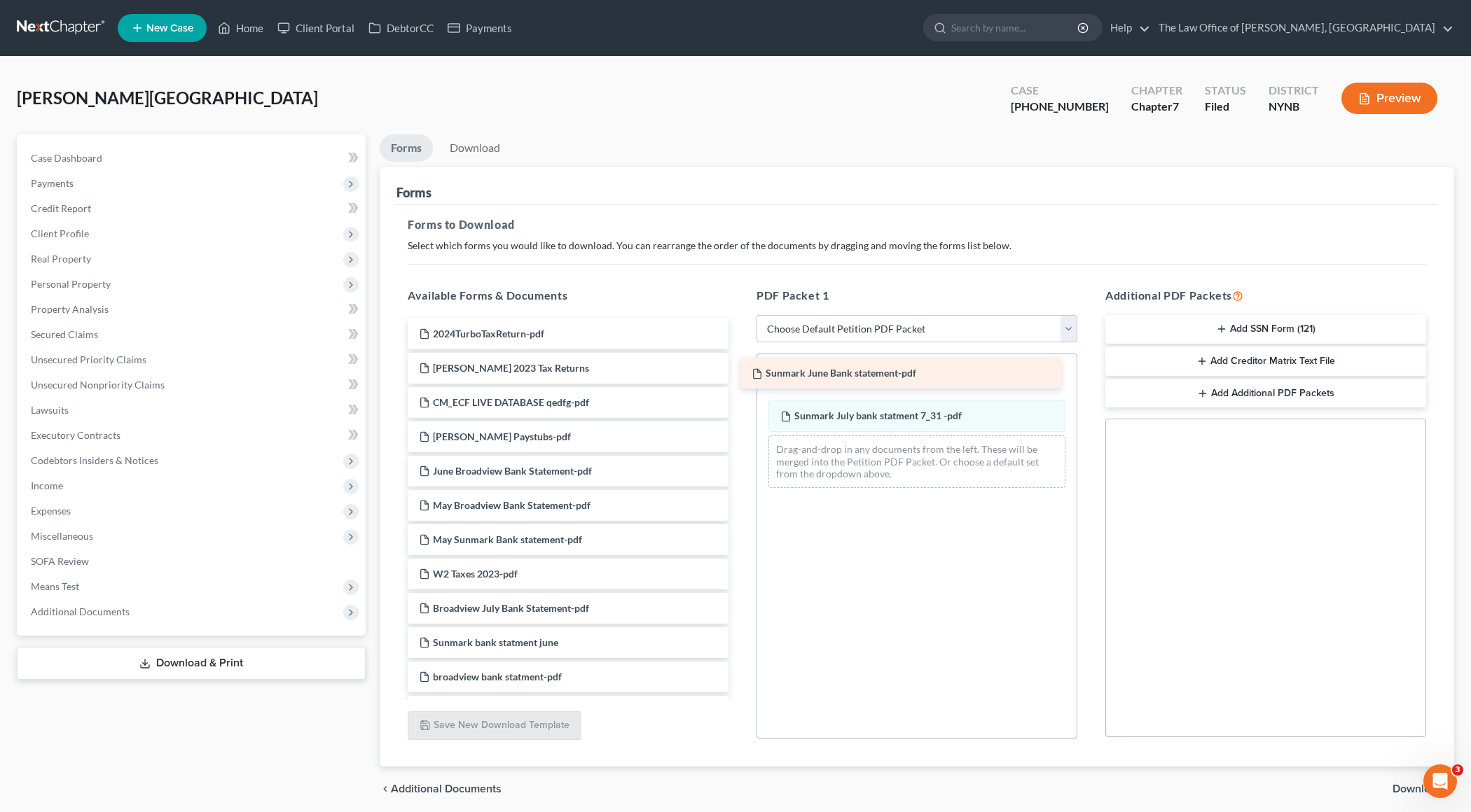
drag, startPoint x: 553, startPoint y: 533, endPoint x: 886, endPoint y: 367, distance: 372.1
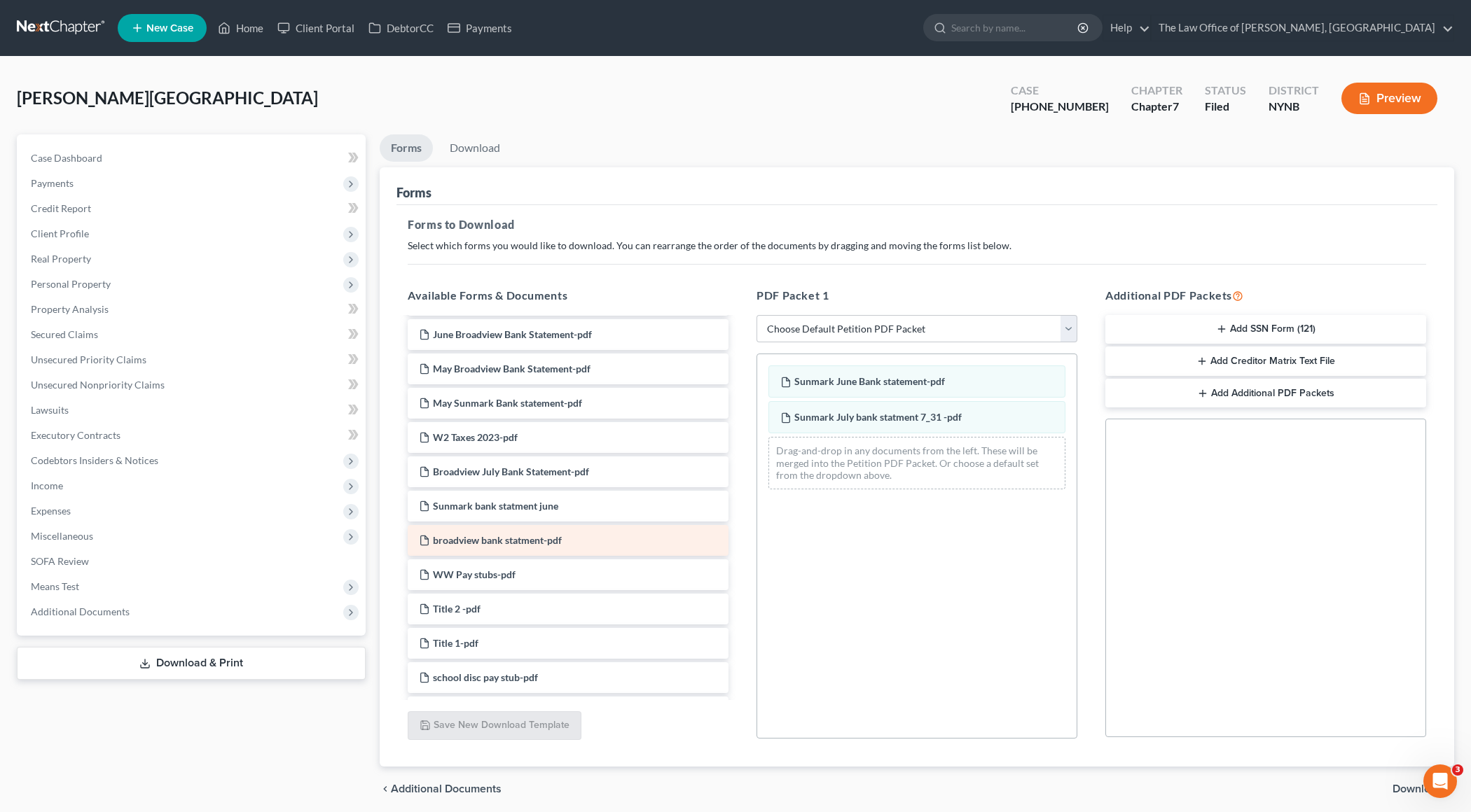
scroll to position [130, 0]
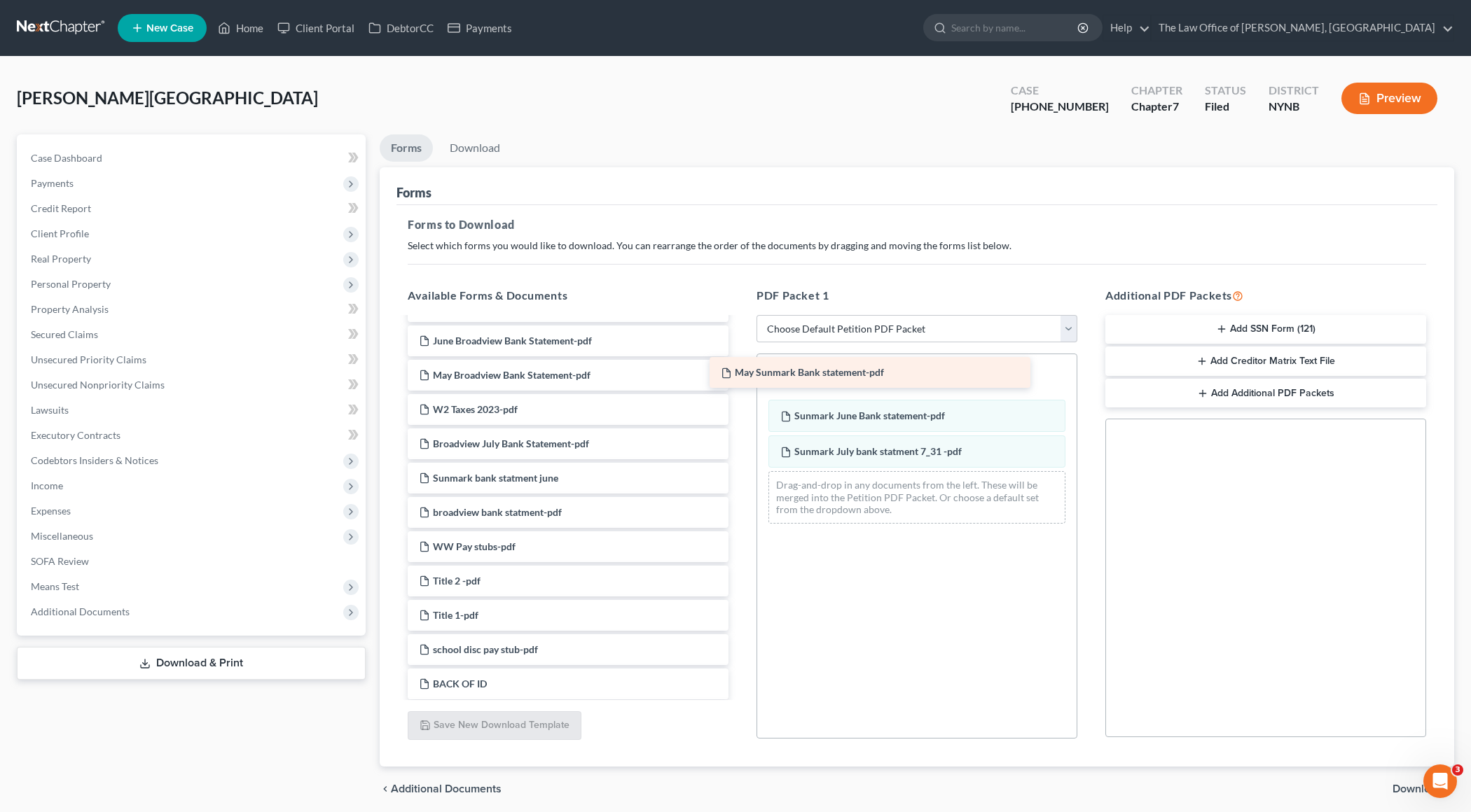
drag, startPoint x: 561, startPoint y: 414, endPoint x: 863, endPoint y: 378, distance: 304.1
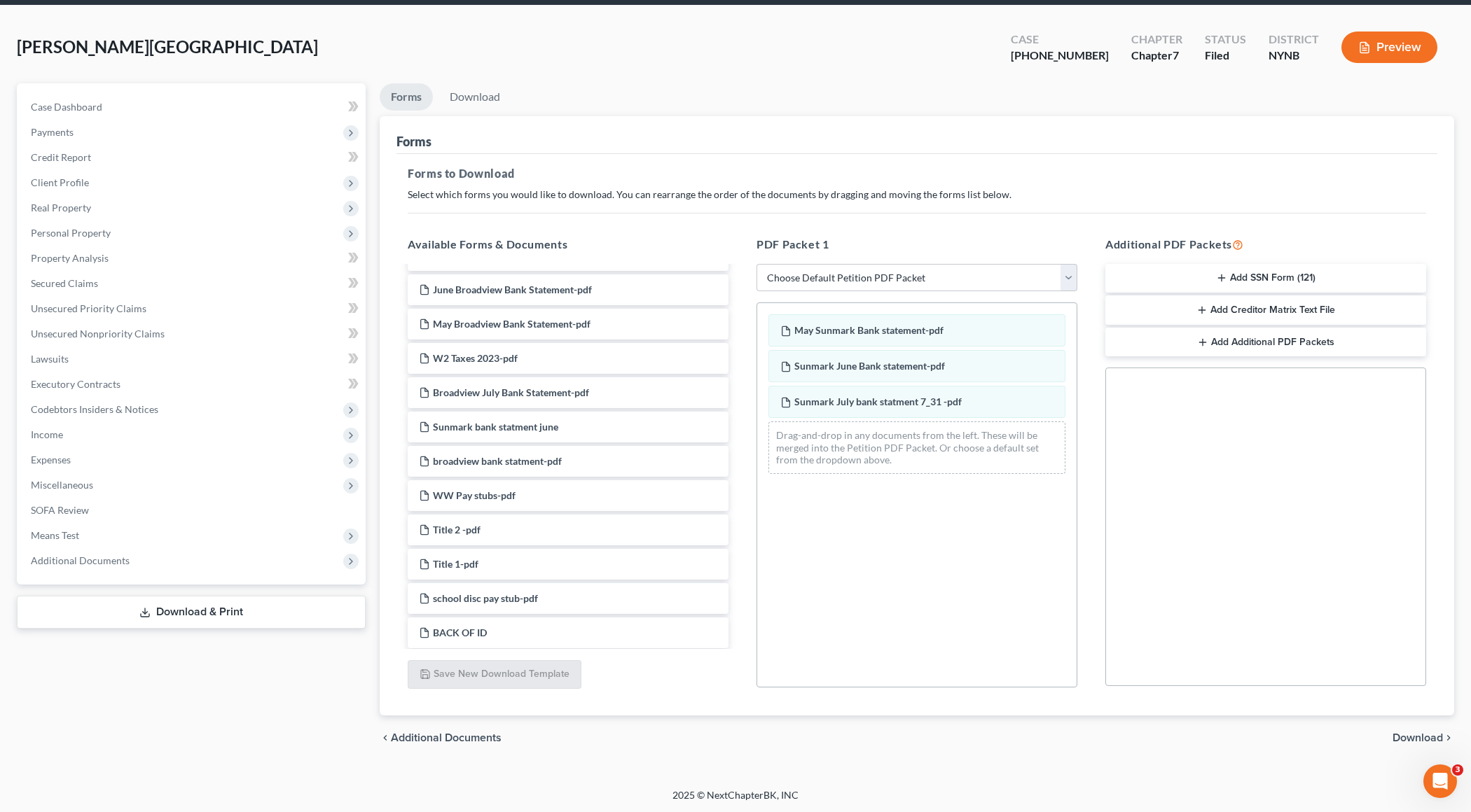
click at [1427, 737] on span "Download" at bounding box center [1418, 738] width 50 height 11
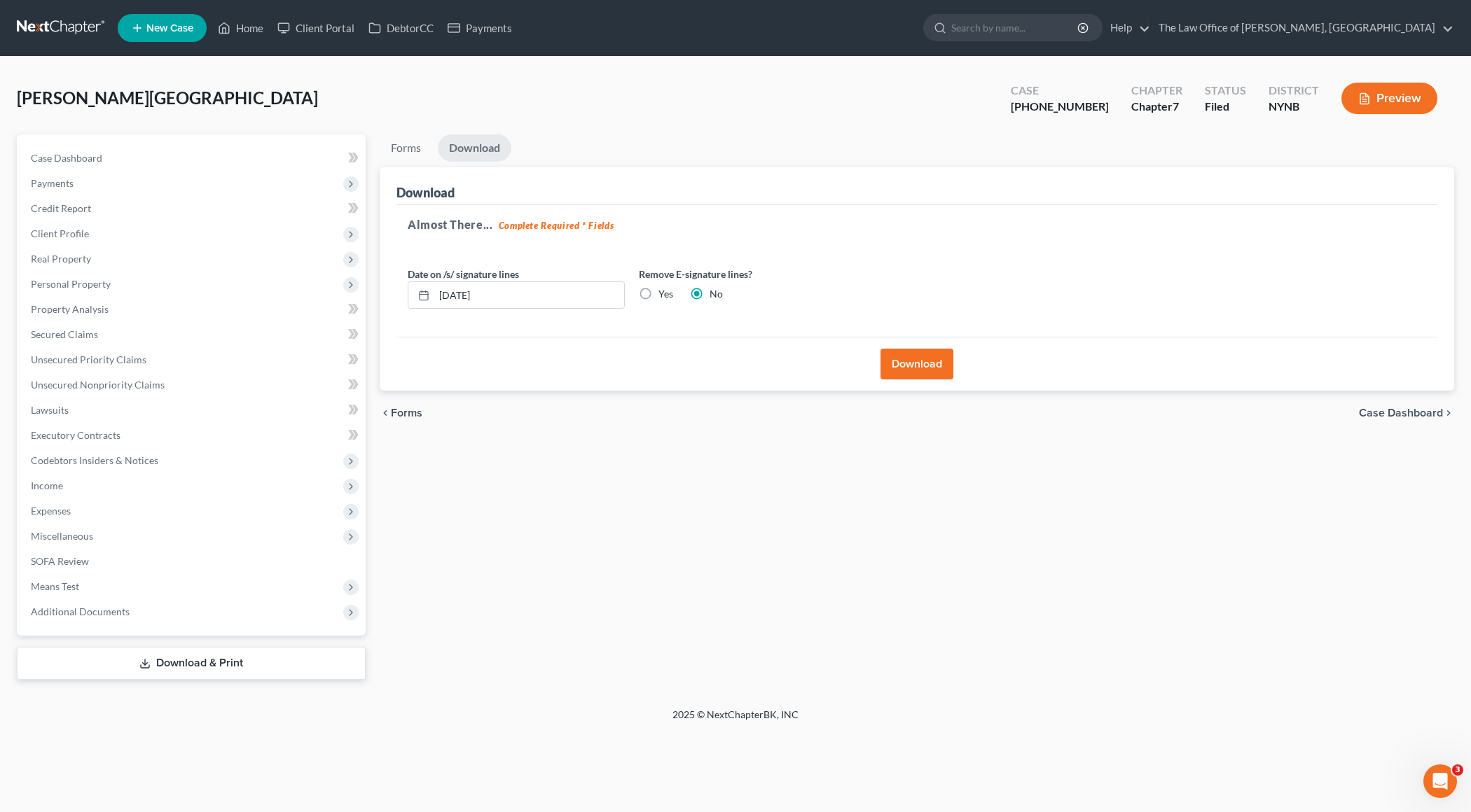
scroll to position [0, 0]
click at [917, 355] on button "Download" at bounding box center [917, 364] width 73 height 31
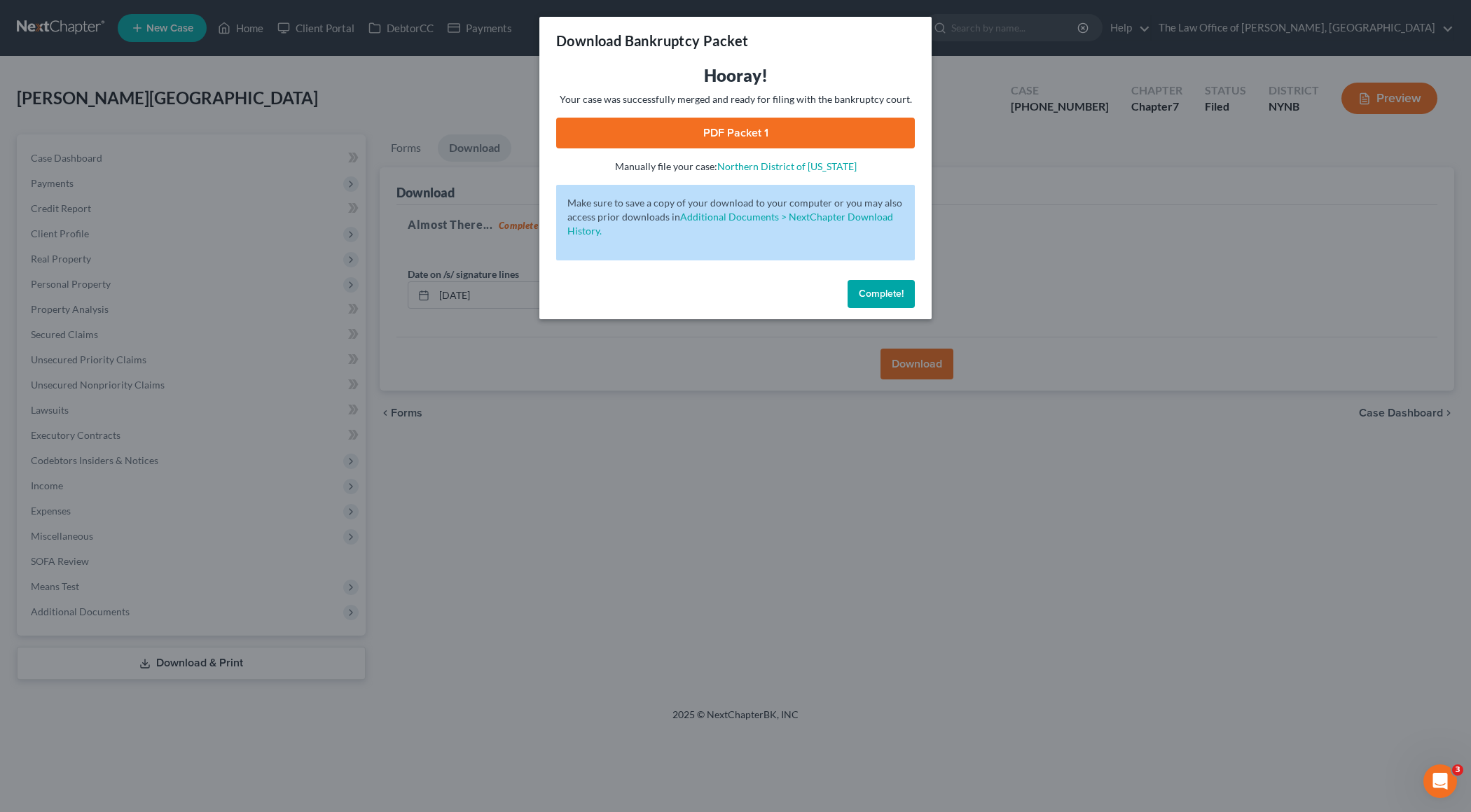
click at [834, 144] on link "PDF Packet 1" at bounding box center [736, 133] width 359 height 31
click at [888, 297] on span "Complete!" at bounding box center [881, 294] width 44 height 12
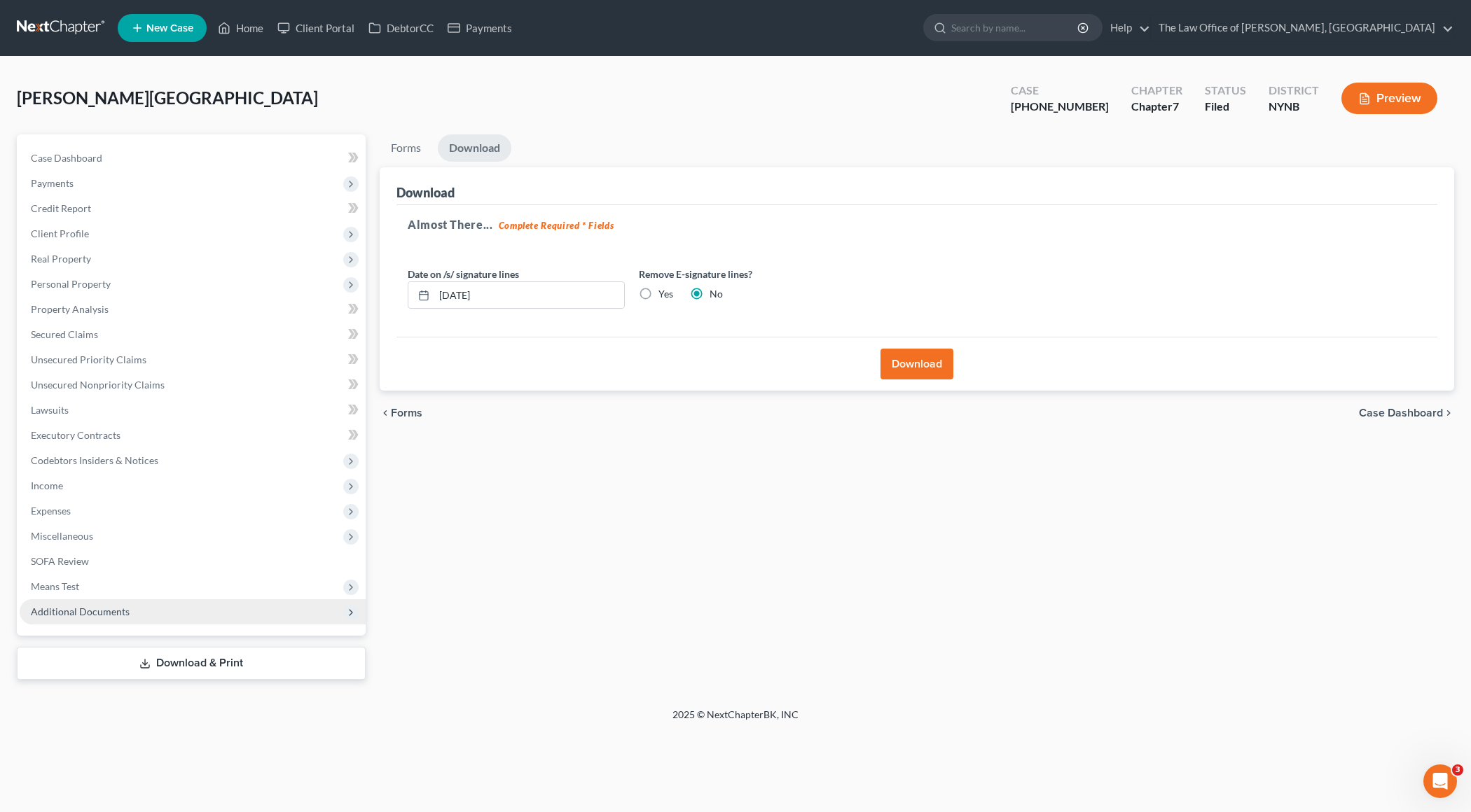
click at [111, 617] on span "Additional Documents" at bounding box center [193, 612] width 346 height 26
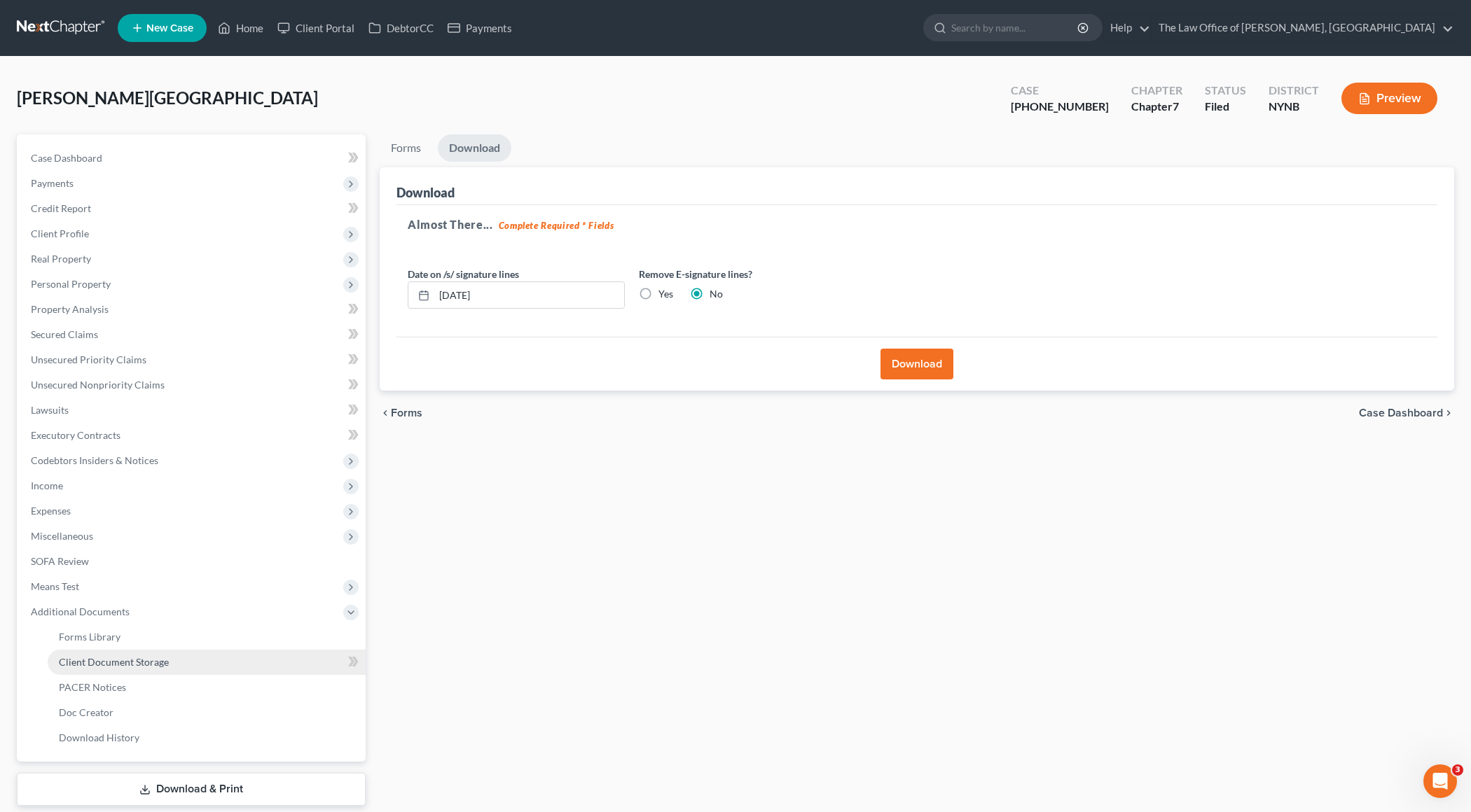
click at [273, 671] on link "Client Document Storage" at bounding box center [206, 662] width 318 height 26
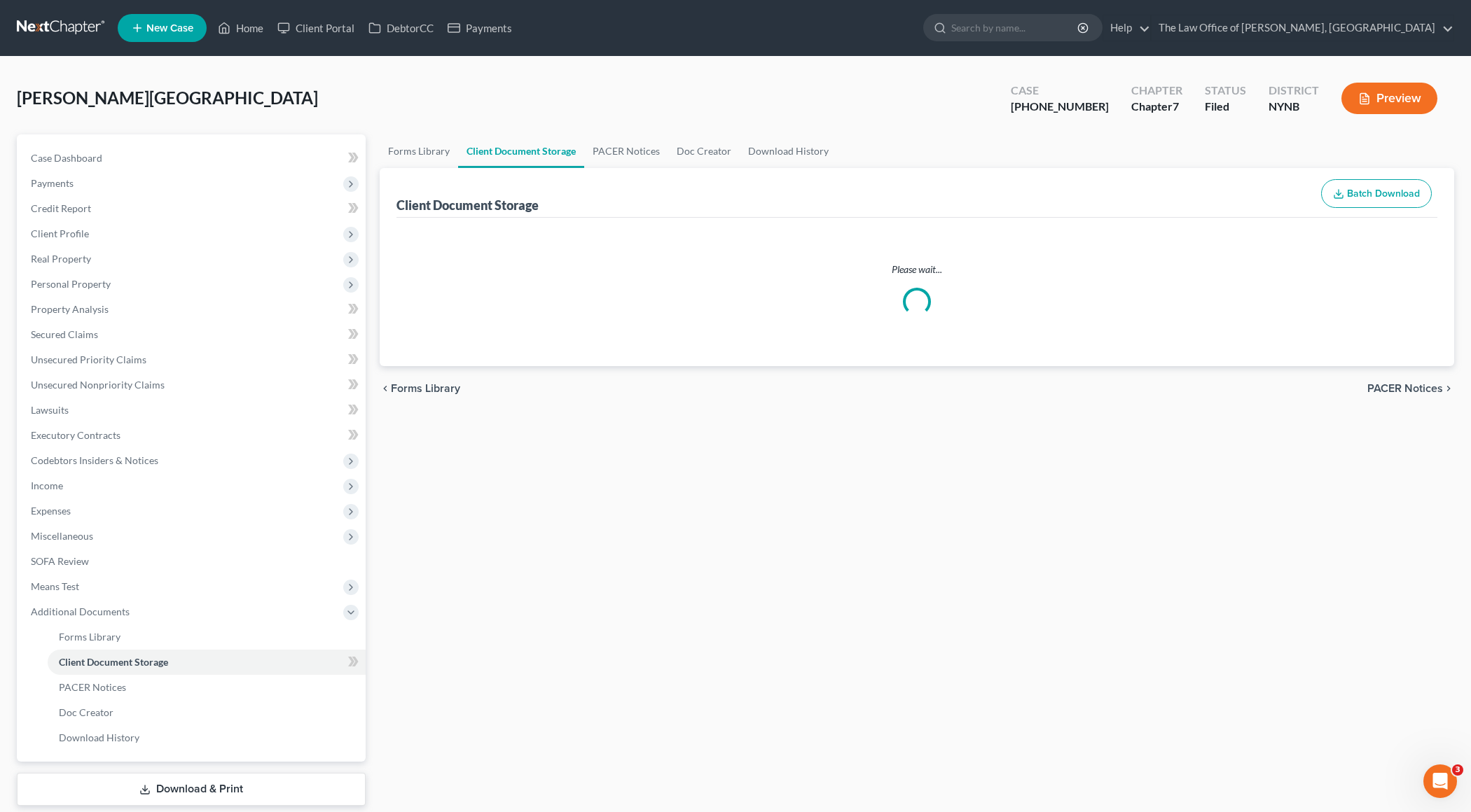
select select "1"
select select "5"
